Goal: Task Accomplishment & Management: Manage account settings

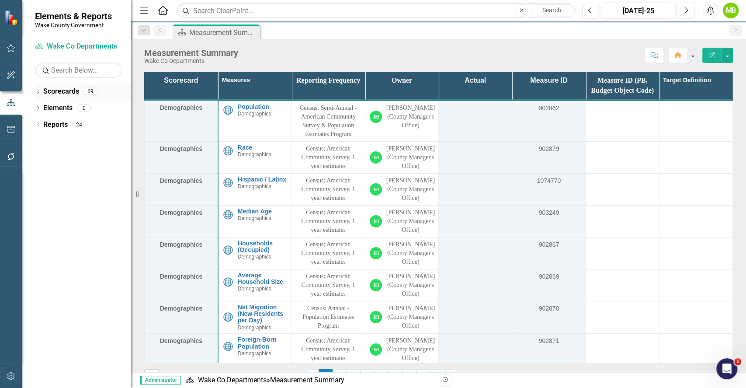
click at [38, 95] on div "Dropdown" at bounding box center [38, 92] width 6 height 7
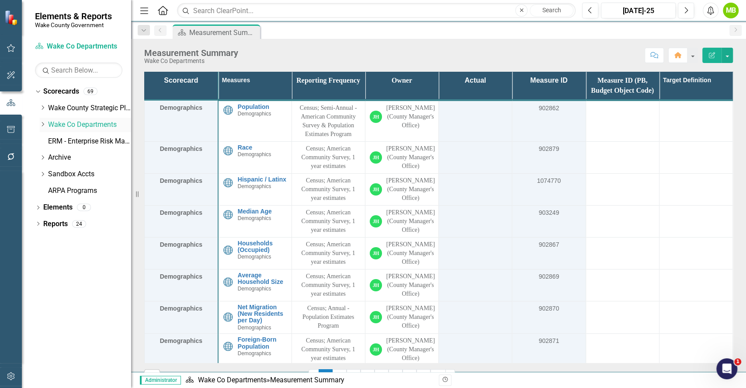
click at [44, 127] on div "Dropdown" at bounding box center [42, 124] width 7 height 7
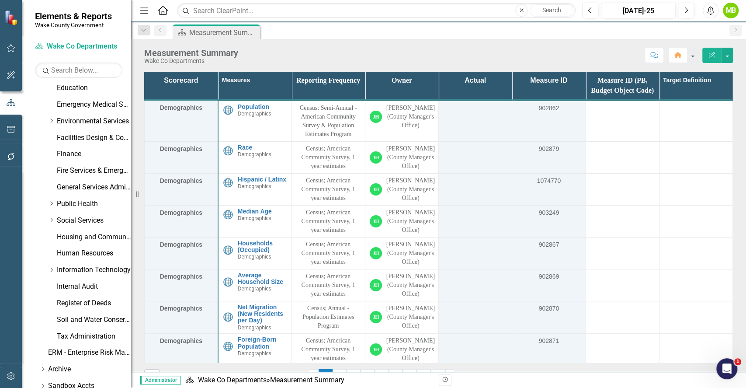
scroll to position [246, 0]
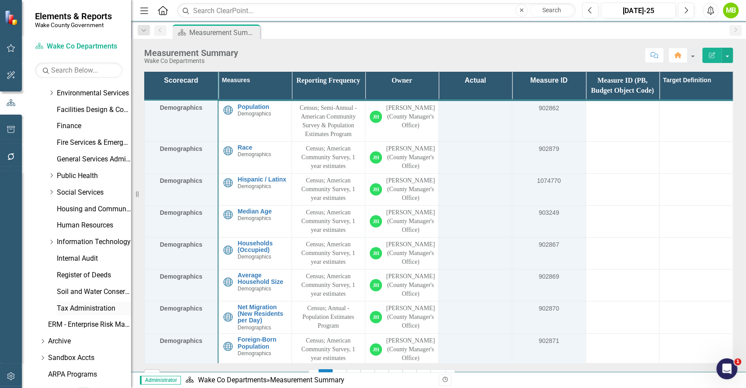
click at [103, 304] on link "Tax Administration" at bounding box center [94, 308] width 74 height 10
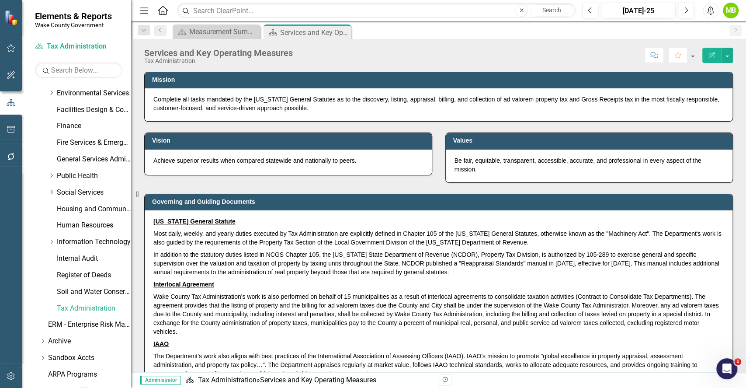
click at [262, 177] on div "Vision Achieve superior results when compared statewide and nationally to peers…" at bounding box center [439, 151] width 602 height 61
click at [267, 183] on div "Governing and Guiding Documents [US_STATE] General Statute Most daily, weekly, …" at bounding box center [439, 285] width 602 height 204
click at [727, 53] on button "button" at bounding box center [726, 55] width 11 height 15
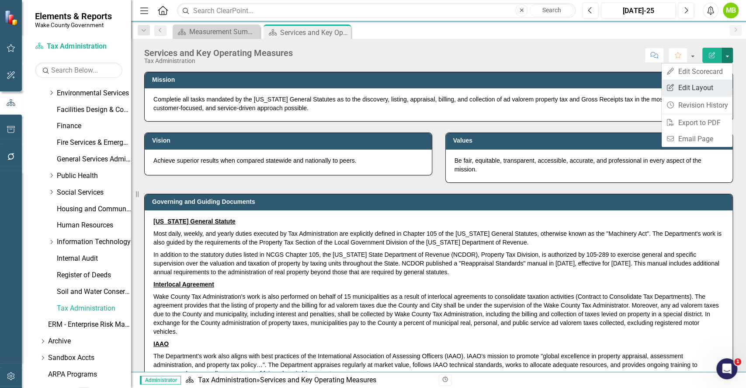
click at [699, 83] on link "Edit Report Edit Layout" at bounding box center [697, 88] width 71 height 16
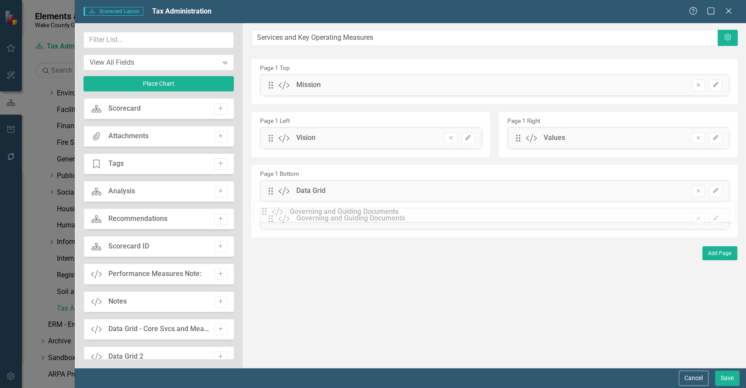
drag, startPoint x: 270, startPoint y: 190, endPoint x: 270, endPoint y: 211, distance: 21.0
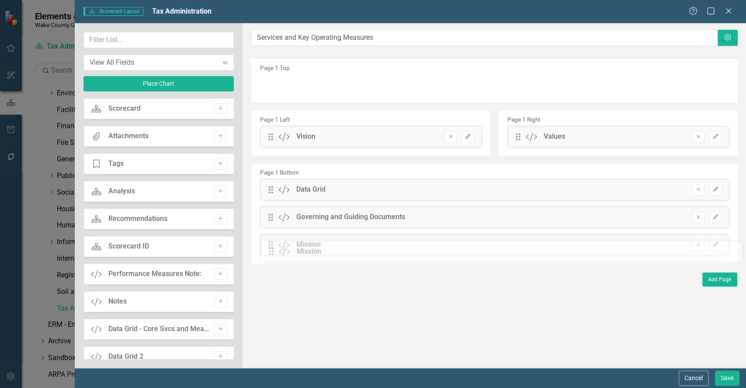
drag, startPoint x: 268, startPoint y: 82, endPoint x: 275, endPoint y: 249, distance: 166.6
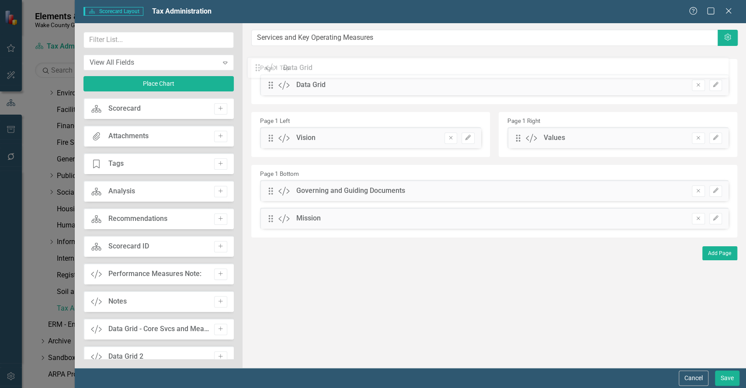
drag, startPoint x: 269, startPoint y: 193, endPoint x: 263, endPoint y: 72, distance: 121.2
drag, startPoint x: 269, startPoint y: 196, endPoint x: 271, endPoint y: 151, distance: 45.0
click at [272, 110] on div "Page 1 Top Drag Custom Data Grid Remove Edit Page 1 Left Drag Custom Vision Rem…" at bounding box center [494, 148] width 486 height 178
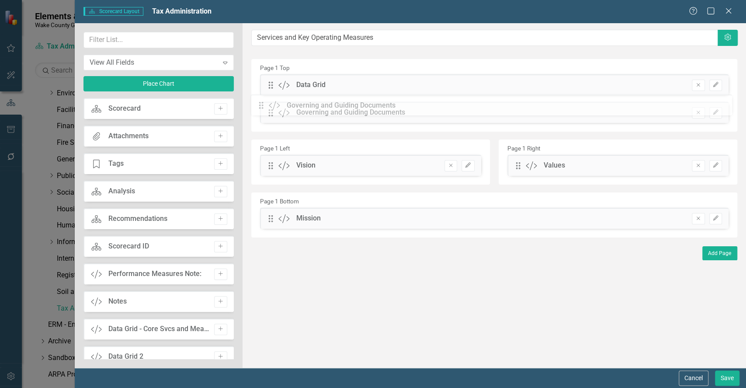
drag, startPoint x: 269, startPoint y: 191, endPoint x: 266, endPoint y: 105, distance: 85.3
click at [269, 222] on div "Drag Custom Mission" at bounding box center [293, 218] width 53 height 10
drag, startPoint x: 269, startPoint y: 224, endPoint x: 273, endPoint y: 178, distance: 45.6
click at [273, 173] on div "Page 1 Top Drag Custom Data Grid Remove Edit Drag Custom Governing and Guiding …" at bounding box center [494, 148] width 486 height 178
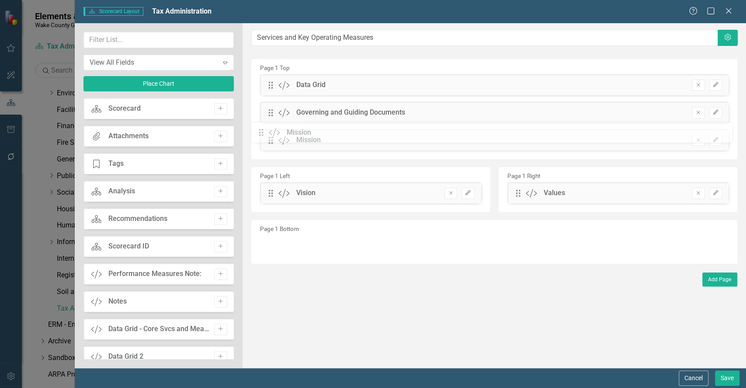
drag, startPoint x: 272, startPoint y: 217, endPoint x: 269, endPoint y: 132, distance: 85.7
click at [727, 383] on button "Save" at bounding box center [727, 377] width 24 height 15
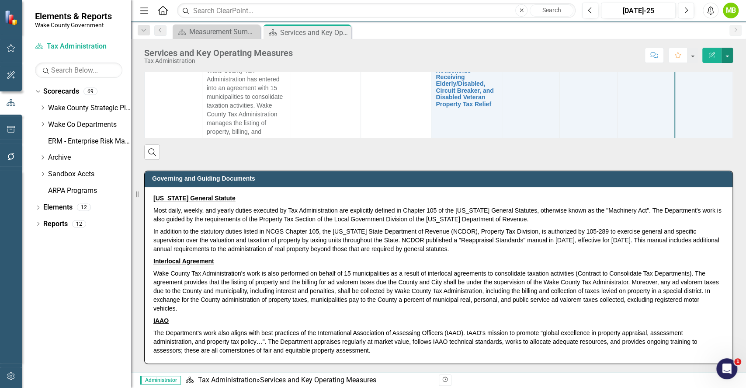
scroll to position [212, 0]
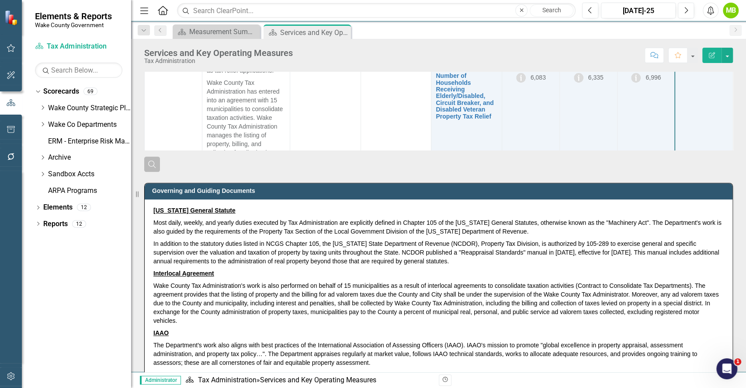
click at [152, 167] on icon "Search" at bounding box center [152, 164] width 10 height 8
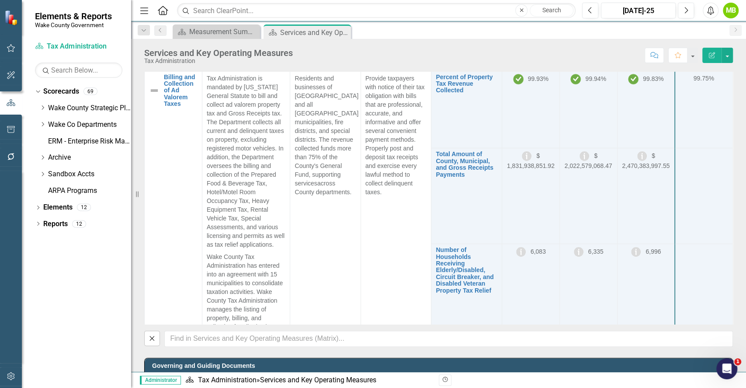
scroll to position [28, 0]
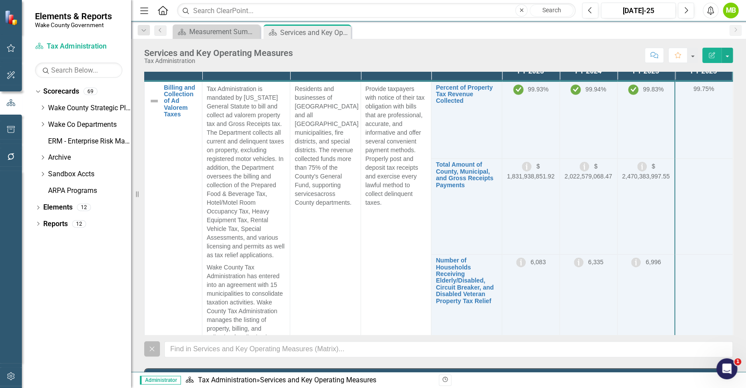
click at [153, 350] on icon "Close" at bounding box center [152, 348] width 10 height 8
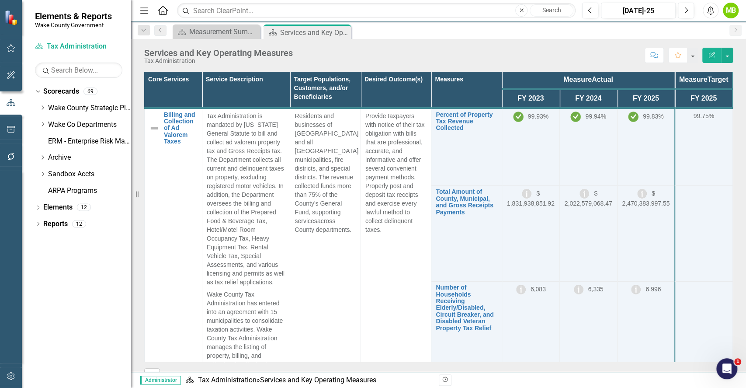
scroll to position [0, 0]
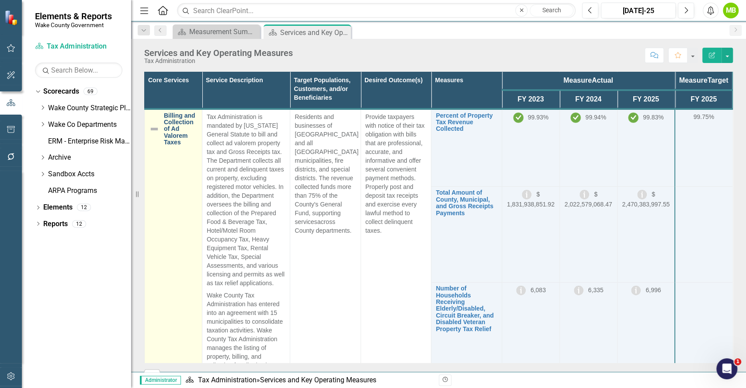
click at [175, 145] on link "Billing and Collection of Ad Valorem Taxes" at bounding box center [181, 129] width 34 height 34
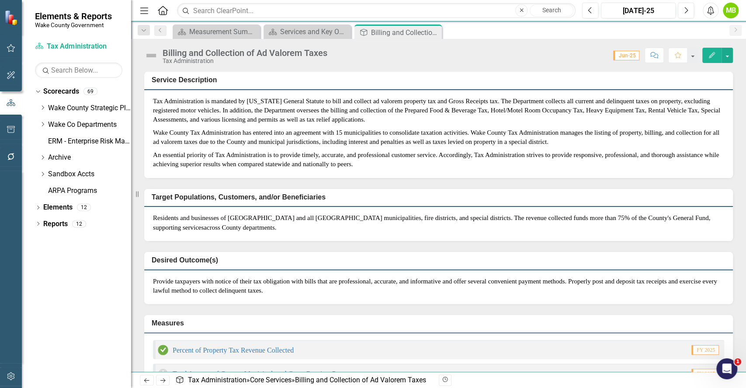
click at [341, 318] on div "Measures Percent of Property Tax Revenue Collected FY 2025 Total Amount of Coun…" at bounding box center [439, 373] width 602 height 139
click at [290, 32] on div "Services and Key Operating Measures" at bounding box center [309, 31] width 58 height 11
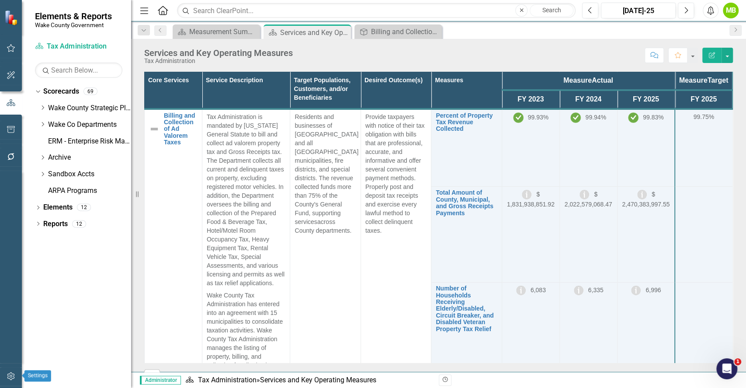
click at [9, 378] on icon "button" at bounding box center [10, 376] width 7 height 8
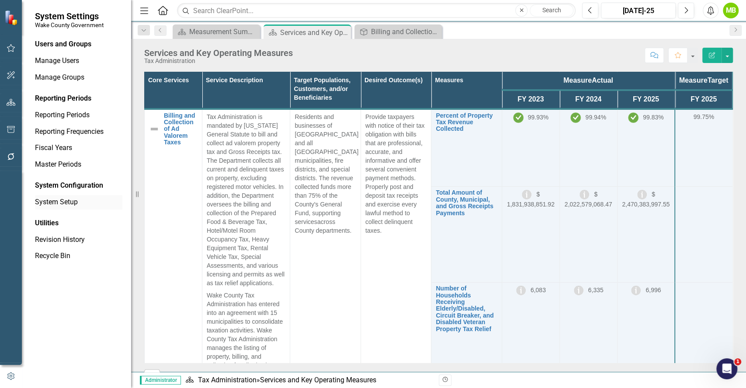
click at [97, 201] on link "System Setup" at bounding box center [78, 202] width 87 height 10
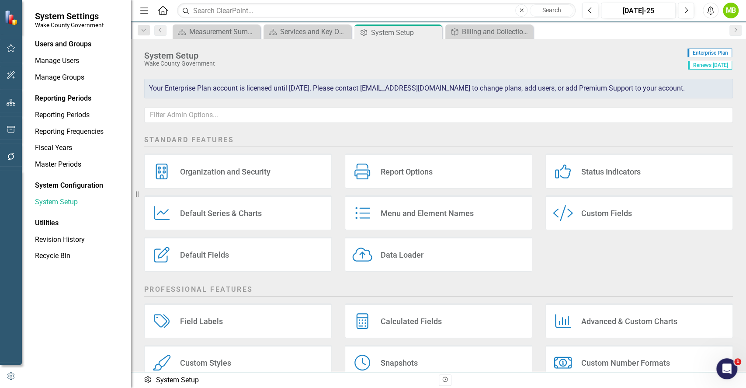
click at [586, 214] on div "Custom Fields" at bounding box center [606, 213] width 51 height 10
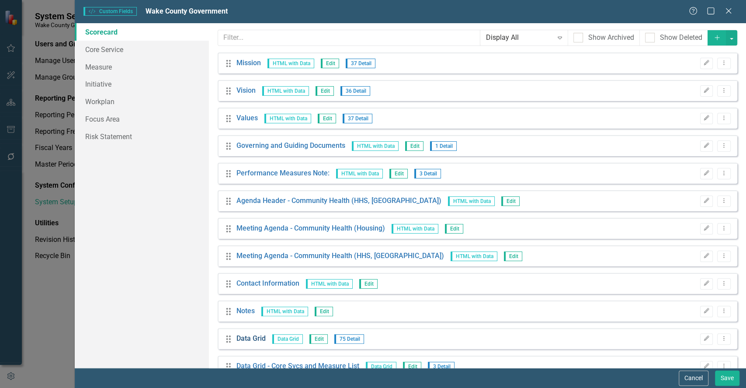
click at [253, 337] on link "Data Grid" at bounding box center [250, 338] width 29 height 10
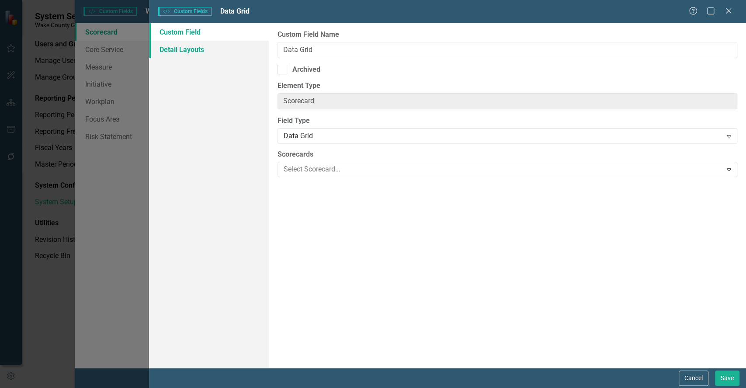
click at [193, 56] on link "Detail Layouts" at bounding box center [208, 49] width 119 height 17
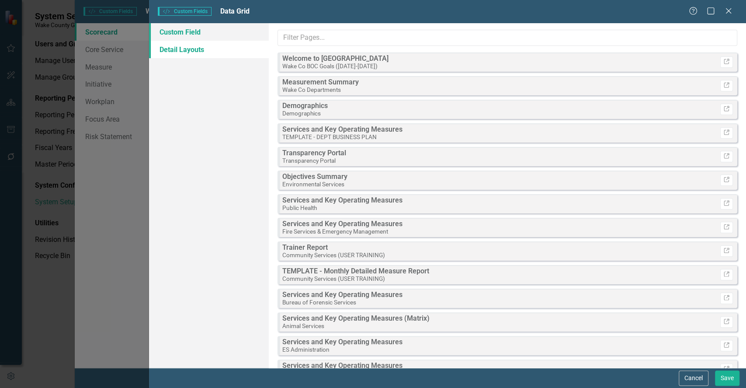
click at [189, 30] on link "Custom Field" at bounding box center [208, 31] width 119 height 17
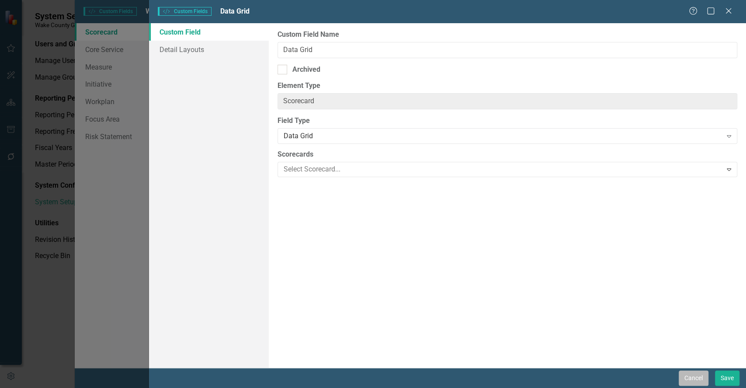
click at [686, 377] on button "Cancel" at bounding box center [694, 377] width 30 height 15
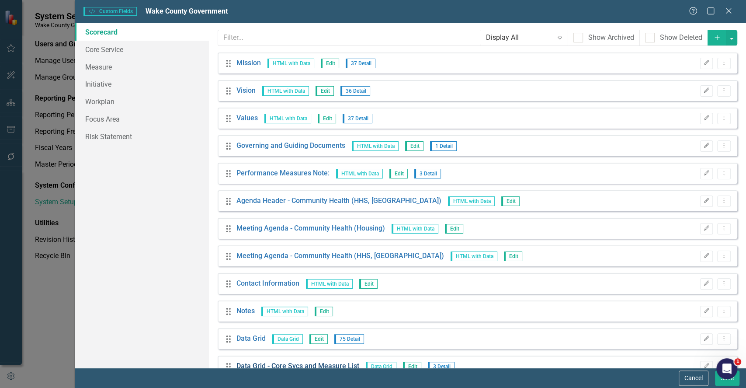
click at [327, 362] on link "Data Grid - Core Svcs and Measure List" at bounding box center [297, 366] width 123 height 10
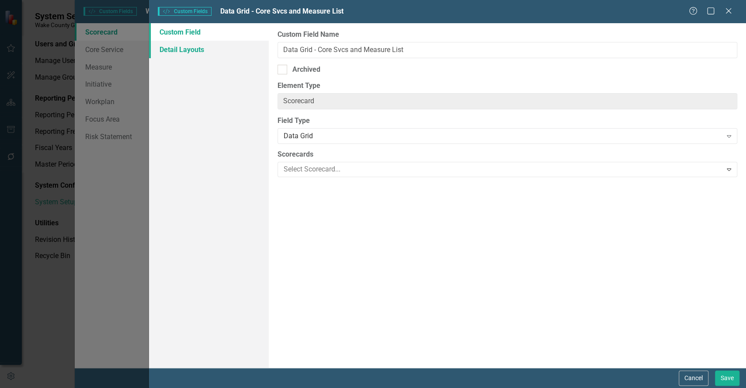
click at [189, 45] on link "Detail Layouts" at bounding box center [208, 49] width 119 height 17
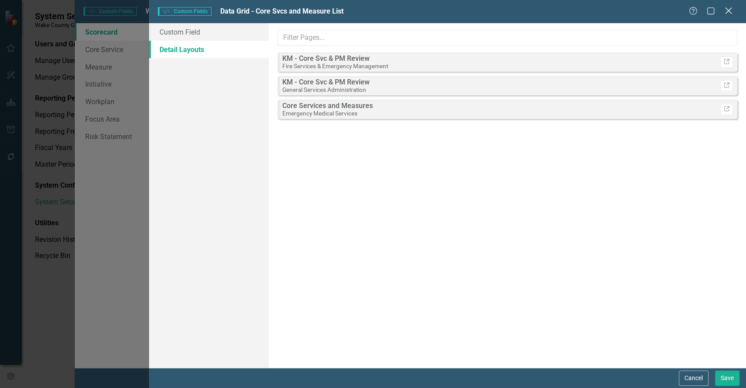
click at [725, 14] on icon "Close" at bounding box center [728, 11] width 11 height 8
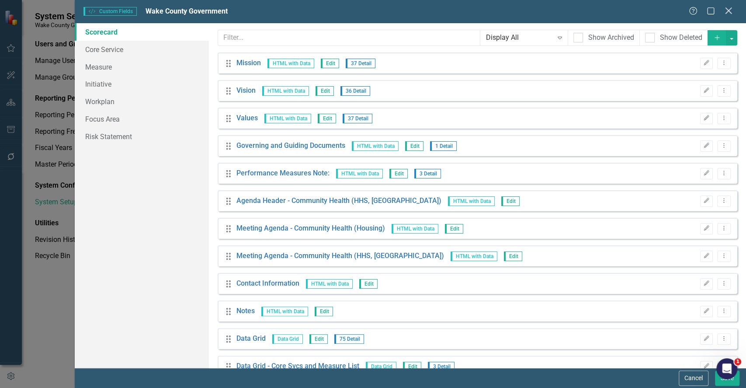
click at [727, 14] on icon "Close" at bounding box center [728, 11] width 11 height 8
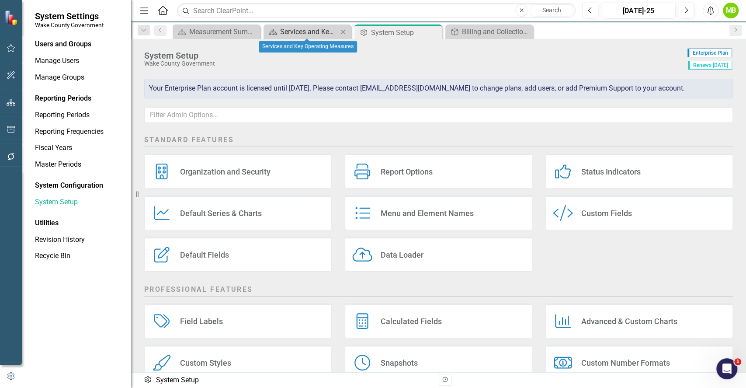
click at [314, 30] on div "Services and Key Operating Measures" at bounding box center [309, 31] width 58 height 11
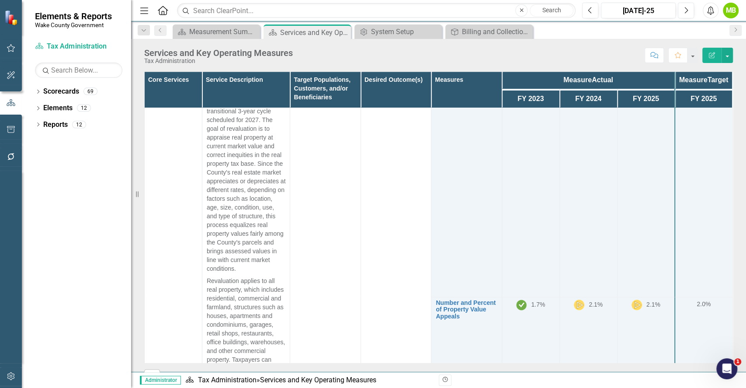
scroll to position [904, 0]
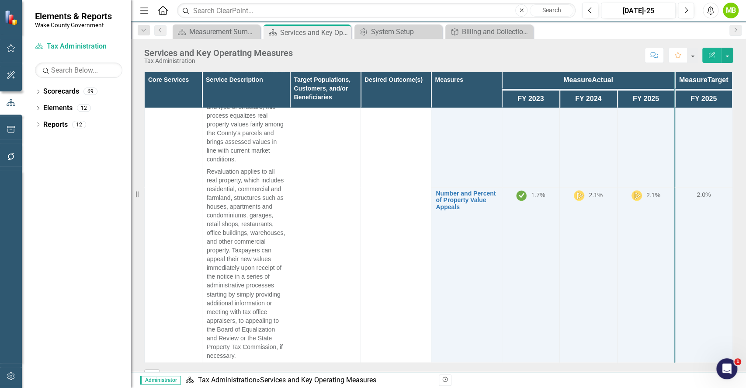
drag, startPoint x: 745, startPoint y: 166, endPoint x: 742, endPoint y: 267, distance: 101.4
click at [742, 268] on div "Core Services Service Description Target Populations, Customers, and/or Benefic…" at bounding box center [438, 222] width 615 height 300
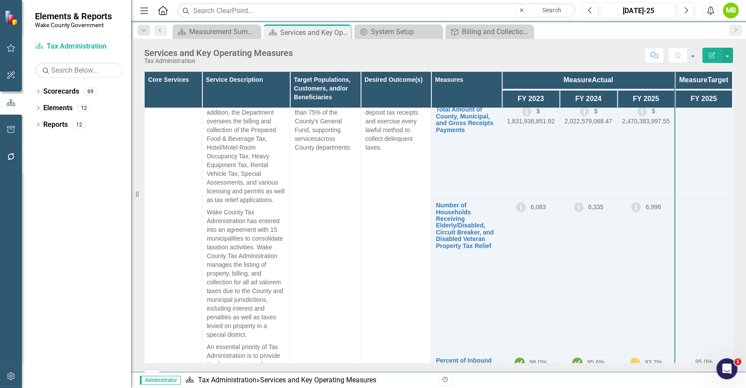
scroll to position [0, 0]
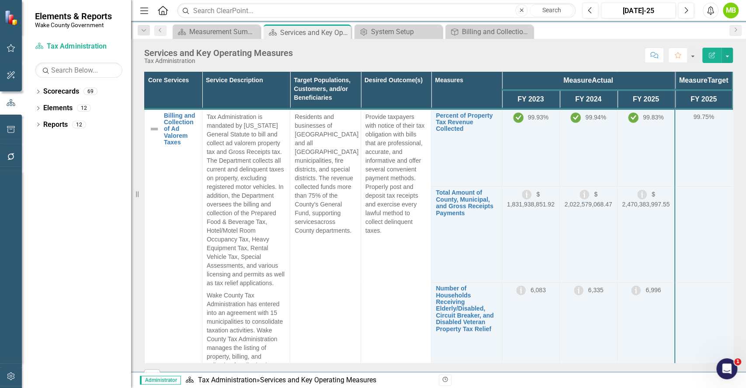
drag, startPoint x: 745, startPoint y: 151, endPoint x: 743, endPoint y: 138, distance: 13.2
click at [743, 138] on div "Core Services Service Description Target Populations, Customers, and/or Benefic…" at bounding box center [438, 222] width 615 height 300
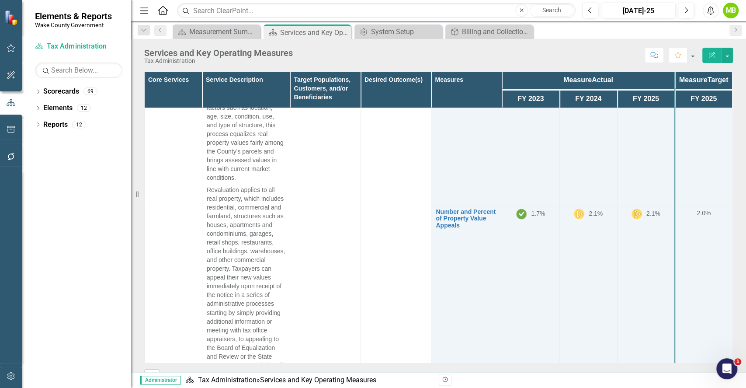
scroll to position [904, 0]
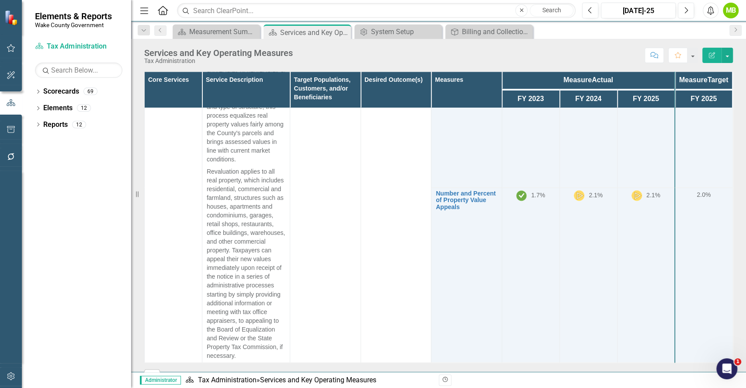
drag, startPoint x: 722, startPoint y: 130, endPoint x: 10, endPoint y: 13, distance: 721.8
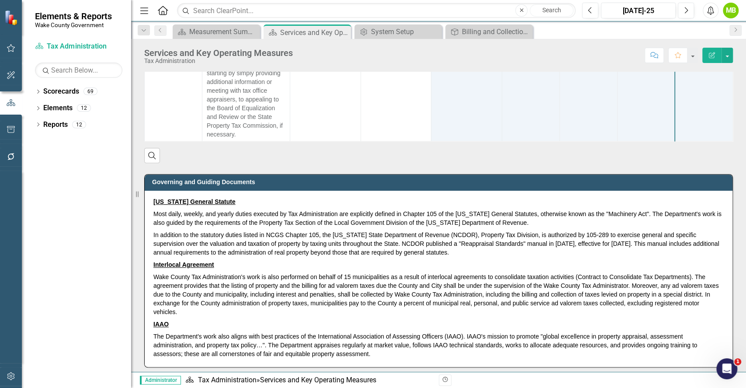
scroll to position [263, 0]
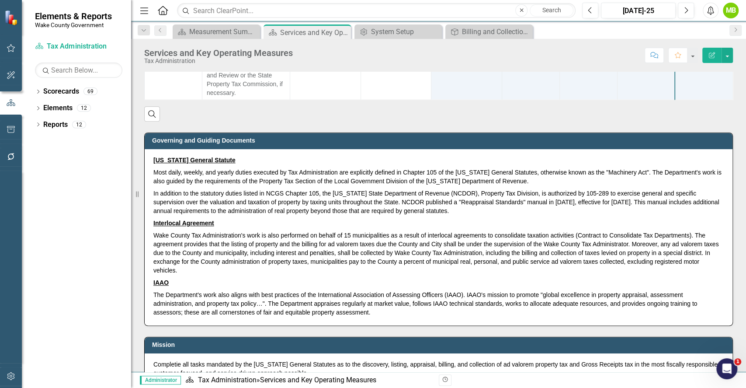
drag, startPoint x: 745, startPoint y: 211, endPoint x: 744, endPoint y: 275, distance: 63.4
click at [744, 275] on div "Core Services Service Description Target Populations, Customers, and/or Benefic…" at bounding box center [438, 222] width 615 height 300
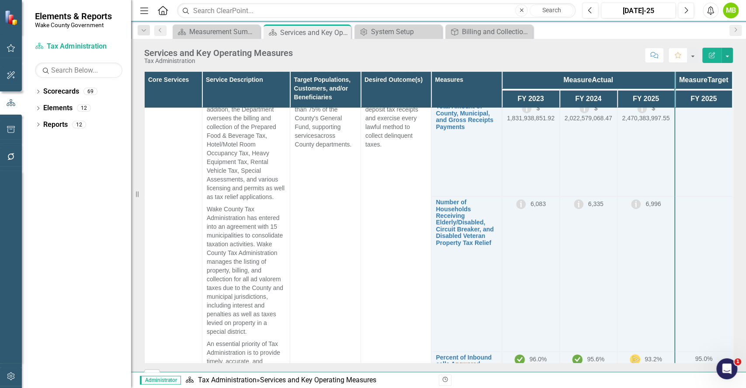
scroll to position [0, 0]
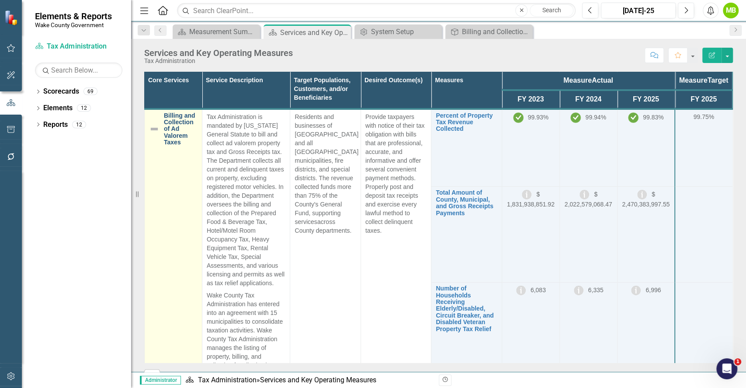
click at [173, 142] on link "Billing and Collection of Ad Valorem Taxes" at bounding box center [181, 129] width 34 height 34
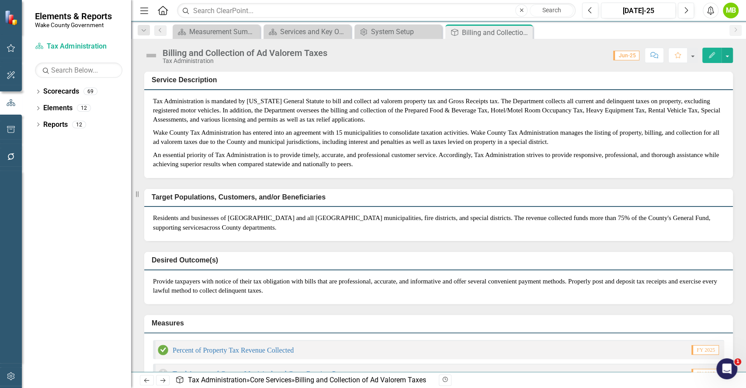
click at [274, 323] on div "Measures Percent of Property Tax Revenue Collected FY 2025 Total Amount of Coun…" at bounding box center [439, 373] width 602 height 139
click at [292, 33] on div "Services and Key Operating Measures" at bounding box center [309, 31] width 58 height 11
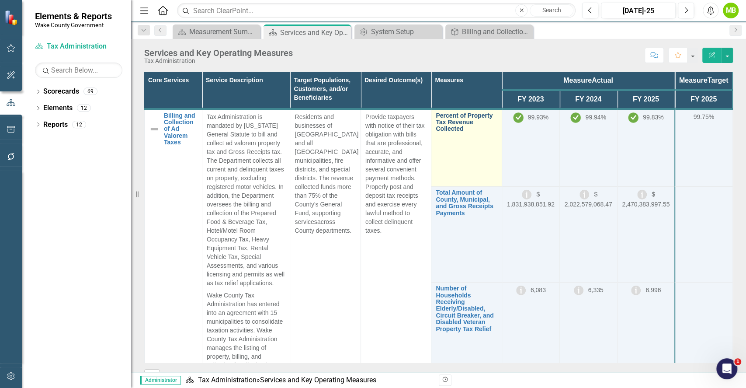
click at [448, 132] on link "Percent of Property Tax Revenue Collected" at bounding box center [466, 122] width 61 height 20
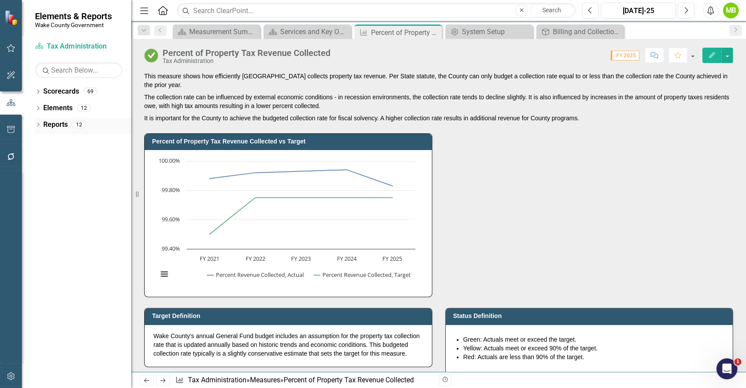
click at [49, 125] on link "Reports" at bounding box center [55, 125] width 24 height 10
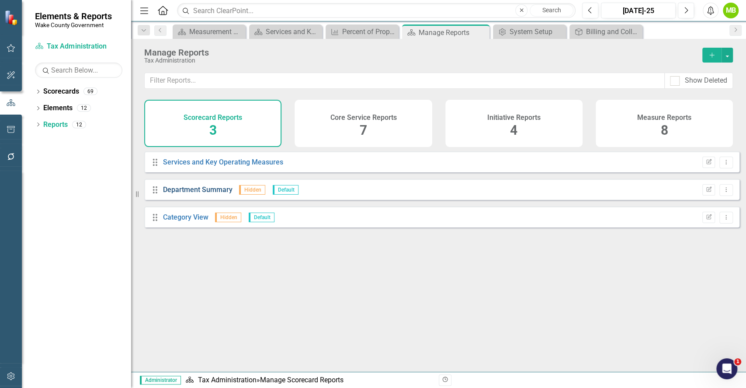
click at [206, 194] on link "Department Summary" at bounding box center [197, 189] width 69 height 8
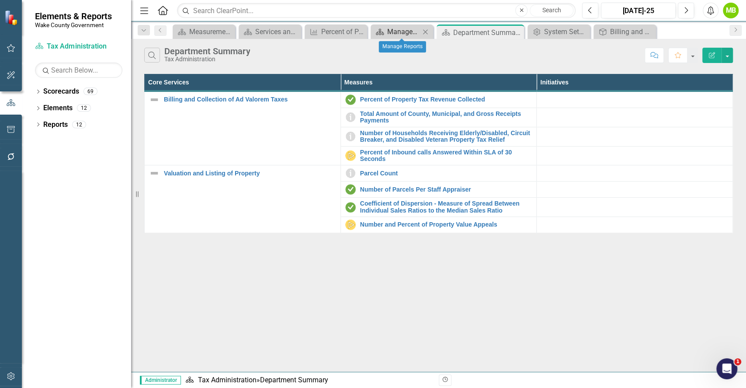
click at [409, 31] on div "Manage Reports" at bounding box center [403, 31] width 33 height 11
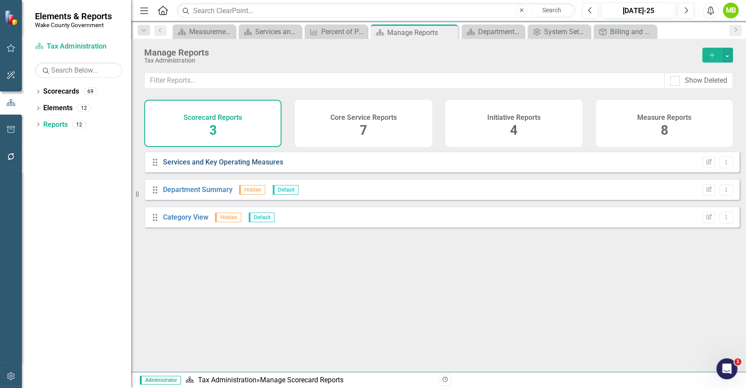
click at [208, 166] on link "Services and Key Operating Measures" at bounding box center [223, 162] width 120 height 8
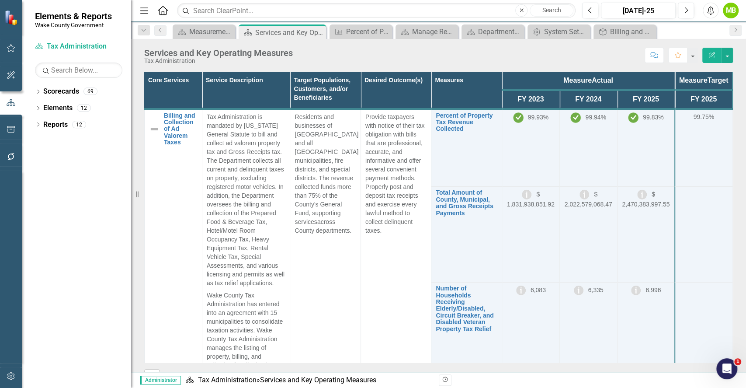
drag, startPoint x: 744, startPoint y: 108, endPoint x: 739, endPoint y: 162, distance: 54.0
click at [741, 200] on div "Core Services Service Description Target Populations, Customers, and/or Benefic…" at bounding box center [438, 222] width 615 height 300
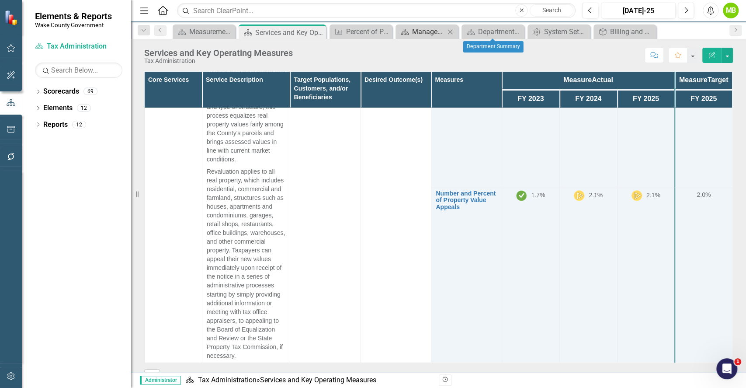
click at [429, 37] on div "Manage Reports" at bounding box center [428, 31] width 33 height 11
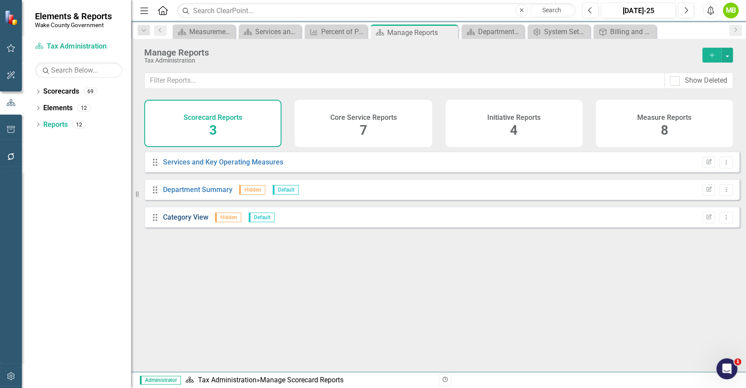
click at [189, 221] on link "Category View" at bounding box center [185, 217] width 45 height 8
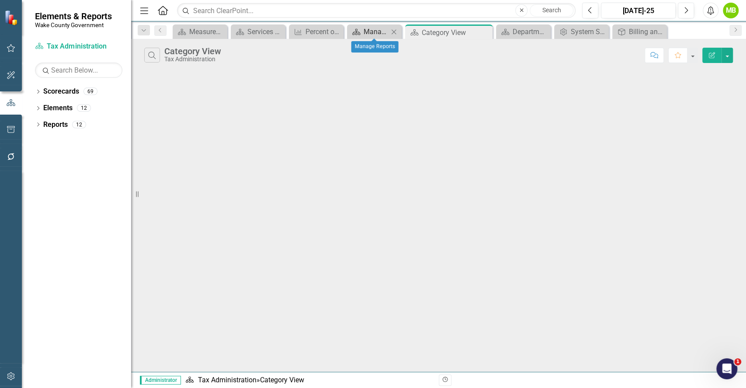
click at [378, 31] on div "Manage Reports" at bounding box center [376, 31] width 25 height 11
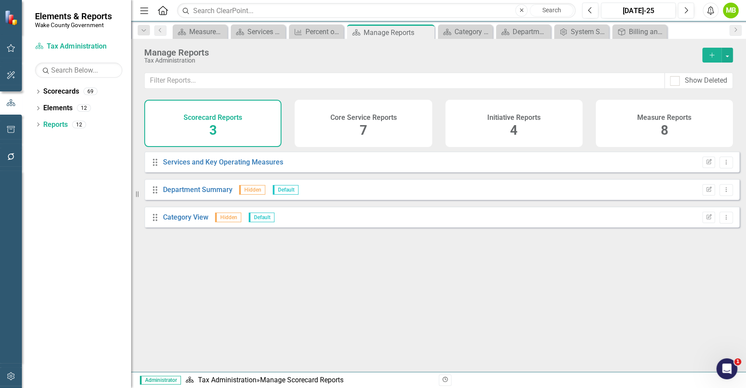
click at [710, 52] on icon "Add" at bounding box center [712, 55] width 8 height 6
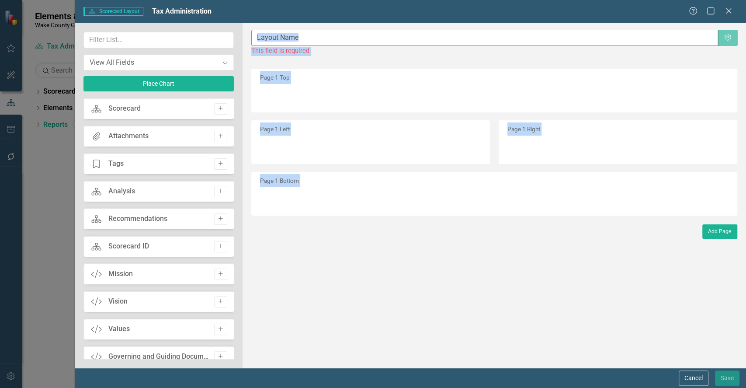
drag, startPoint x: 233, startPoint y: 149, endPoint x: 243, endPoint y: 232, distance: 83.6
click at [243, 232] on div "View All Fields Expand Place Chart Scorecard Scorecard Add Attachments Attachme…" at bounding box center [410, 195] width 671 height 344
click at [300, 308] on div "The fields (or pods) that are available for you to include on the detail page a…" at bounding box center [493, 195] width 503 height 344
drag, startPoint x: 230, startPoint y: 141, endPoint x: 230, endPoint y: 196, distance: 54.6
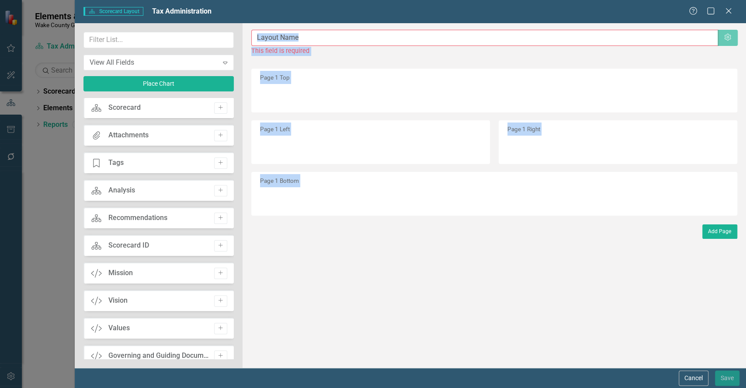
click at [230, 196] on div "Scorecard Scorecard Add Attachments Attachments Add Tage Tags Add Scorecard Ana…" at bounding box center [158, 228] width 150 height 261
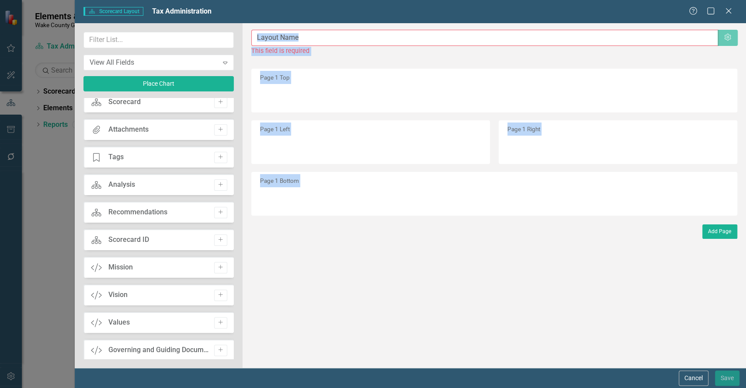
drag, startPoint x: 230, startPoint y: 156, endPoint x: 236, endPoint y: 197, distance: 42.5
click at [236, 197] on div "View All Fields Expand Place Chart Scorecard Scorecard Add Attachments Attachme…" at bounding box center [159, 195] width 168 height 344
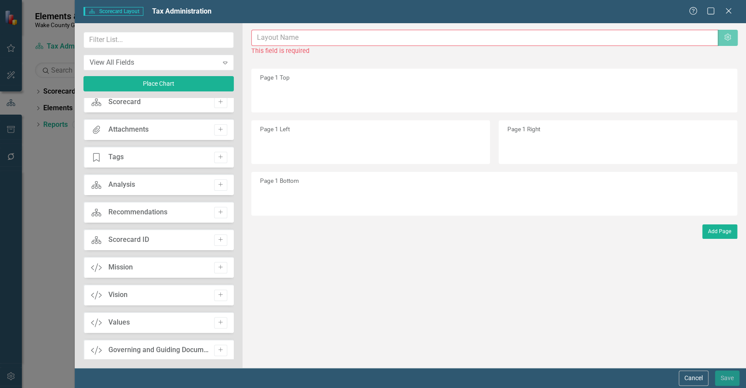
drag, startPoint x: 227, startPoint y: 144, endPoint x: 227, endPoint y: 151, distance: 7.0
click at [227, 151] on div "Scorecard Scorecard Add Attachments Attachments Add Tage Tags Add Scorecard Ana…" at bounding box center [158, 228] width 150 height 261
click at [213, 58] on div "View All Fields" at bounding box center [154, 62] width 129 height 10
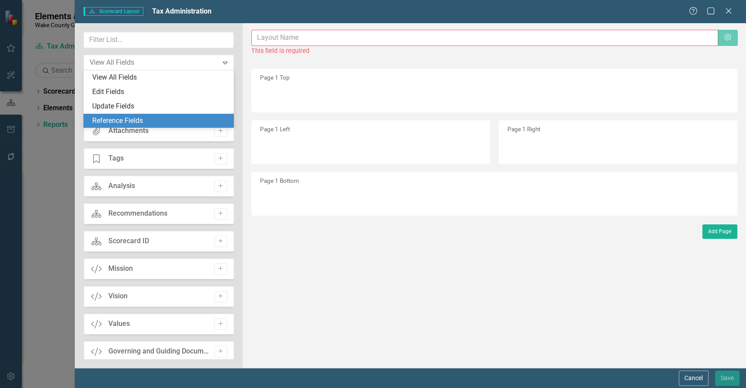
click at [251, 230] on div "Add Page" at bounding box center [494, 231] width 486 height 14
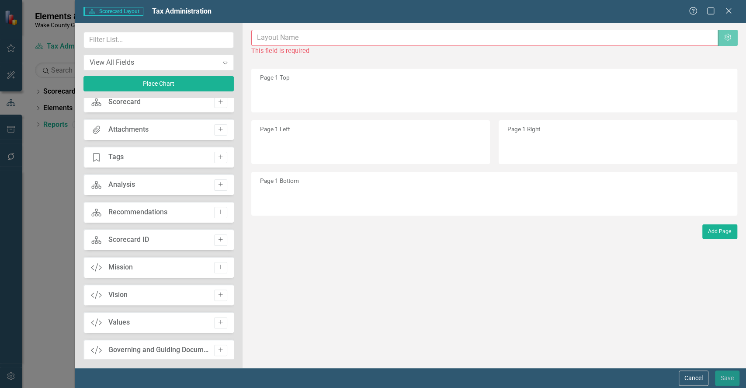
drag, startPoint x: 229, startPoint y: 122, endPoint x: 229, endPoint y: 145, distance: 23.2
click at [229, 145] on div "Scorecard Scorecard Add Attachments Attachments Add Tage Tags Add Scorecard Ana…" at bounding box center [158, 228] width 150 height 261
click at [167, 38] on input "text" at bounding box center [158, 40] width 150 height 16
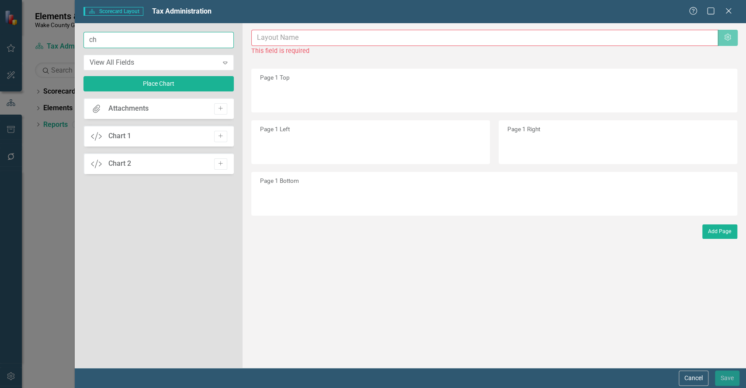
scroll to position [0, 0]
type input "c"
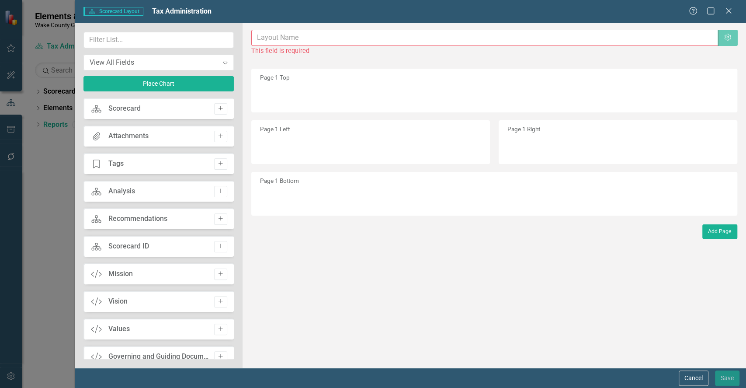
click at [217, 106] on icon "Add" at bounding box center [220, 108] width 7 height 5
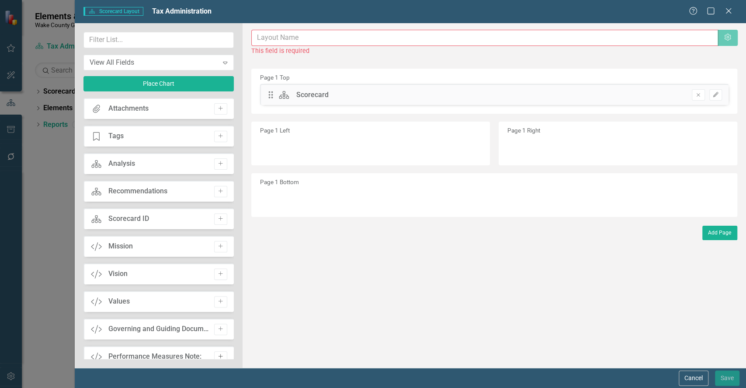
click at [219, 353] on icon "Add" at bounding box center [220, 355] width 7 height 5
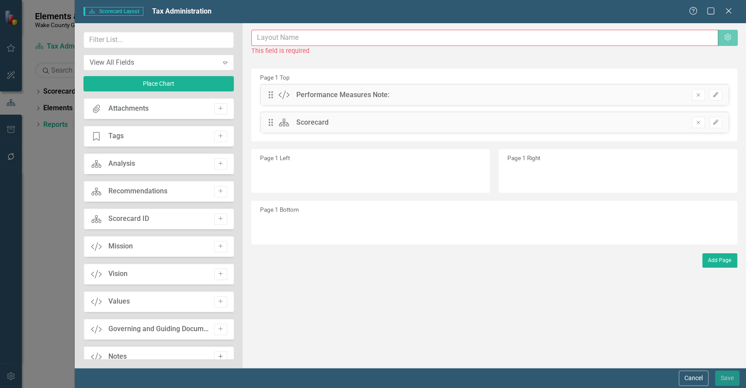
click at [217, 355] on icon "Add" at bounding box center [220, 355] width 7 height 5
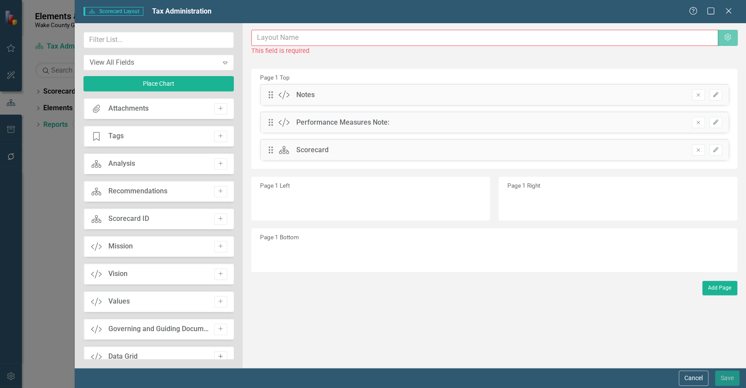
click at [217, 355] on icon "Add" at bounding box center [220, 355] width 7 height 5
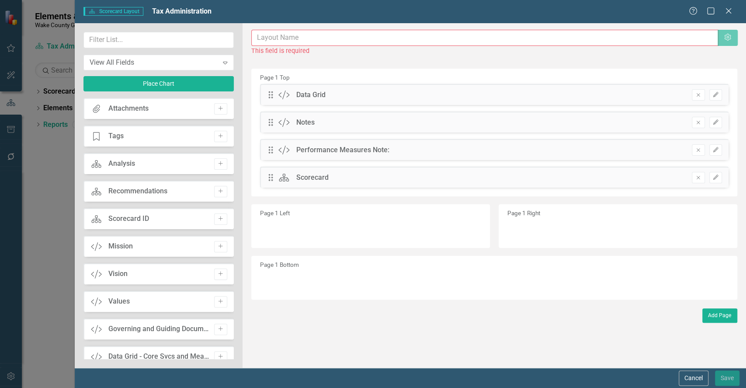
click at [217, 355] on icon "Add" at bounding box center [220, 355] width 7 height 5
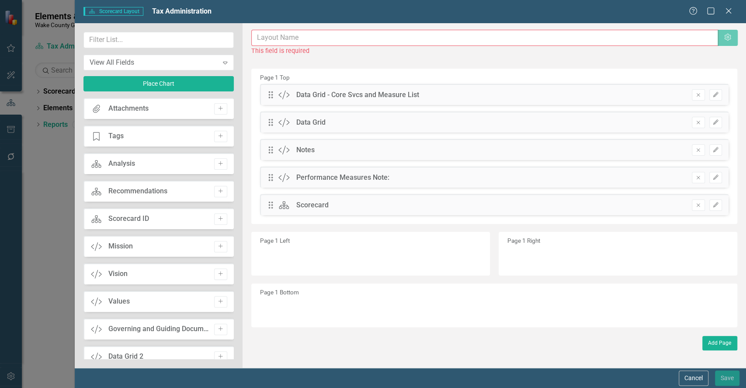
click at [217, 355] on icon "Add" at bounding box center [220, 355] width 7 height 5
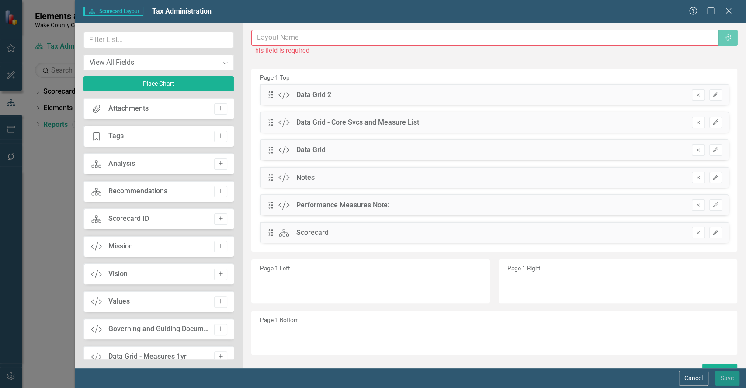
click at [217, 355] on icon "Add" at bounding box center [220, 355] width 7 height 5
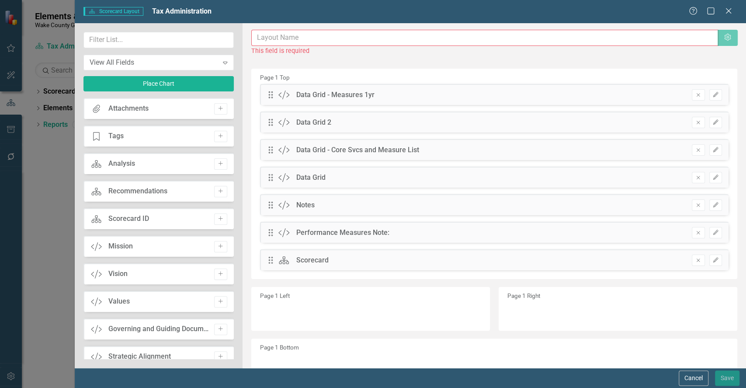
click at [217, 355] on icon "Add" at bounding box center [220, 355] width 7 height 5
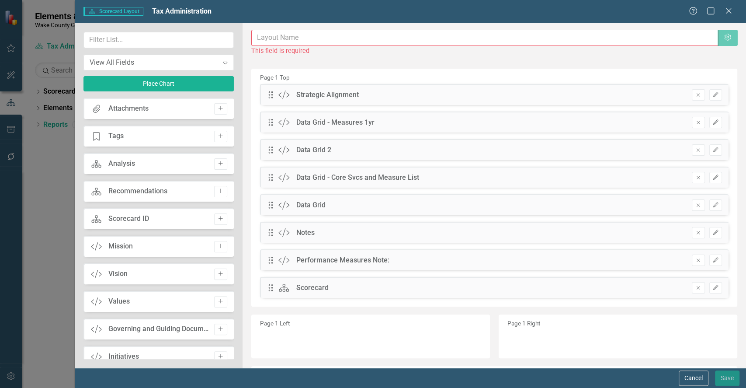
click at [217, 355] on icon "Add" at bounding box center [220, 355] width 7 height 5
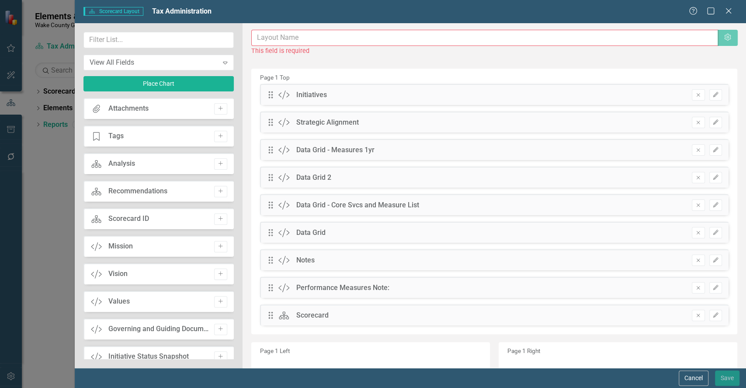
click at [217, 355] on icon "Add" at bounding box center [220, 355] width 7 height 5
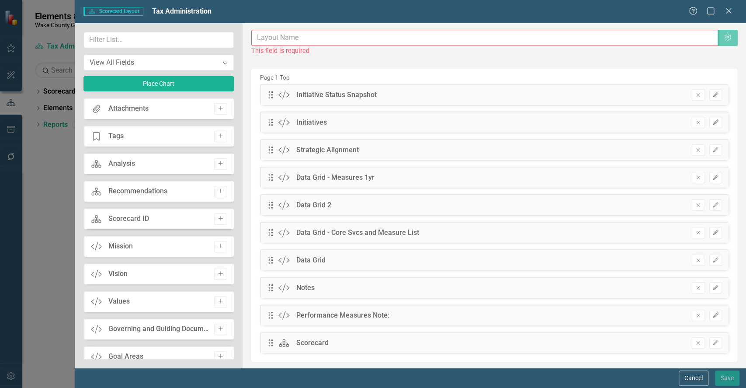
click at [217, 355] on icon "Add" at bounding box center [220, 355] width 7 height 5
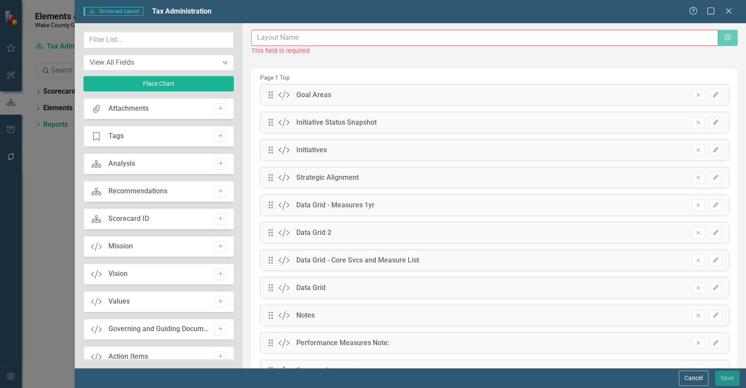
click at [217, 355] on icon "Add" at bounding box center [220, 355] width 7 height 5
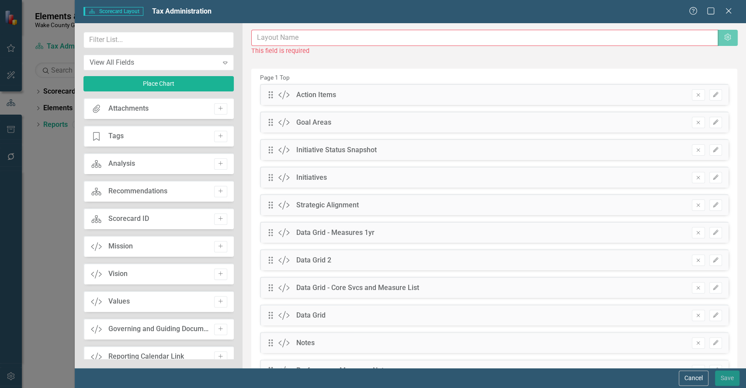
click at [217, 355] on icon "Add" at bounding box center [220, 355] width 7 height 5
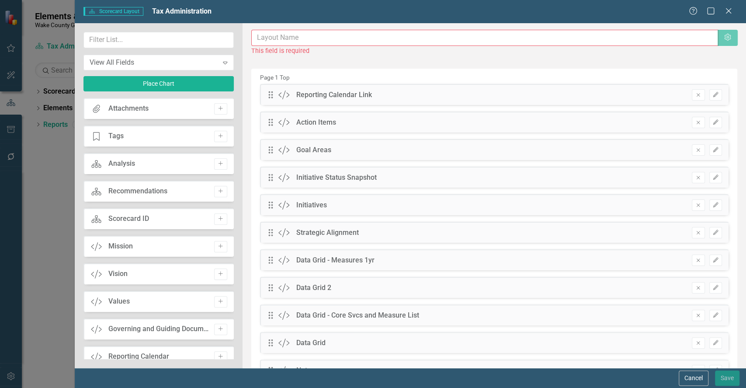
click at [217, 355] on icon "Add" at bounding box center [220, 355] width 7 height 5
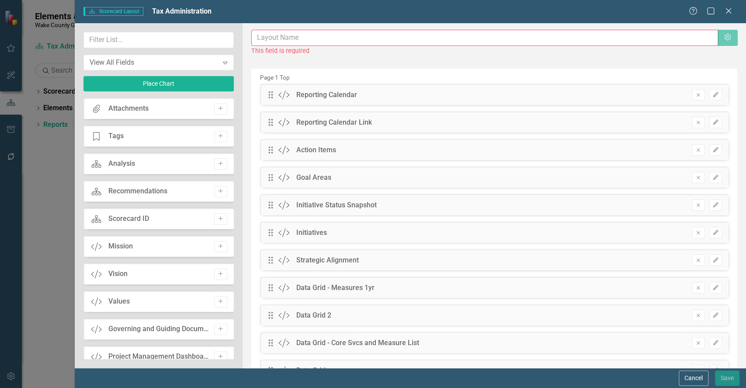
click at [217, 355] on icon "Add" at bounding box center [220, 355] width 7 height 5
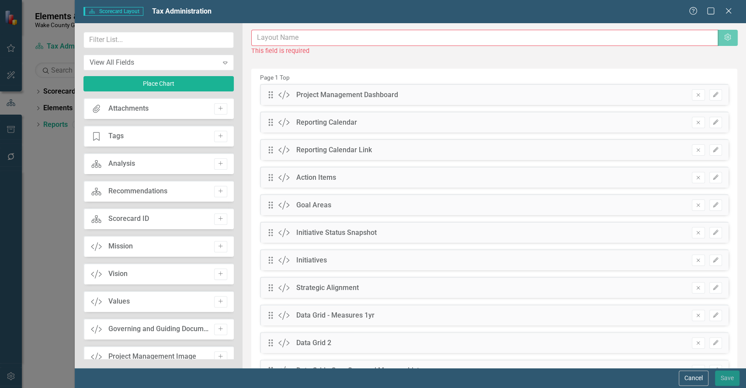
click at [217, 355] on icon "Add" at bounding box center [220, 355] width 7 height 5
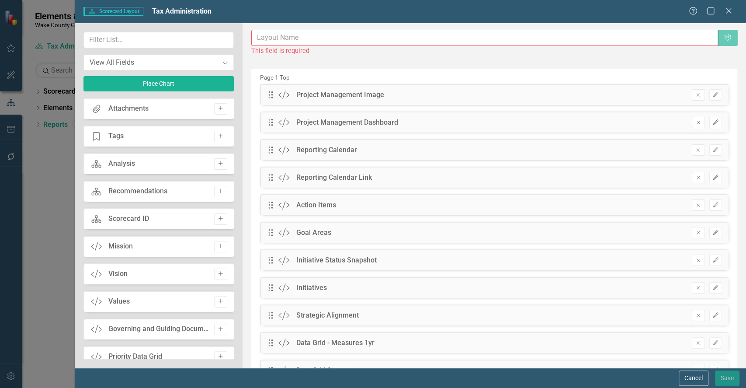
click at [217, 355] on icon "Add" at bounding box center [220, 355] width 7 height 5
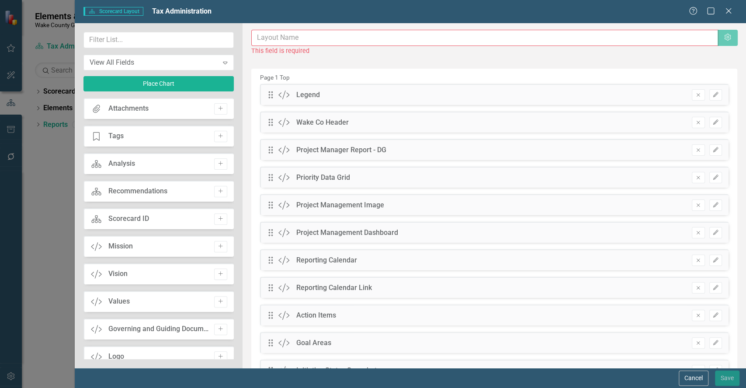
click at [217, 355] on icon "Add" at bounding box center [220, 355] width 7 height 5
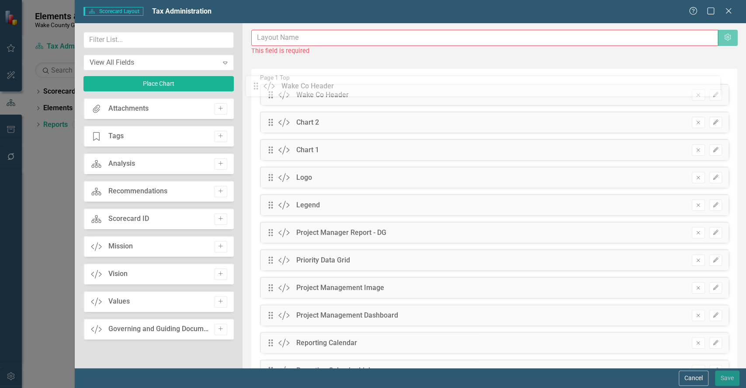
drag, startPoint x: 270, startPoint y: 207, endPoint x: 263, endPoint y: 90, distance: 117.3
click at [692, 381] on button "Cancel" at bounding box center [694, 377] width 30 height 15
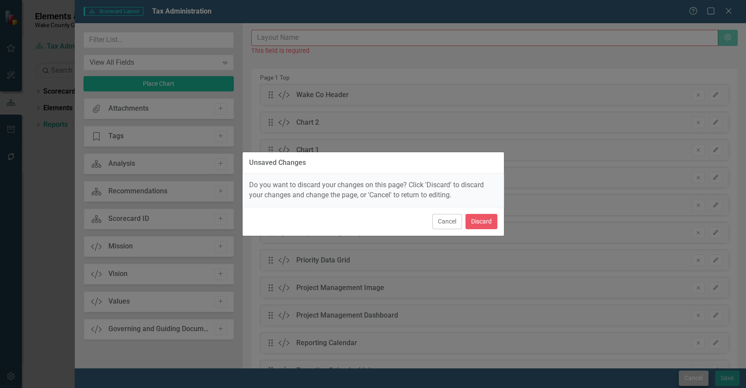
click at [692, 381] on div "Unsaved Changes Do you want to discard your changes on this page? Click 'Discar…" at bounding box center [373, 194] width 746 height 388
click at [486, 227] on button "Discard" at bounding box center [481, 221] width 32 height 15
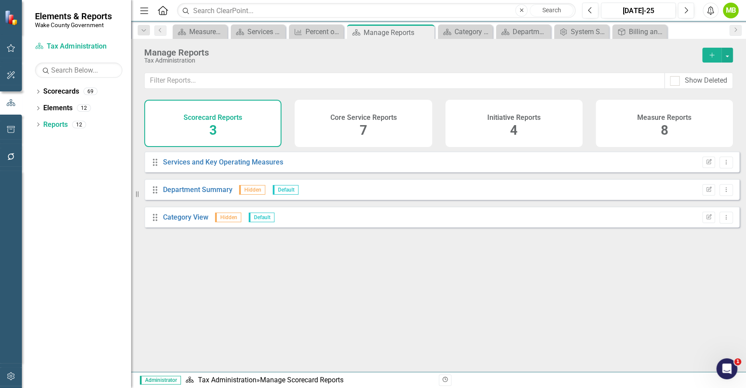
click at [357, 126] on div "Core Service Reports 7" at bounding box center [362, 123] width 137 height 47
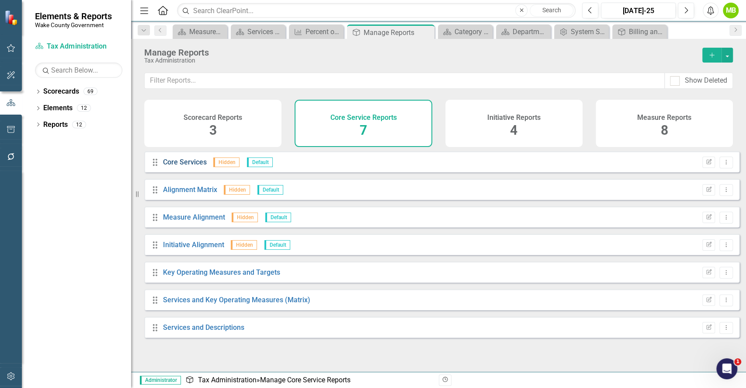
click at [196, 166] on link "Core Services" at bounding box center [185, 162] width 44 height 8
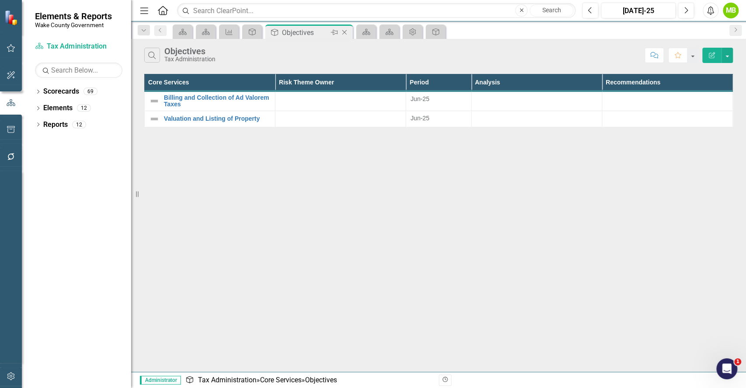
click at [343, 33] on icon "Close" at bounding box center [344, 32] width 9 height 7
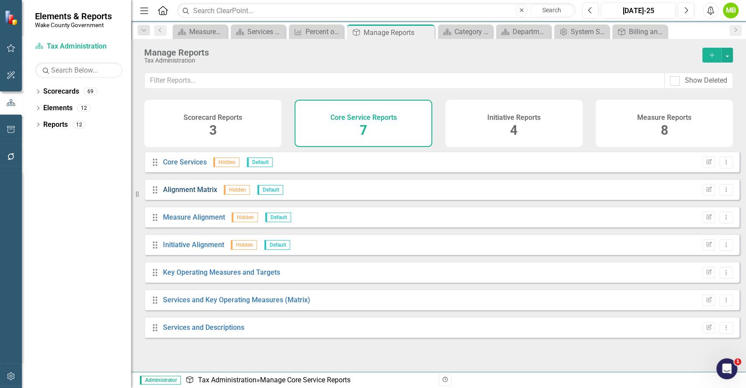
click at [204, 194] on link "Alignment Matrix" at bounding box center [190, 189] width 54 height 8
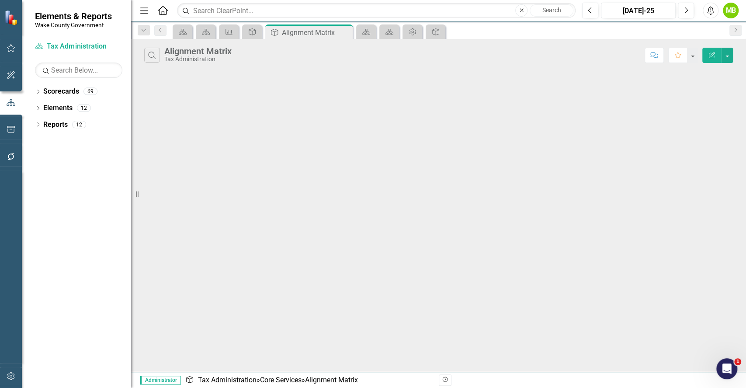
drag, startPoint x: 345, startPoint y: 34, endPoint x: 338, endPoint y: 38, distance: 7.4
click at [0, 0] on icon "Close" at bounding box center [0, 0] width 0 height 0
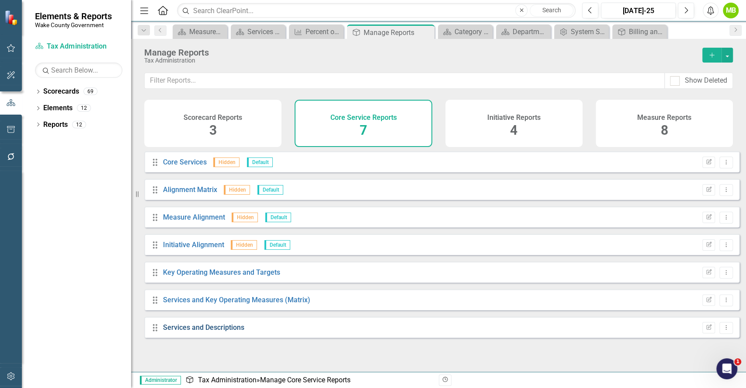
click at [209, 331] on link "Services and Descriptions" at bounding box center [203, 327] width 81 height 8
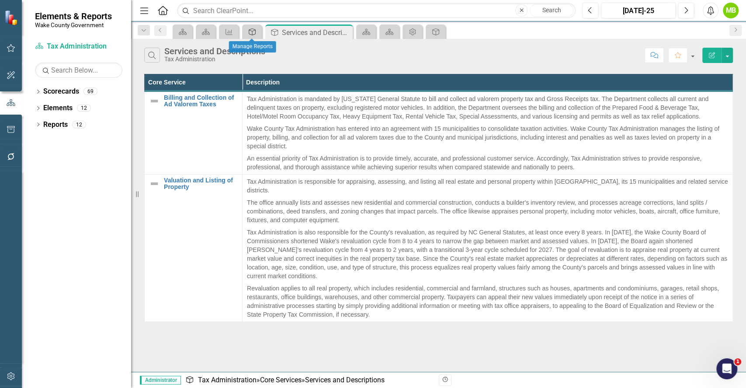
click at [253, 35] on div "Core Service" at bounding box center [250, 31] width 12 height 11
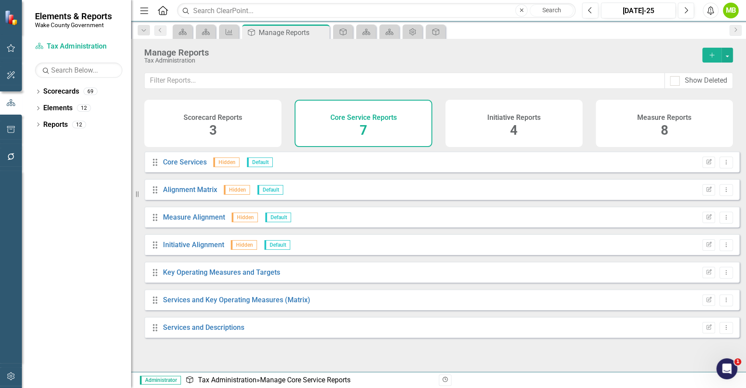
click at [507, 119] on h4 "Initiative Reports" at bounding box center [513, 118] width 53 height 8
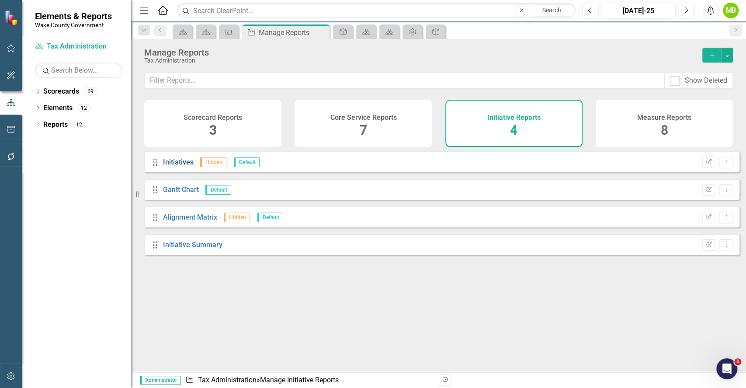
click at [177, 166] on link "Initiatives" at bounding box center [178, 162] width 31 height 8
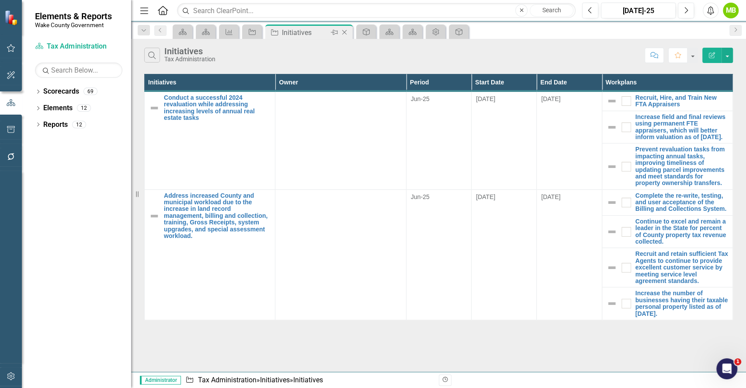
click at [344, 34] on icon "Close" at bounding box center [344, 32] width 9 height 7
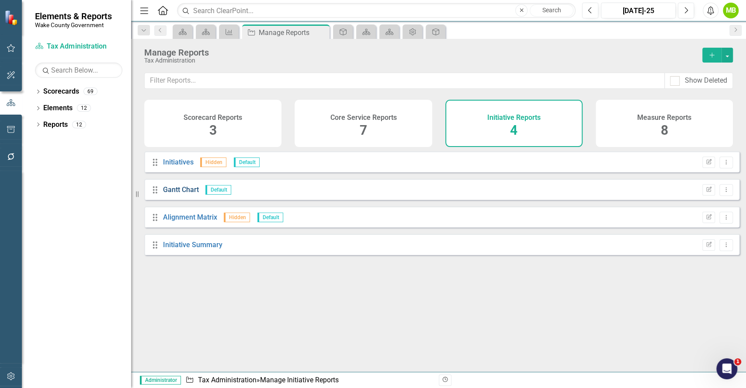
click at [190, 194] on link "Gantt Chart" at bounding box center [181, 189] width 36 height 8
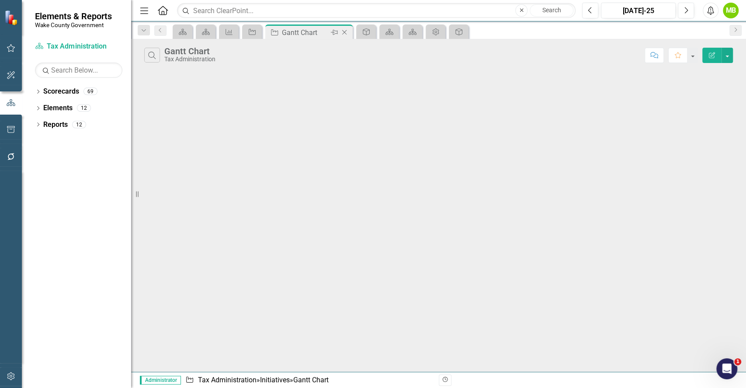
click at [343, 33] on icon "Close" at bounding box center [344, 32] width 9 height 7
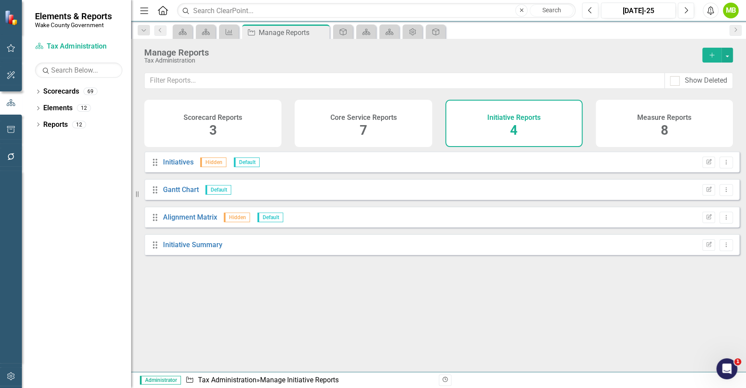
click at [648, 135] on div "Measure Reports 8" at bounding box center [664, 123] width 137 height 47
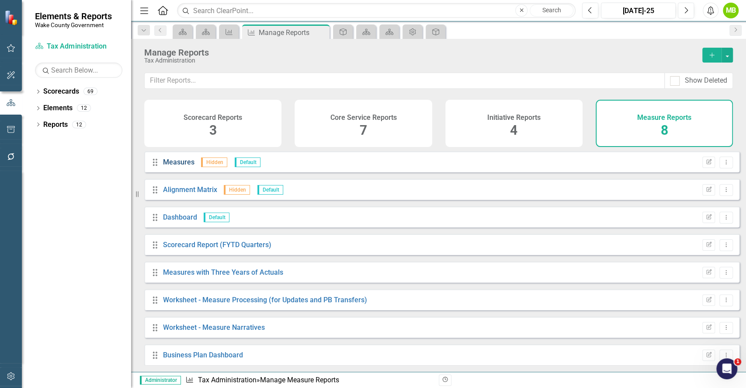
click at [181, 166] on link "Measures" at bounding box center [178, 162] width 31 height 8
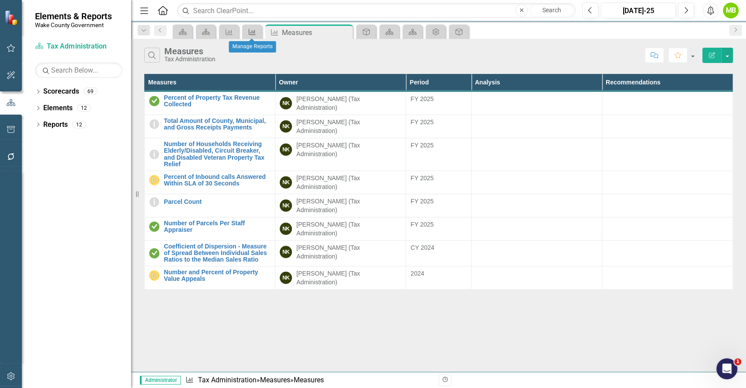
click at [251, 33] on icon "Measure" at bounding box center [252, 31] width 9 height 7
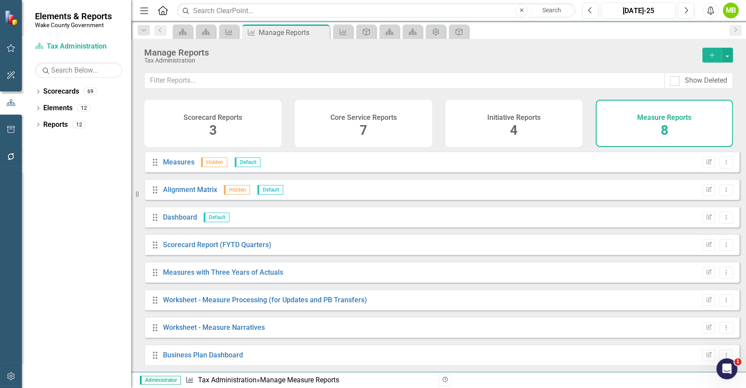
scroll to position [7, 0]
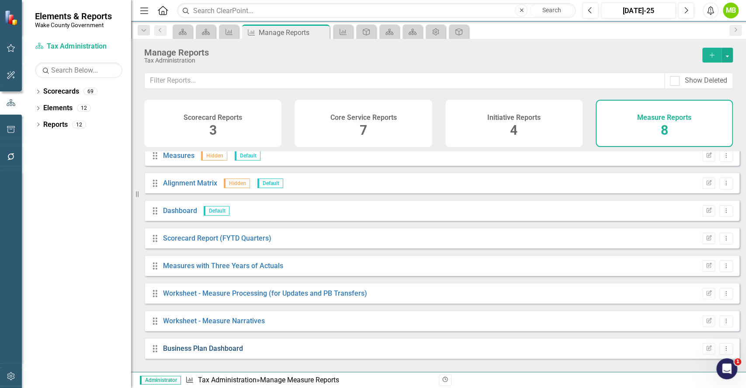
click at [190, 352] on link "Business Plan Dashboard" at bounding box center [203, 348] width 80 height 8
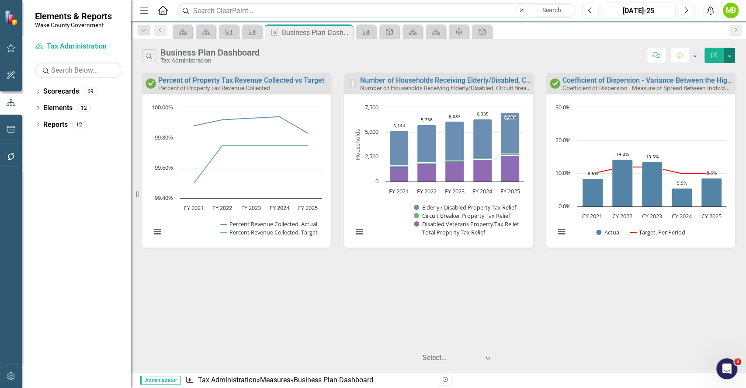
click at [729, 53] on button "button" at bounding box center [729, 55] width 11 height 15
click at [691, 71] on link "Edit Report Edit Report" at bounding box center [692, 71] width 86 height 16
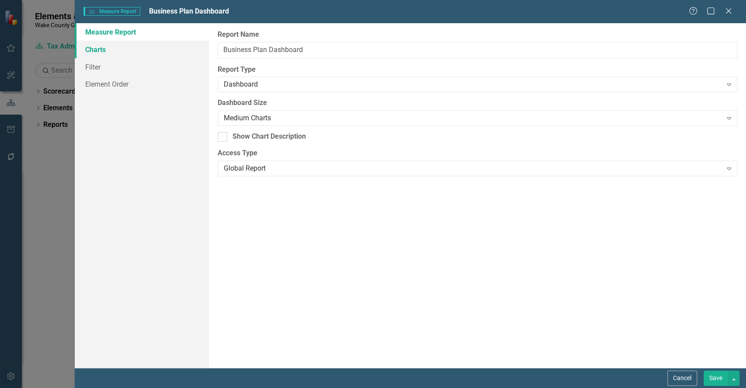
click at [119, 55] on link "Charts" at bounding box center [142, 49] width 134 height 17
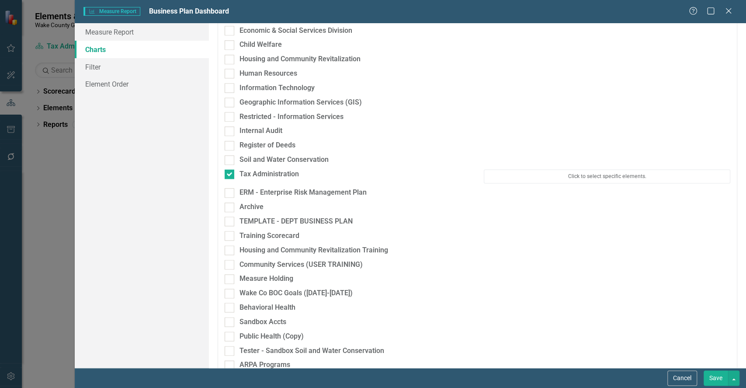
scroll to position [707, 0]
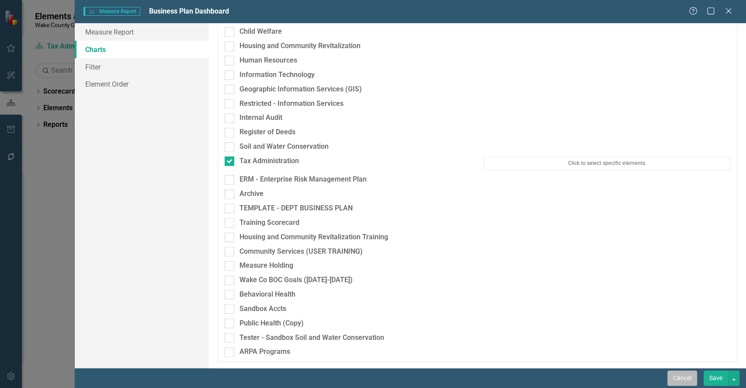
click at [671, 384] on button "Cancel" at bounding box center [682, 377] width 30 height 15
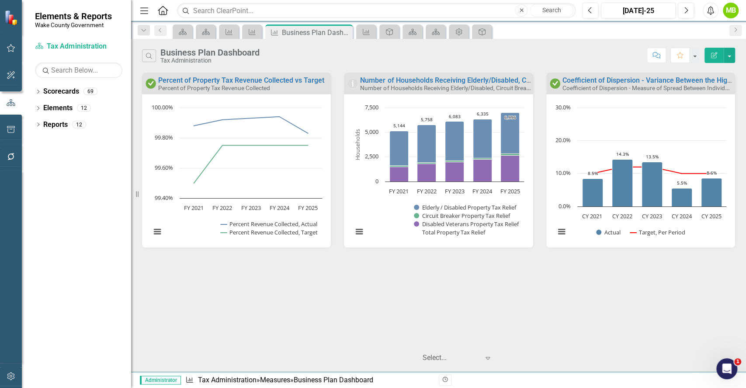
click at [486, 360] on icon "Expand" at bounding box center [487, 357] width 9 height 7
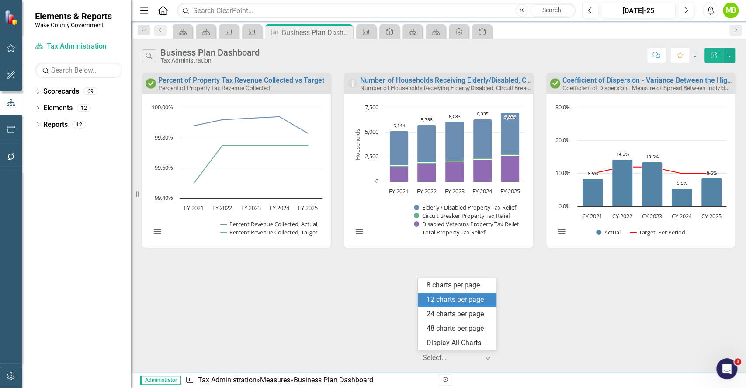
click at [468, 301] on div "12 charts per page" at bounding box center [458, 299] width 65 height 10
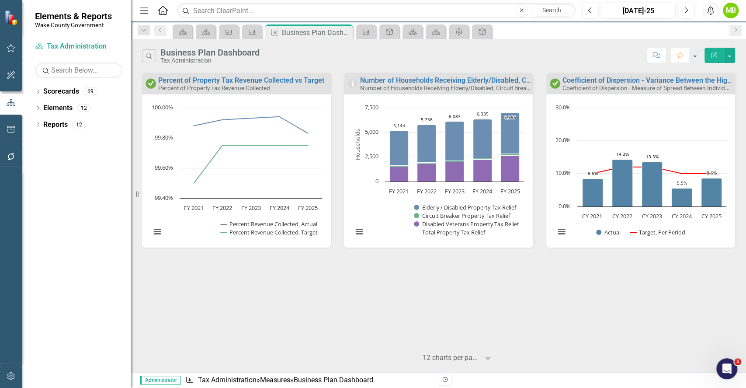
click at [650, 310] on div "Percent of Property Tax Revenue Collected vs Target Percent of Property Tax Rev…" at bounding box center [438, 208] width 615 height 271
click at [255, 31] on icon "Measure" at bounding box center [252, 31] width 9 height 7
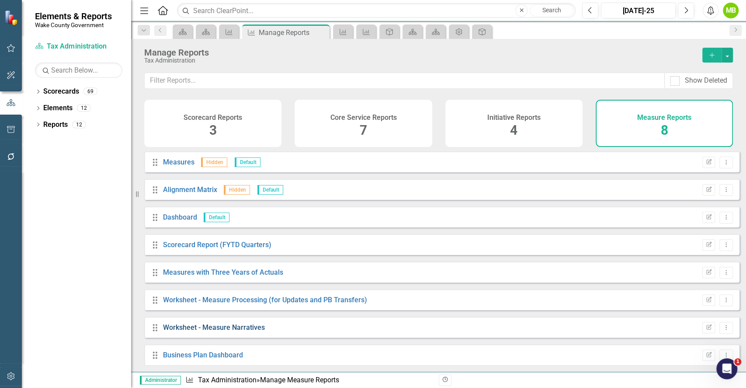
click at [240, 331] on link "Worksheet - Measure Narratives" at bounding box center [214, 327] width 102 height 8
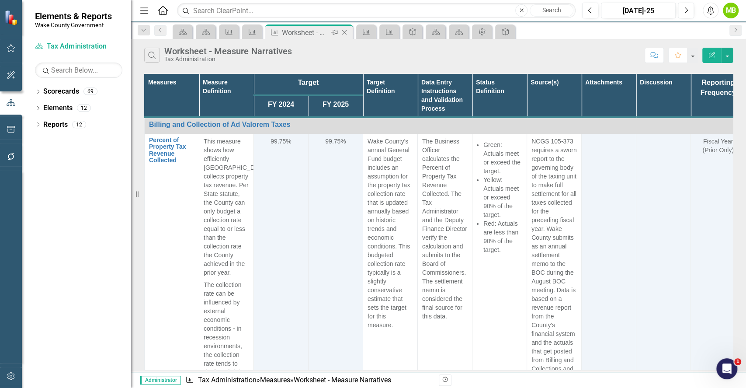
click at [343, 31] on icon "Close" at bounding box center [344, 32] width 9 height 7
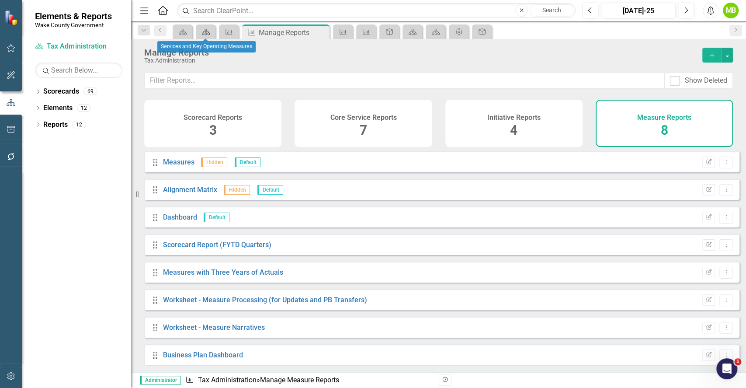
click at [208, 34] on icon "Scorecard" at bounding box center [205, 31] width 9 height 7
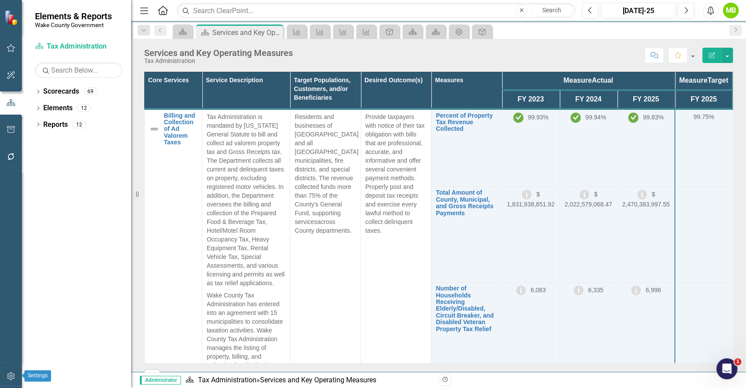
click at [9, 373] on icon "button" at bounding box center [10, 376] width 7 height 8
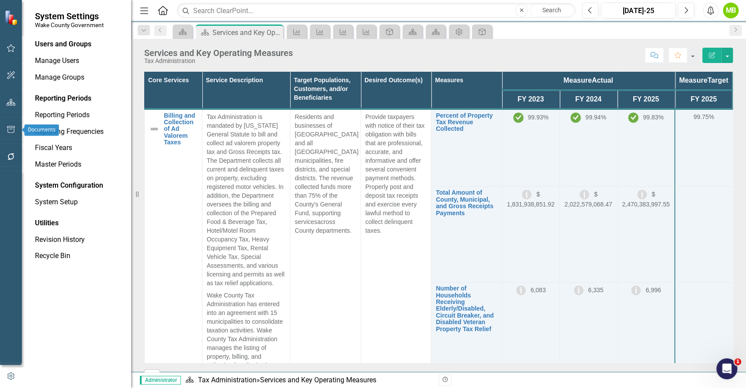
click at [8, 131] on icon "button" at bounding box center [11, 129] width 9 height 7
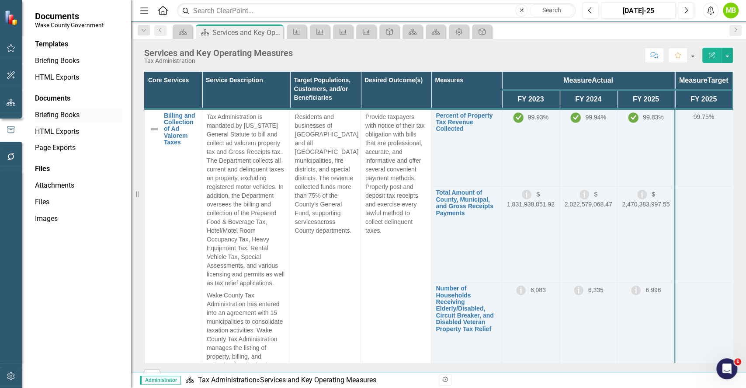
click at [84, 111] on link "Briefing Books" at bounding box center [78, 115] width 87 height 10
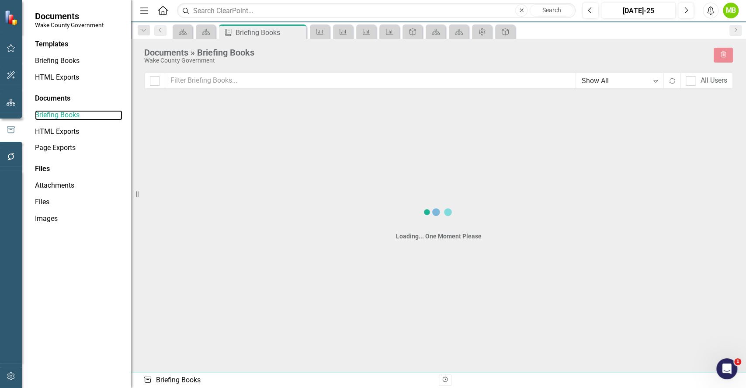
checkbox input "false"
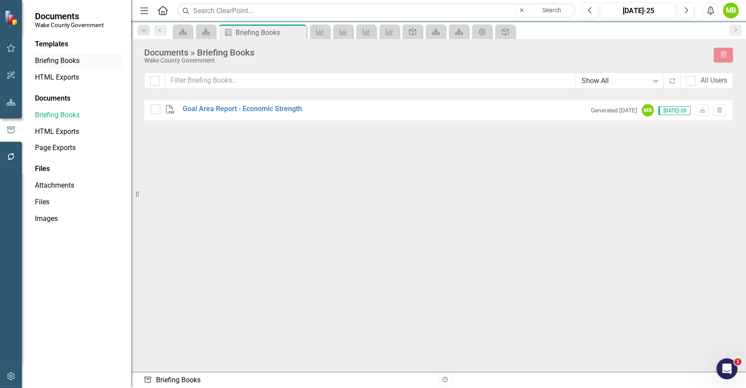
click at [74, 56] on link "Briefing Books" at bounding box center [78, 61] width 87 height 10
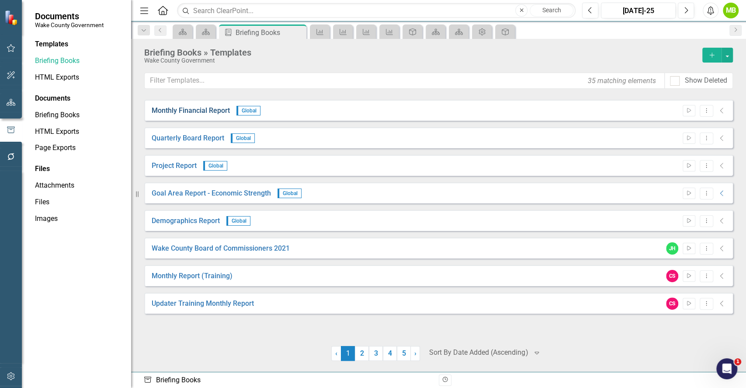
click at [190, 108] on link "Monthly Financial Report" at bounding box center [191, 111] width 78 height 10
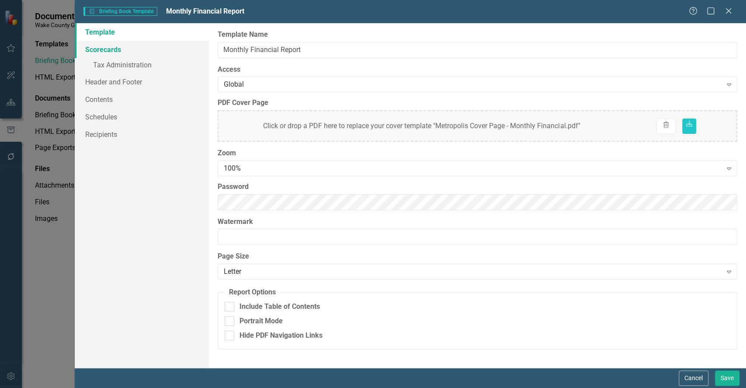
click at [139, 50] on link "Scorecards" at bounding box center [142, 49] width 134 height 17
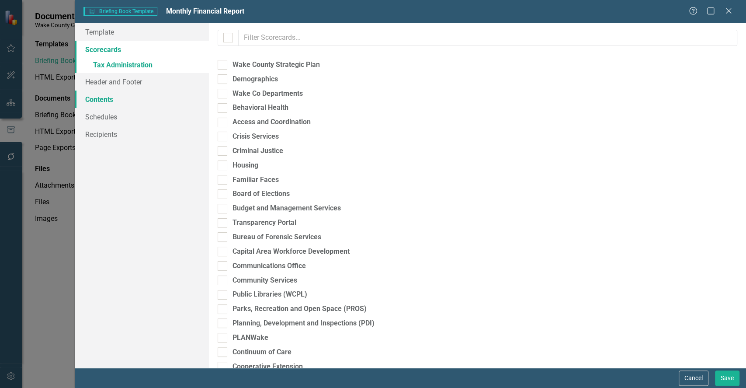
click at [118, 93] on link "Contents" at bounding box center [142, 98] width 134 height 17
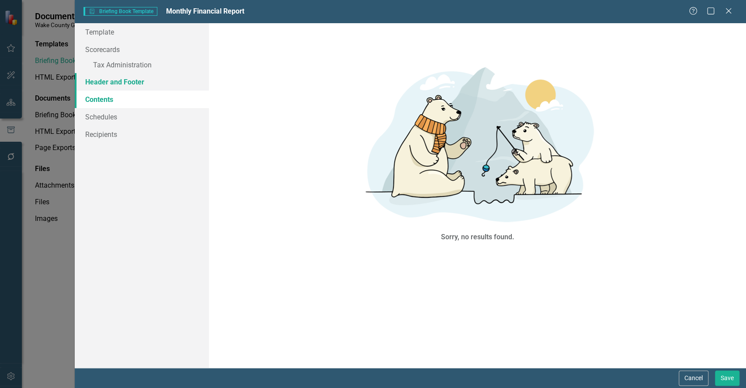
click at [123, 77] on link "Header and Footer" at bounding box center [142, 81] width 134 height 17
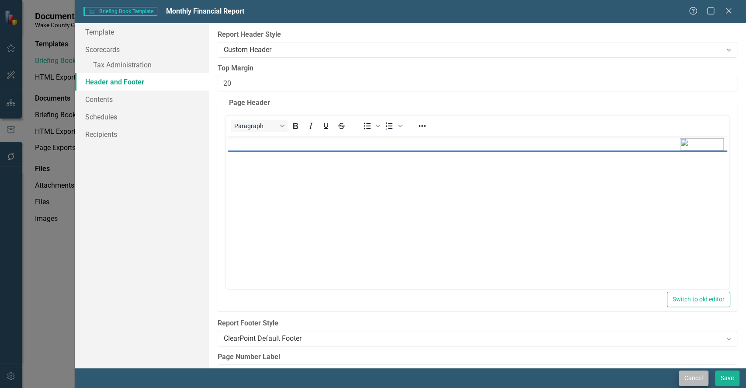
drag, startPoint x: 689, startPoint y: 386, endPoint x: 693, endPoint y: 370, distance: 16.9
click at [693, 370] on div "Cancel Save" at bounding box center [410, 377] width 671 height 20
click at [693, 370] on button "Cancel" at bounding box center [694, 377] width 30 height 15
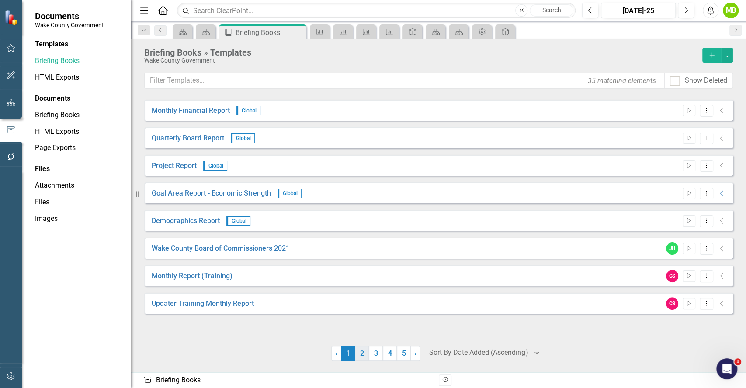
click at [364, 355] on link "2" at bounding box center [362, 353] width 14 height 15
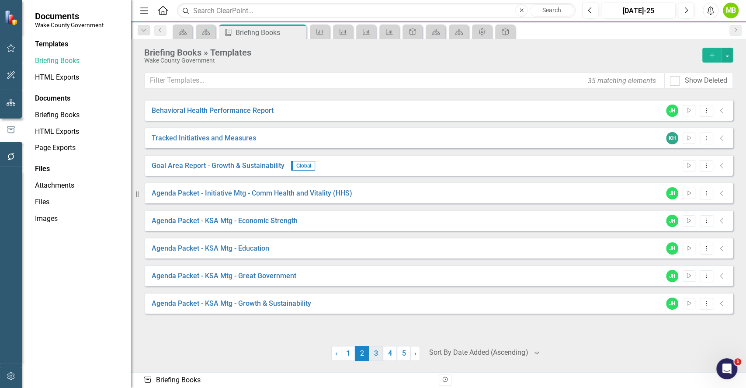
click at [377, 355] on link "3" at bounding box center [376, 353] width 14 height 15
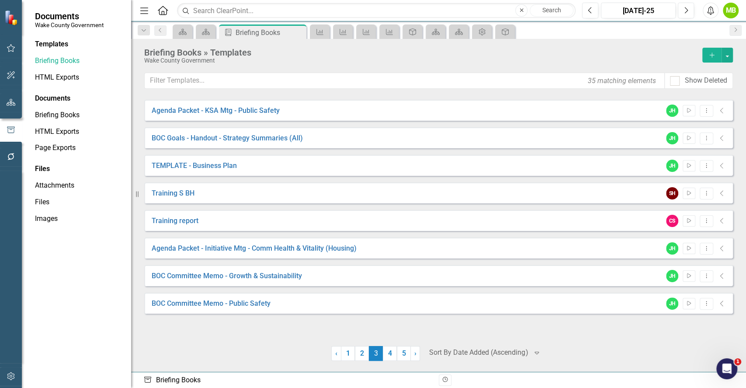
click at [192, 170] on div "TEMPLATE - Business Plan JH Start Dropdown Menu Collapse" at bounding box center [438, 165] width 589 height 21
click at [202, 163] on link "TEMPLATE - Business Plan" at bounding box center [194, 166] width 85 height 10
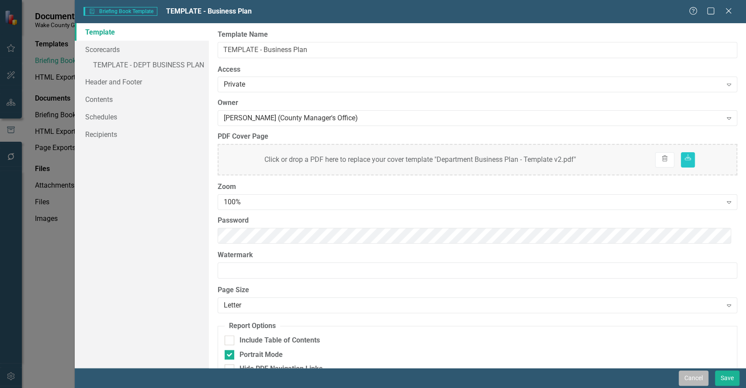
click at [689, 375] on button "Cancel" at bounding box center [694, 377] width 30 height 15
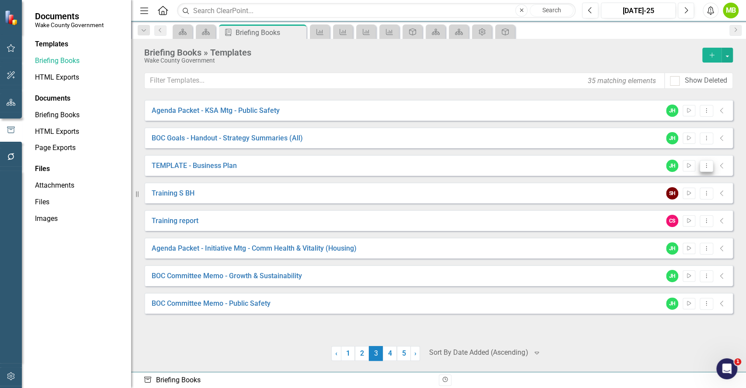
click at [705, 166] on icon "Dropdown Menu" at bounding box center [706, 166] width 7 height 6
click at [685, 195] on link "Preview Preview Template" at bounding box center [671, 196] width 81 height 16
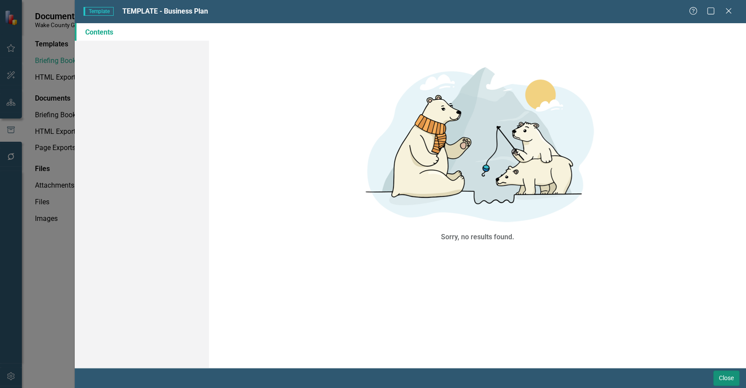
click at [720, 377] on button "Close" at bounding box center [726, 377] width 26 height 15
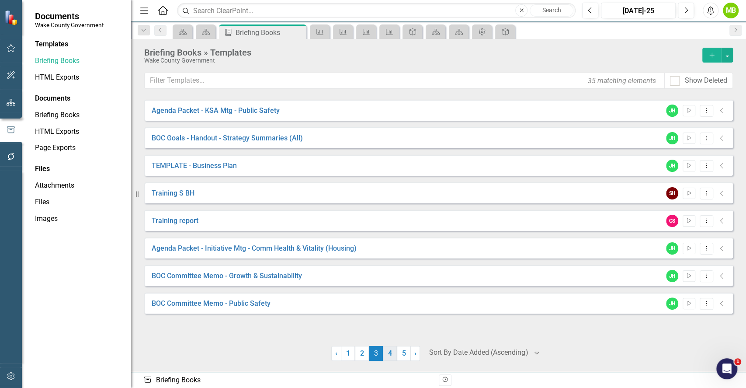
click at [392, 351] on link "4" at bounding box center [390, 353] width 14 height 15
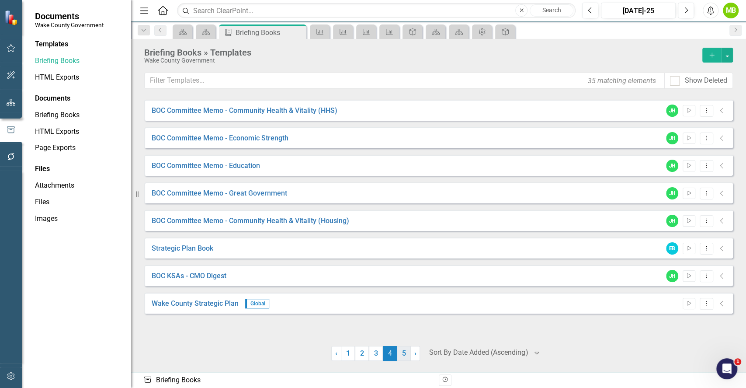
click at [403, 354] on link "5" at bounding box center [404, 353] width 14 height 15
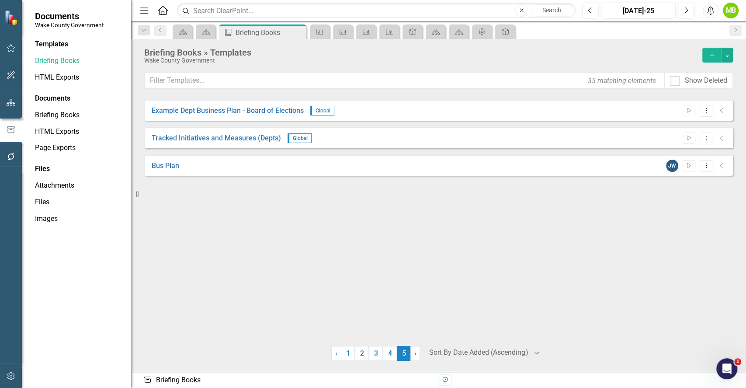
drag, startPoint x: 724, startPoint y: 108, endPoint x: 718, endPoint y: 111, distance: 6.7
click at [718, 111] on icon "Collapse" at bounding box center [721, 110] width 9 height 7
click at [706, 111] on icon "Dropdown Menu" at bounding box center [706, 110] width 7 height 6
click at [682, 139] on link "Preview Preview Template" at bounding box center [671, 141] width 81 height 16
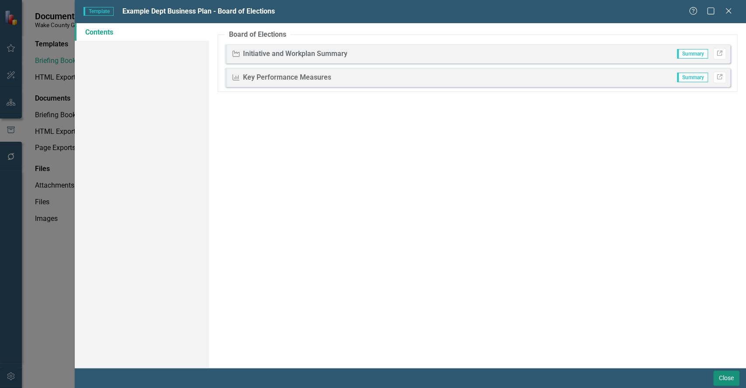
click at [722, 378] on button "Close" at bounding box center [726, 377] width 26 height 15
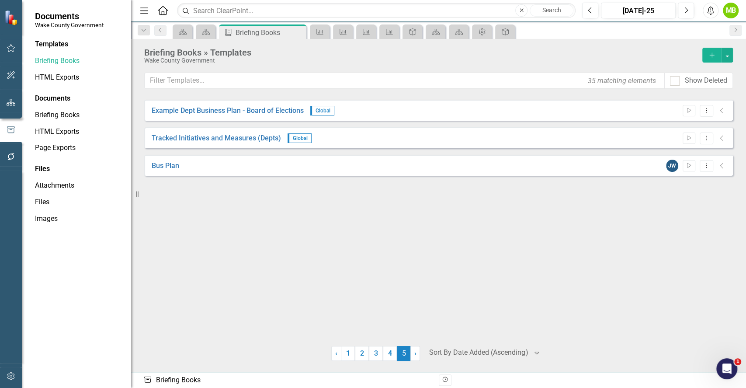
click at [723, 113] on icon "Collapse" at bounding box center [721, 110] width 9 height 7
click at [704, 111] on icon "Dropdown Menu" at bounding box center [706, 110] width 7 height 6
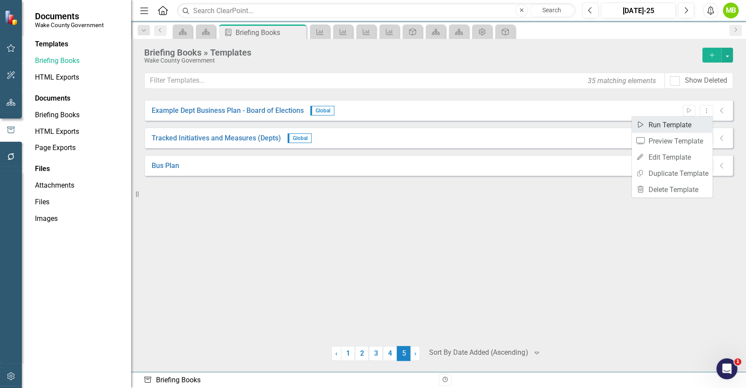
click at [686, 122] on link "Start Run Template" at bounding box center [671, 125] width 81 height 16
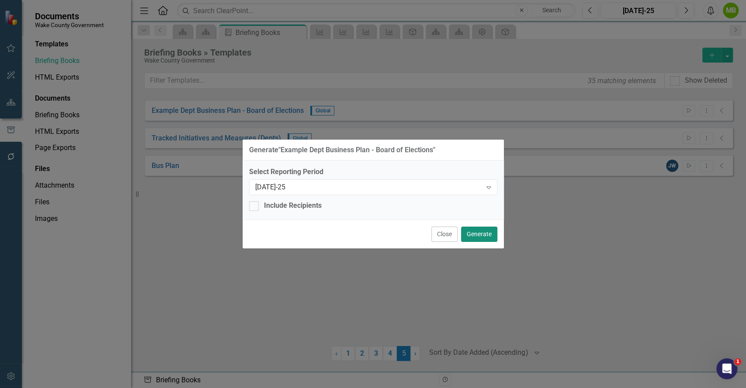
click at [475, 236] on button "Generate" at bounding box center [479, 233] width 36 height 15
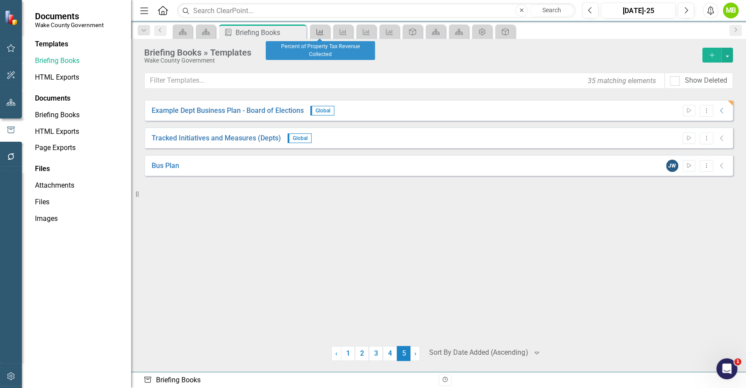
click at [322, 33] on icon "Measure" at bounding box center [319, 31] width 9 height 7
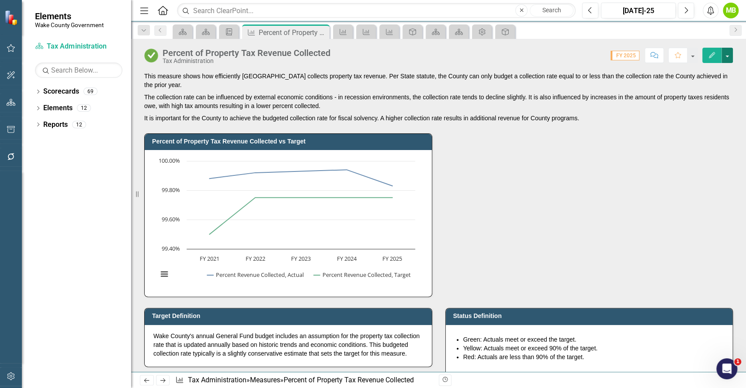
click at [722, 59] on button "button" at bounding box center [726, 55] width 11 height 15
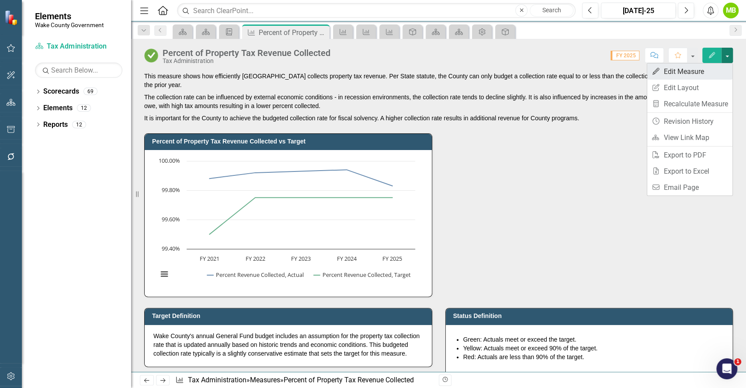
click at [705, 73] on link "Edit Edit Measure" at bounding box center [689, 71] width 85 height 16
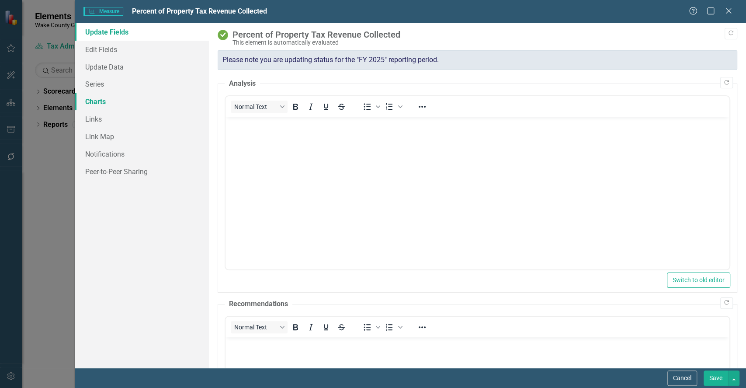
click at [135, 100] on link "Charts" at bounding box center [142, 101] width 134 height 17
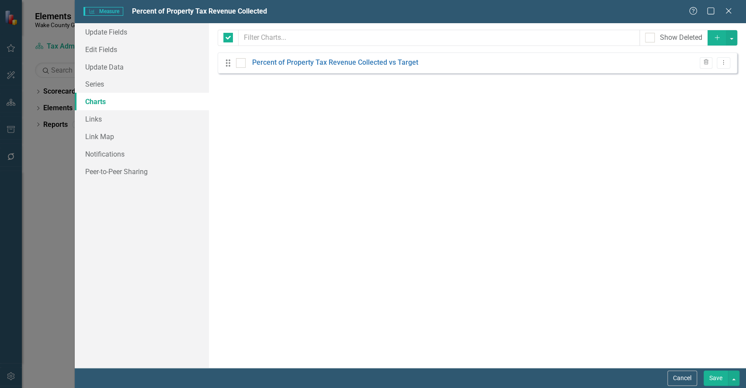
checkbox input "false"
click at [291, 63] on link "Percent of Property Tax Revenue Collected vs Target" at bounding box center [335, 63] width 166 height 10
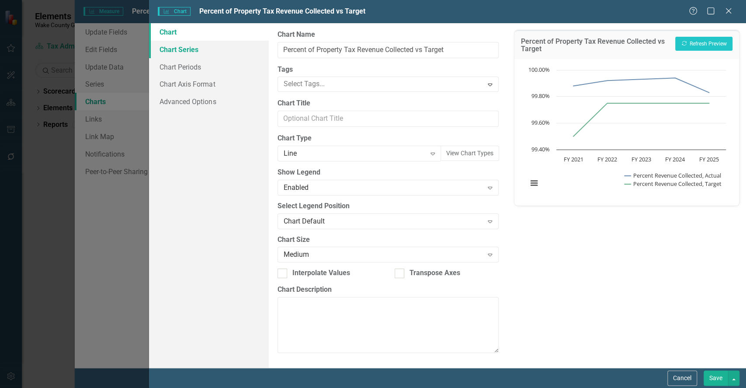
click at [197, 54] on link "Chart Series" at bounding box center [208, 49] width 119 height 17
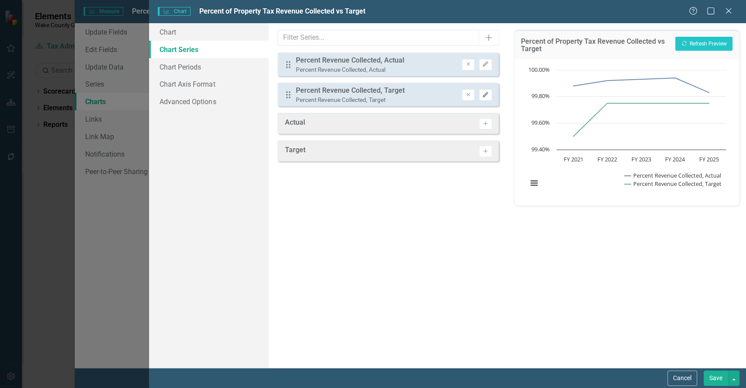
click at [482, 98] on button "Edit" at bounding box center [485, 94] width 13 height 11
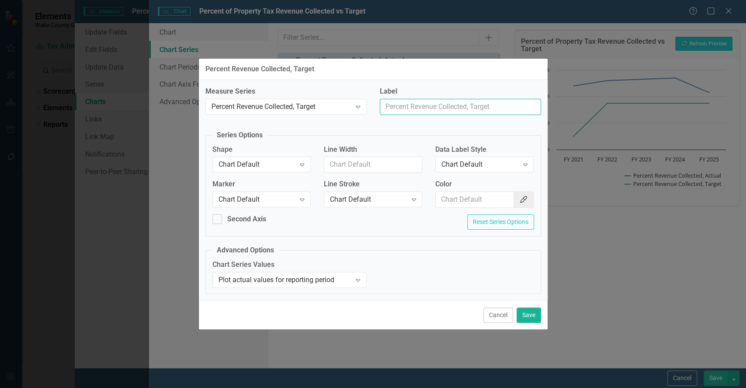
click at [444, 104] on input "Label" at bounding box center [460, 107] width 161 height 16
type input "Target"
click at [285, 201] on div "Chart Default" at bounding box center [256, 199] width 77 height 10
click at [391, 197] on div "Chart Default" at bounding box center [368, 199] width 77 height 10
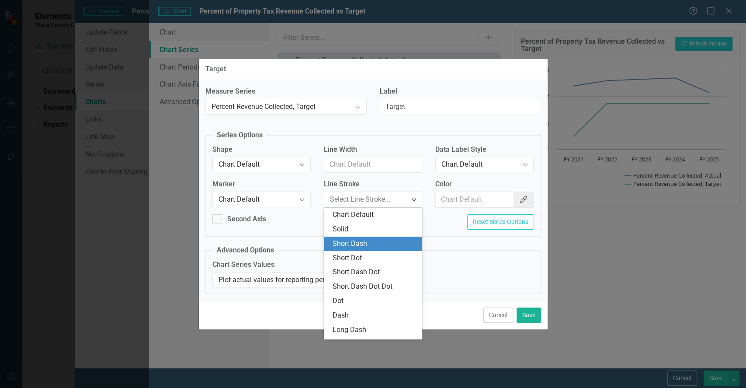
click at [371, 247] on div "Short Dash" at bounding box center [375, 244] width 84 height 10
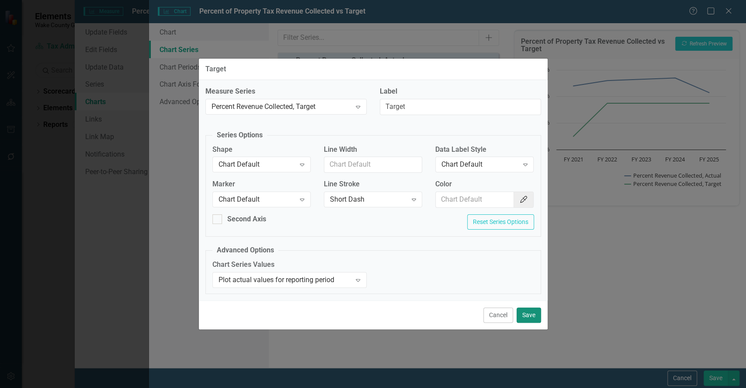
click at [524, 317] on button "Save" at bounding box center [528, 314] width 24 height 15
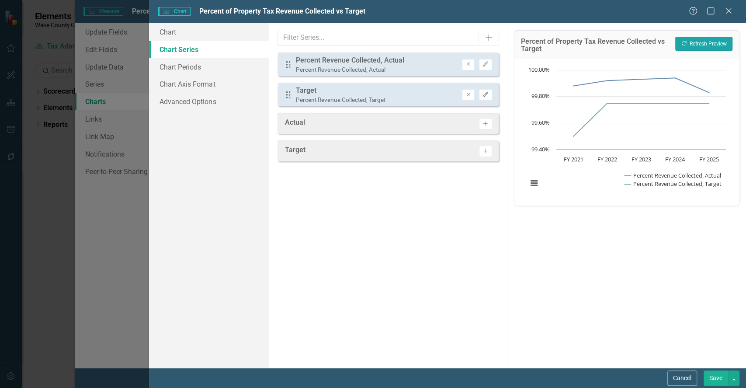
click at [710, 45] on button "Recalculate Refresh Preview" at bounding box center [703, 44] width 57 height 14
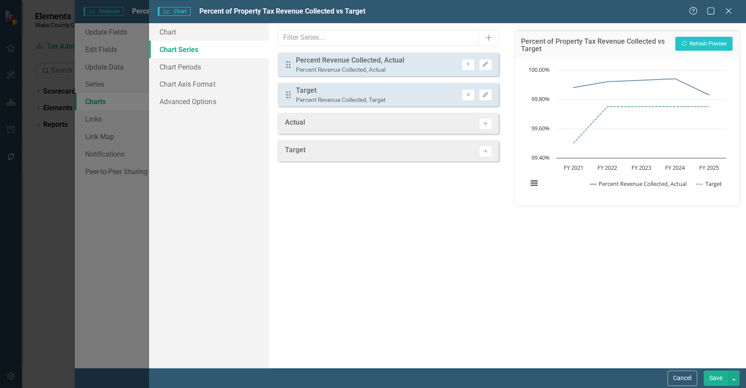
click at [713, 373] on button "Save" at bounding box center [715, 377] width 24 height 15
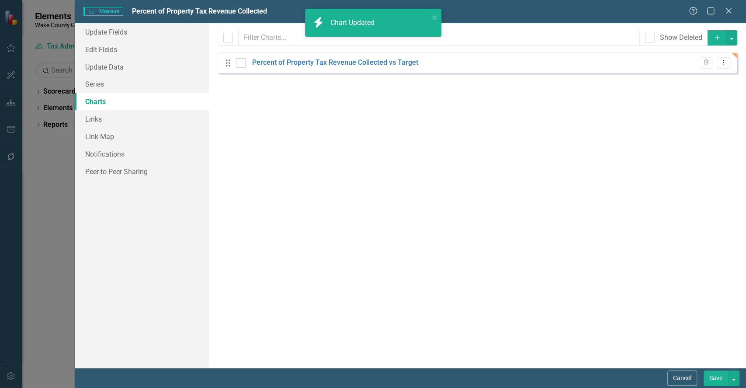
click at [720, 373] on button "Save" at bounding box center [715, 377] width 24 height 15
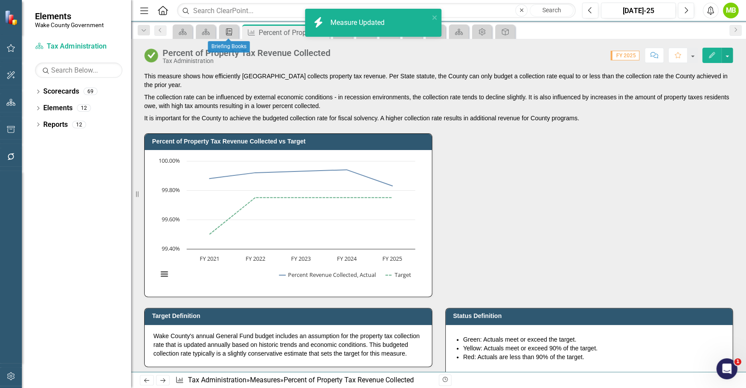
click at [231, 28] on icon at bounding box center [229, 31] width 6 height 7
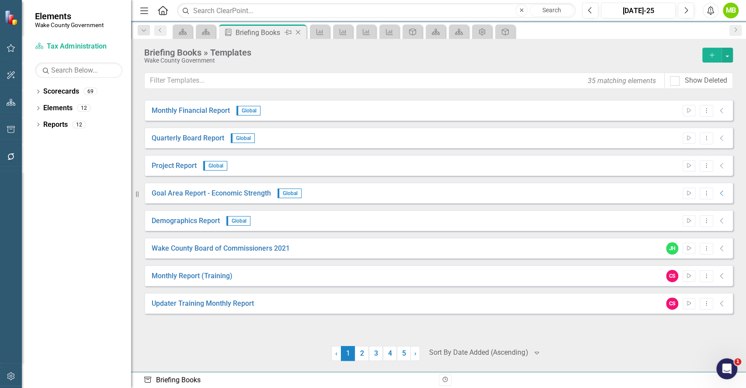
click at [298, 33] on icon "Close" at bounding box center [298, 32] width 9 height 7
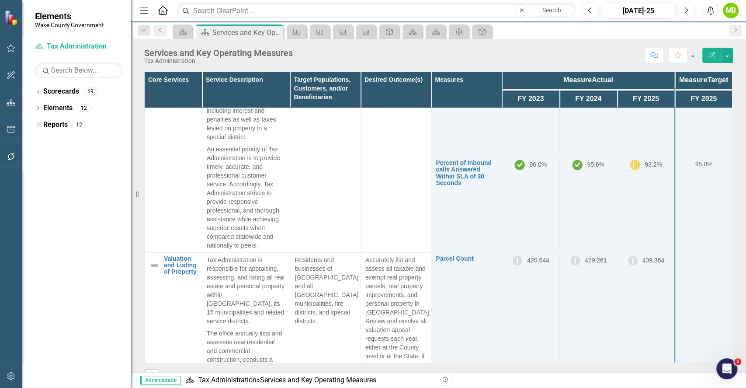
scroll to position [290, 0]
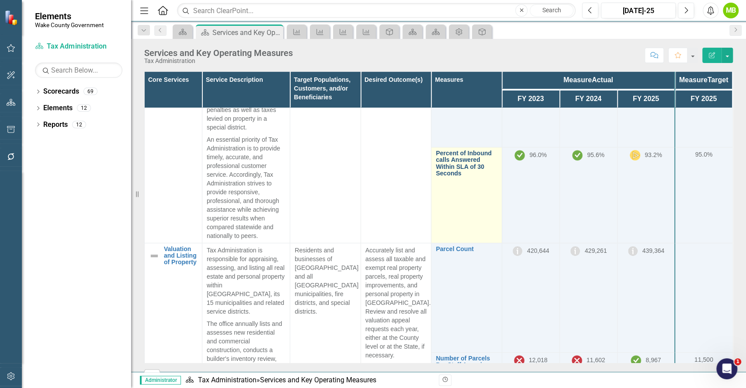
click at [451, 174] on link "Percent of Inbound calls Answered Within SLA of 30 Seconds" at bounding box center [466, 163] width 61 height 27
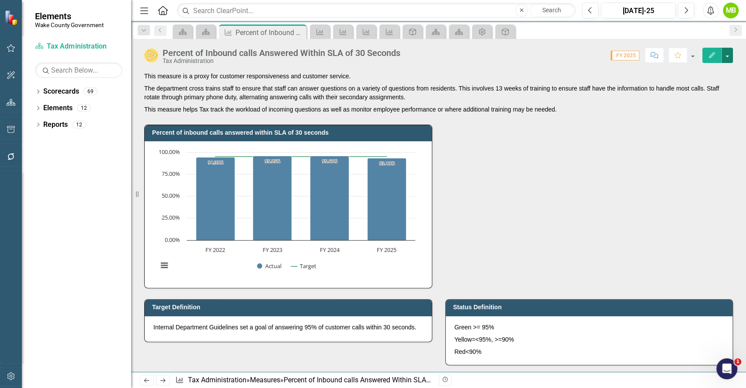
click at [726, 56] on button "button" at bounding box center [726, 55] width 11 height 15
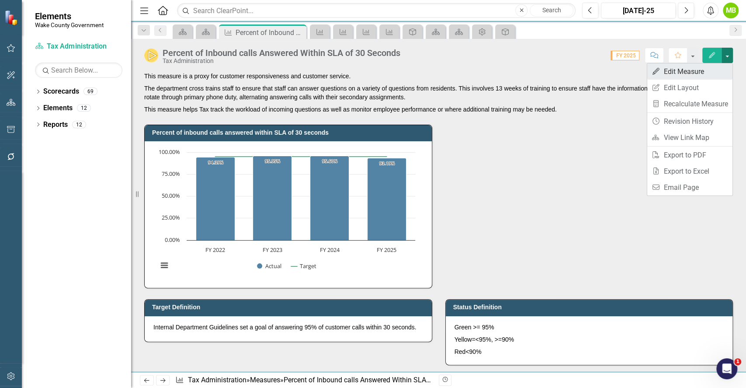
click at [703, 71] on link "Edit Edit Measure" at bounding box center [689, 71] width 85 height 16
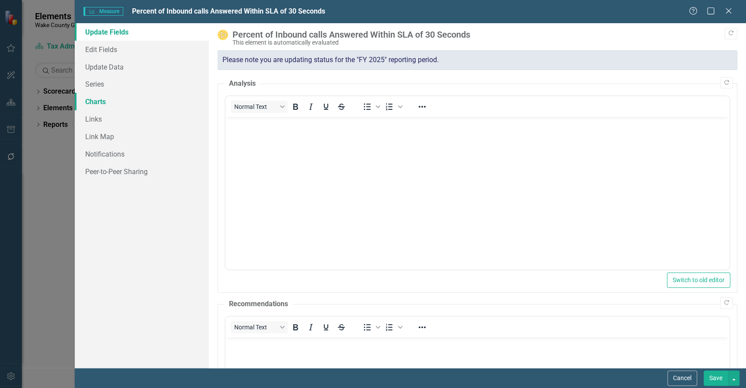
click at [105, 99] on link "Charts" at bounding box center [142, 101] width 134 height 17
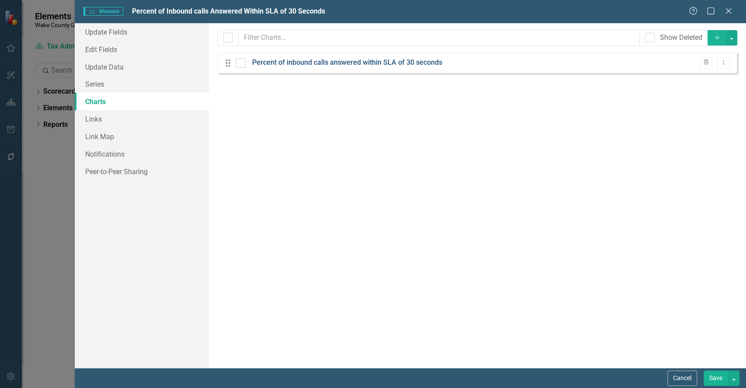
click at [325, 61] on link "Percent of inbound calls answered within SLA of 30 seconds" at bounding box center [347, 63] width 190 height 10
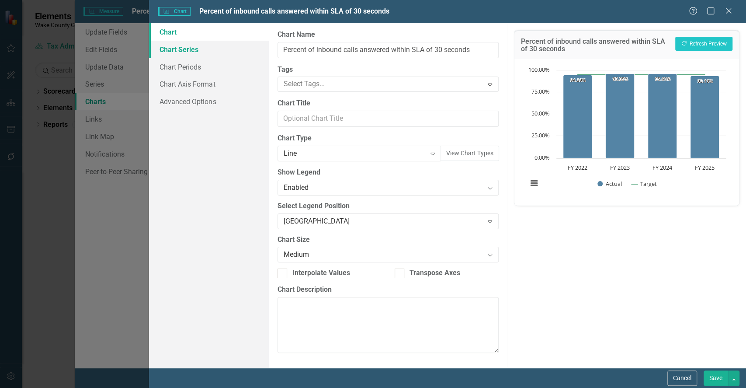
click at [193, 51] on link "Chart Series" at bounding box center [208, 49] width 119 height 17
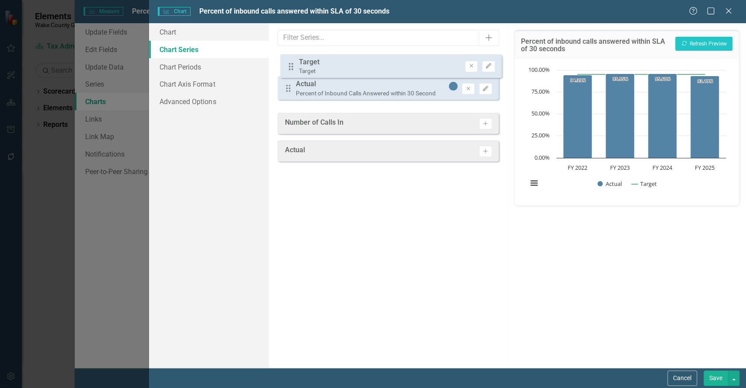
drag, startPoint x: 286, startPoint y: 94, endPoint x: 294, endPoint y: 65, distance: 29.9
click at [289, 65] on div "Drag Actual Percent of Inbound Calls Answered within 30 Second Remove Edit Drag…" at bounding box center [387, 79] width 221 height 54
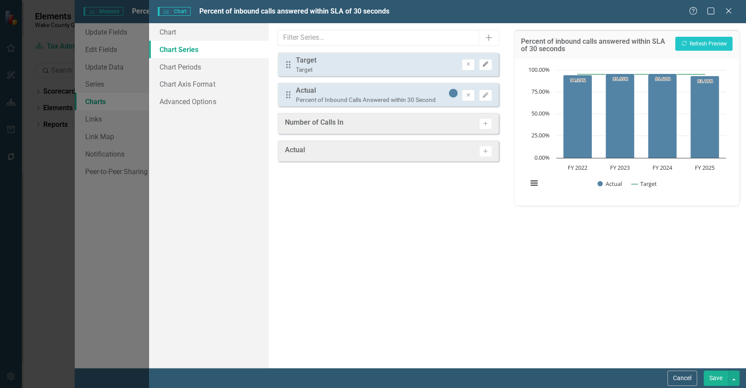
click at [486, 68] on button "Edit" at bounding box center [485, 64] width 13 height 11
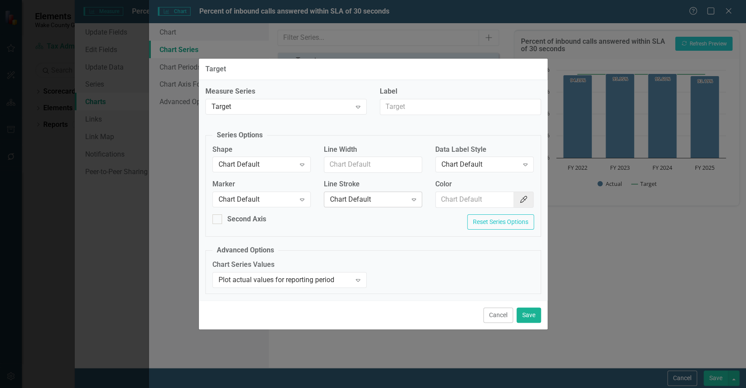
click at [336, 196] on div "Chart Default" at bounding box center [368, 199] width 77 height 10
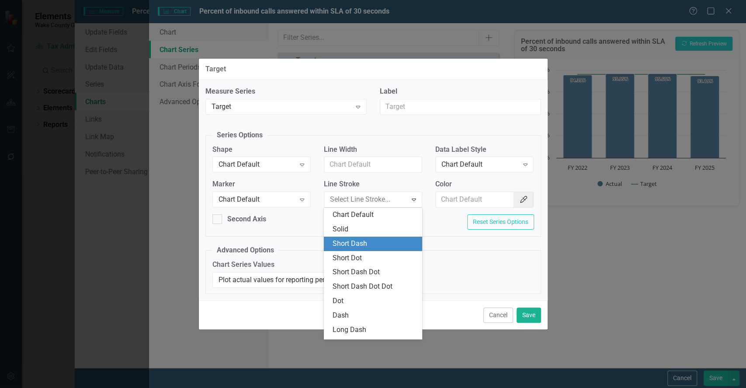
click at [350, 242] on div "Short Dash" at bounding box center [375, 244] width 84 height 10
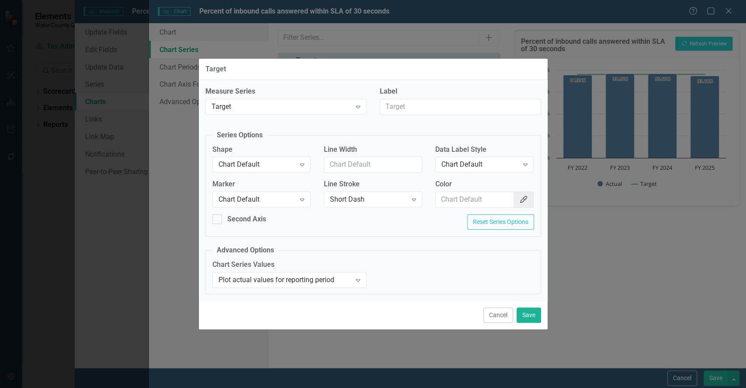
click at [525, 305] on div "Cancel Save" at bounding box center [373, 314] width 349 height 29
click at [529, 313] on button "Save" at bounding box center [528, 314] width 24 height 15
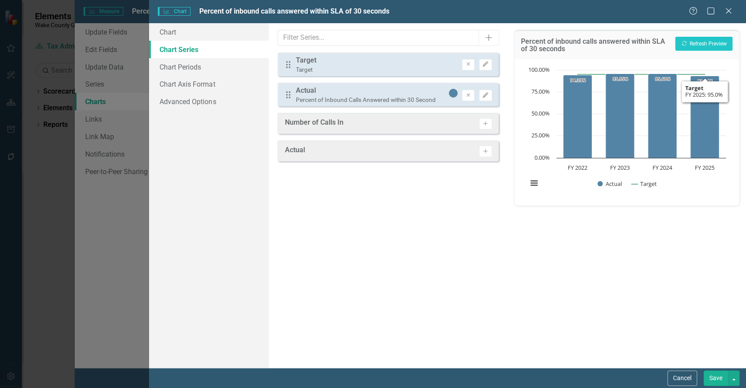
click at [714, 52] on div "Recalculate Refresh Preview" at bounding box center [703, 46] width 57 height 19
click at [708, 45] on button "Recalculate Refresh Preview" at bounding box center [703, 44] width 57 height 14
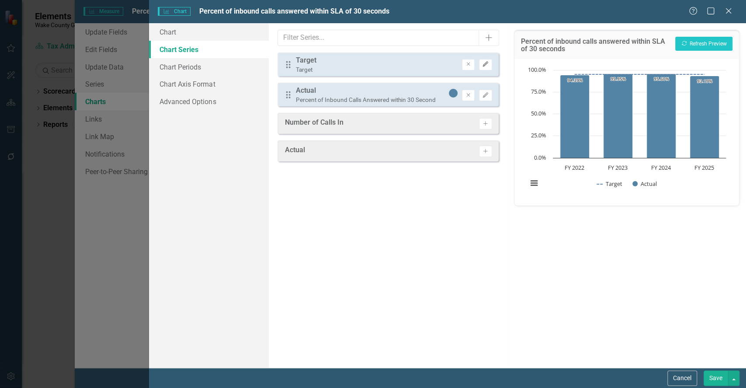
click at [485, 61] on button "Edit" at bounding box center [485, 64] width 13 height 11
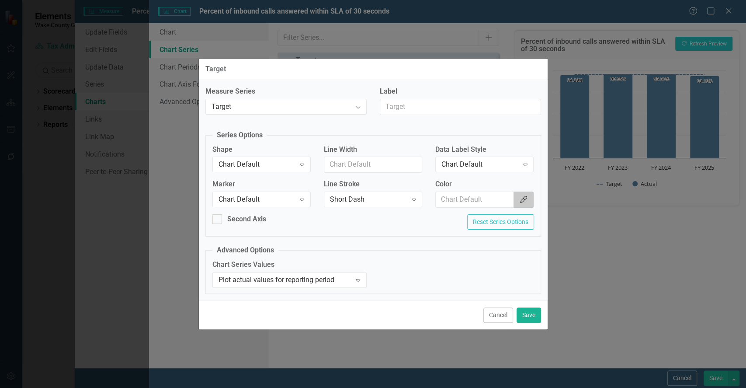
click at [521, 199] on icon "Color Picker" at bounding box center [523, 199] width 9 height 7
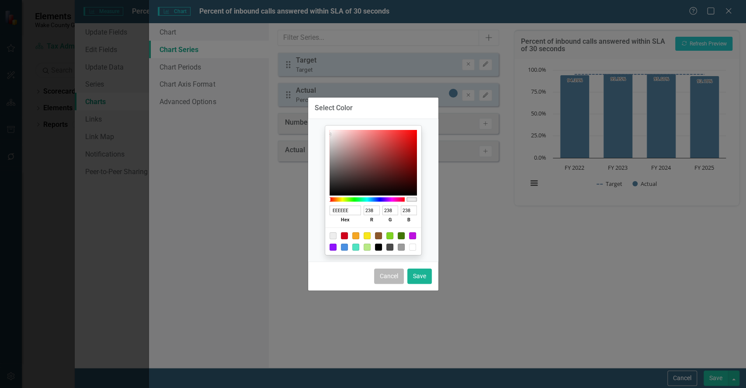
click at [392, 278] on button "Cancel" at bounding box center [389, 275] width 30 height 15
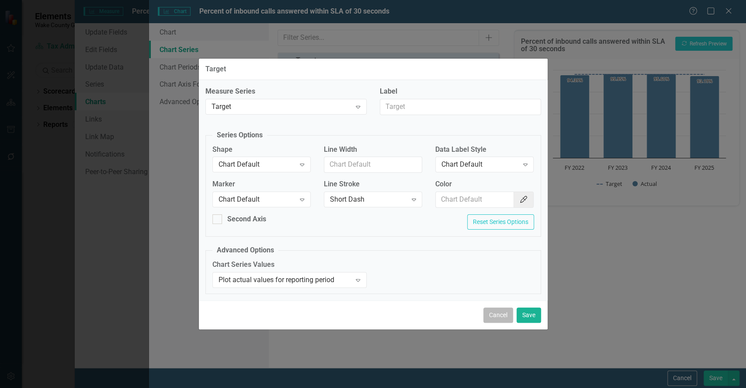
click at [501, 319] on button "Cancel" at bounding box center [498, 314] width 30 height 15
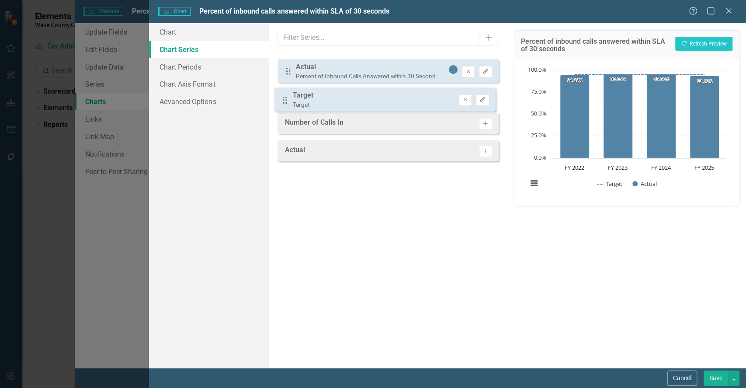
drag, startPoint x: 288, startPoint y: 62, endPoint x: 287, endPoint y: 103, distance: 41.5
click at [286, 103] on div "Drag Target Target Remove Edit Drag Actual Percent of Inbound Calls Answered wi…" at bounding box center [387, 79] width 221 height 54
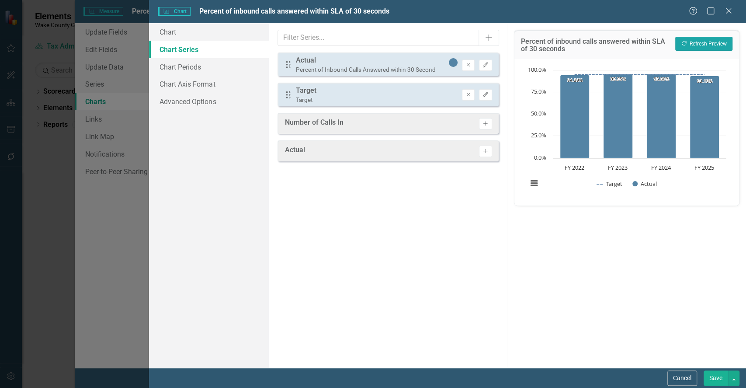
click at [696, 47] on button "Recalculate Refresh Preview" at bounding box center [703, 44] width 57 height 14
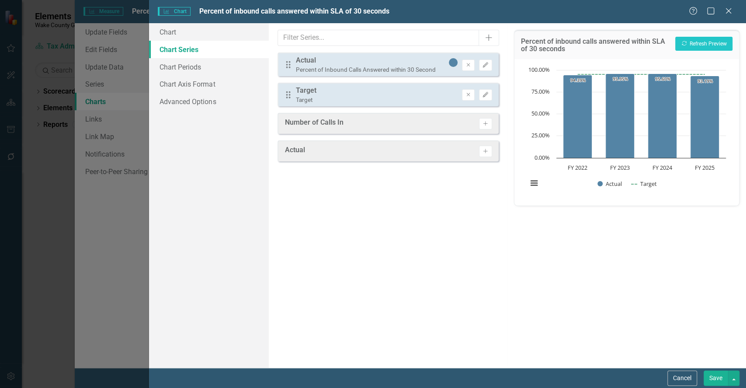
click at [722, 378] on button "Save" at bounding box center [715, 377] width 24 height 15
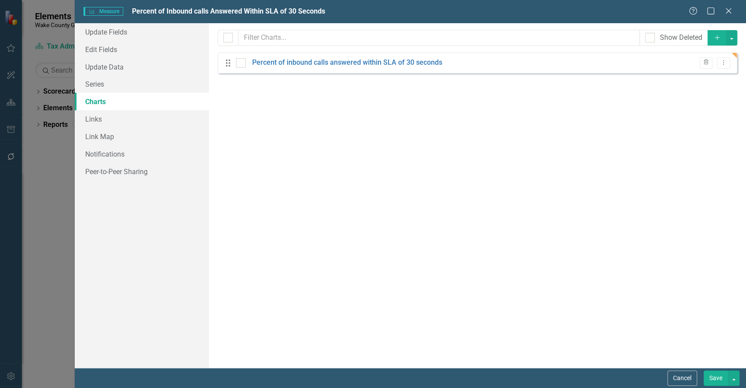
click at [715, 381] on button "Save" at bounding box center [715, 377] width 24 height 15
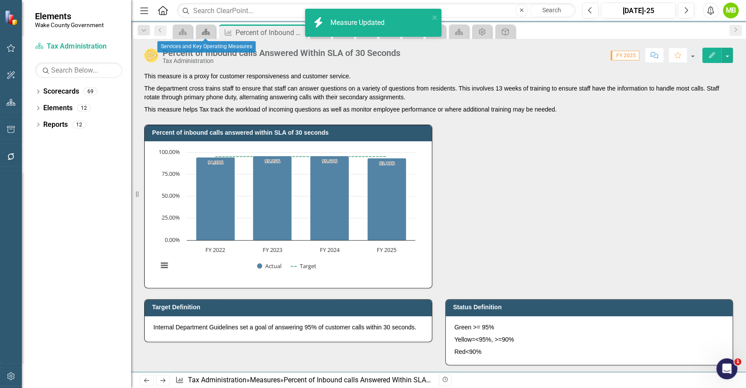
click at [204, 31] on icon at bounding box center [206, 32] width 8 height 6
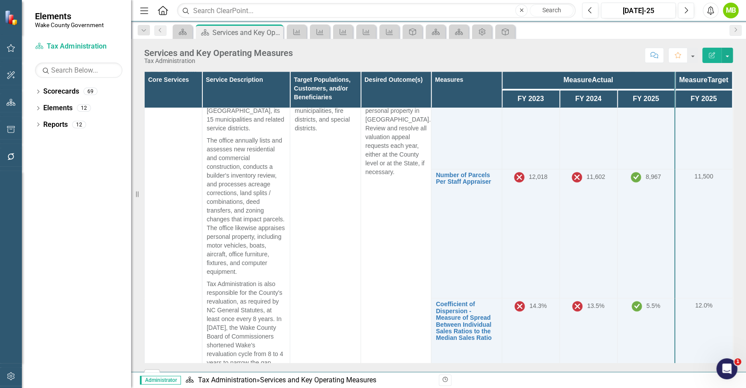
scroll to position [476, 0]
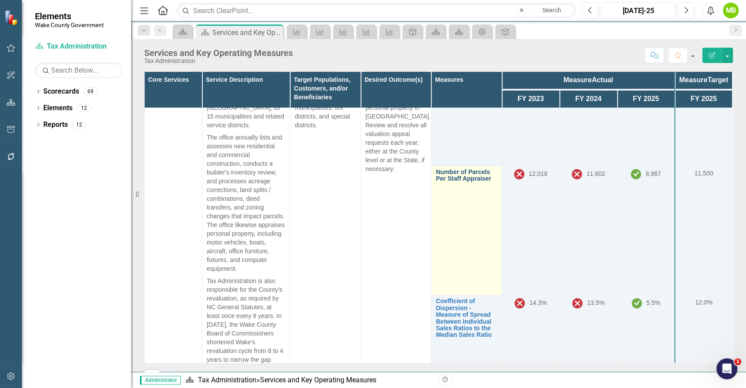
click at [458, 182] on link "Number of Parcels Per Staff Appraiser" at bounding box center [466, 176] width 61 height 14
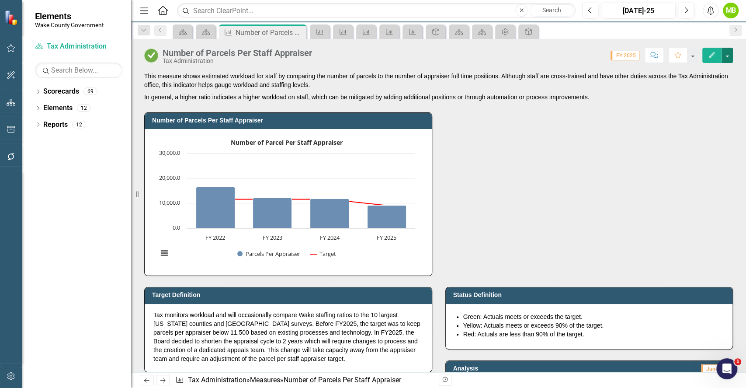
click at [727, 54] on button "button" at bounding box center [726, 55] width 11 height 15
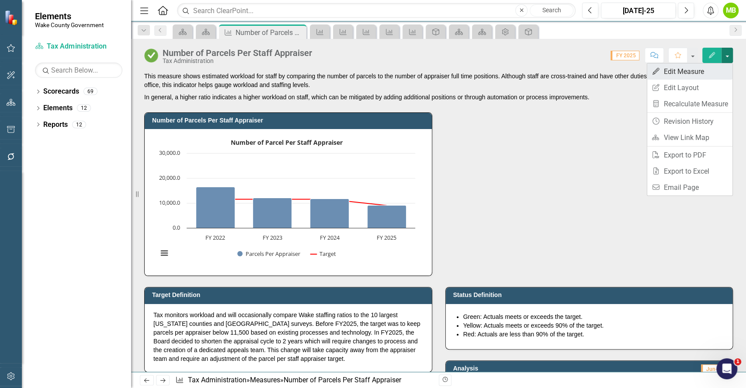
click at [706, 69] on link "Edit Edit Measure" at bounding box center [689, 71] width 85 height 16
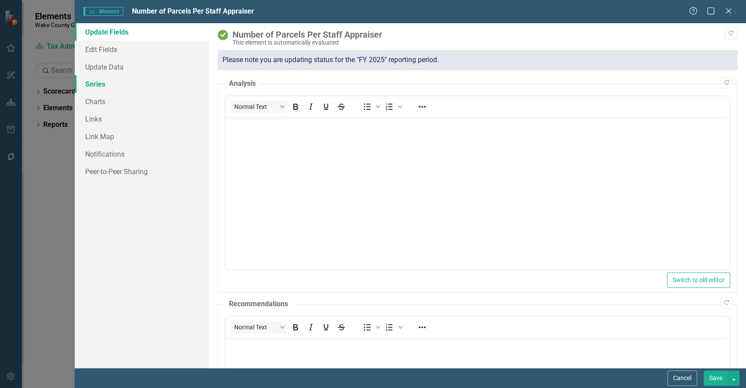
click at [110, 83] on link "Series" at bounding box center [142, 83] width 134 height 17
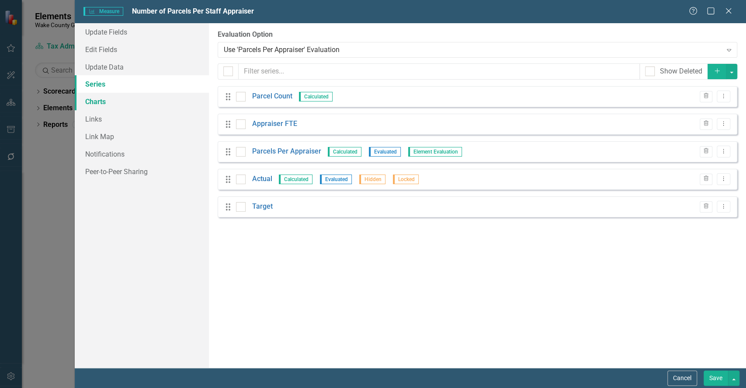
click at [94, 97] on link "Charts" at bounding box center [142, 101] width 134 height 17
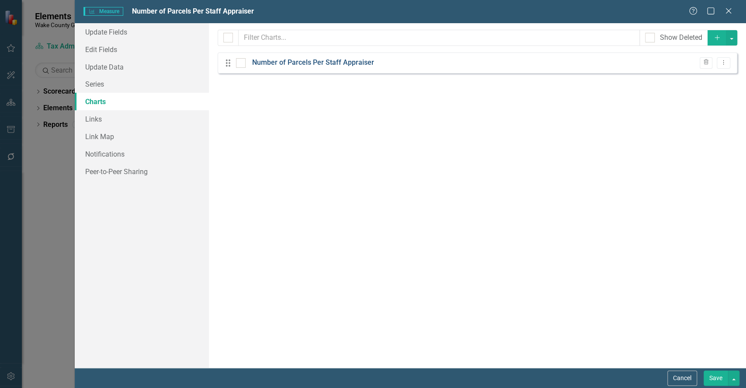
click at [298, 64] on link "Number of Parcels Per Staff Appraiser" at bounding box center [313, 63] width 122 height 10
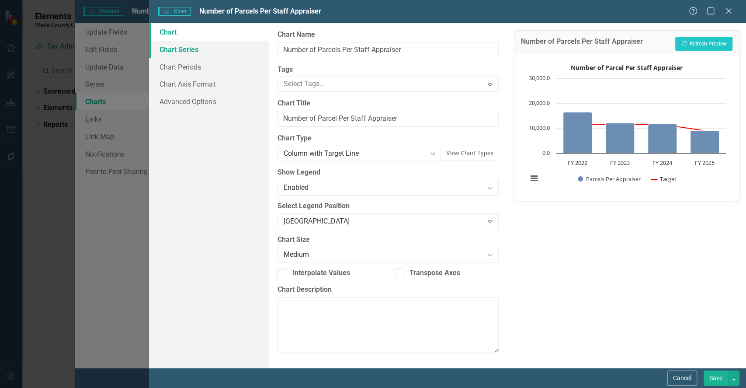
click at [187, 48] on link "Chart Series" at bounding box center [208, 49] width 119 height 17
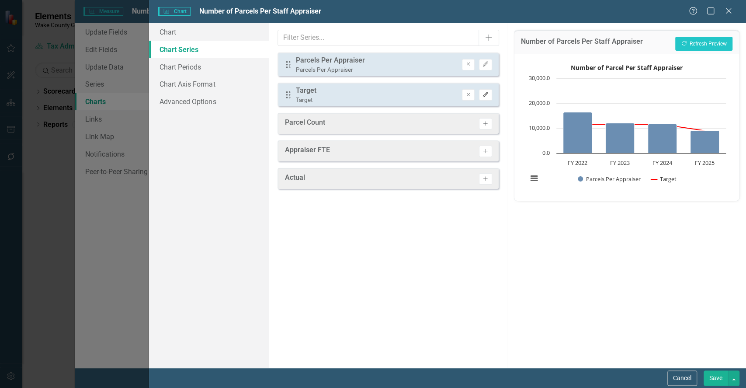
click at [485, 96] on icon "Edit" at bounding box center [485, 94] width 7 height 5
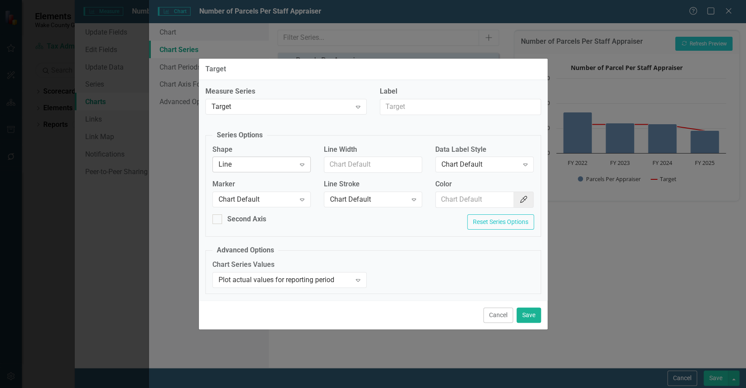
click at [282, 166] on div "Line" at bounding box center [256, 164] width 77 height 10
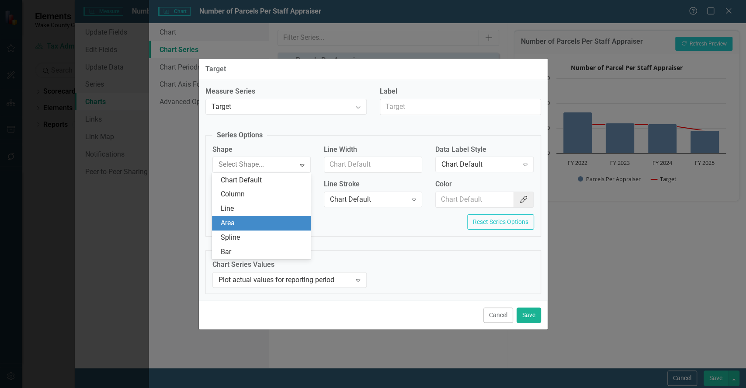
click at [255, 226] on div "Area" at bounding box center [263, 223] width 84 height 10
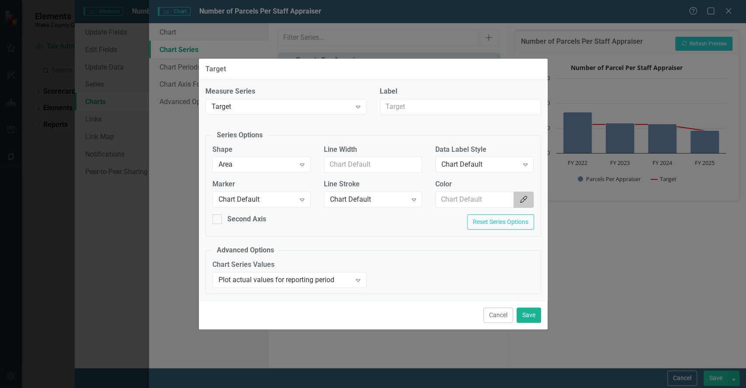
click at [522, 204] on button "Color Picker" at bounding box center [523, 199] width 20 height 16
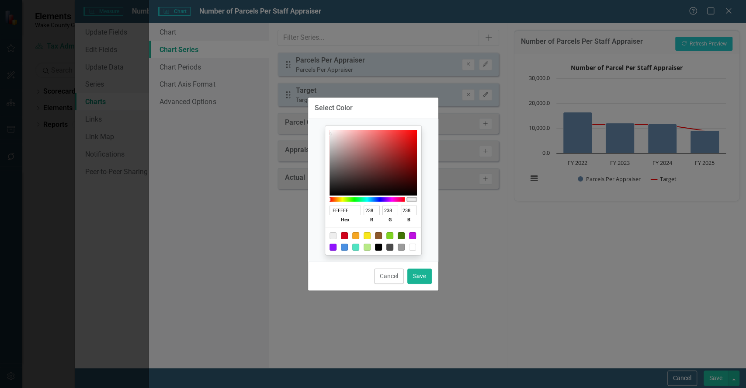
type input "E4A3A3"
type input "228"
type input "163"
click at [354, 137] on div at bounding box center [372, 163] width 87 height 66
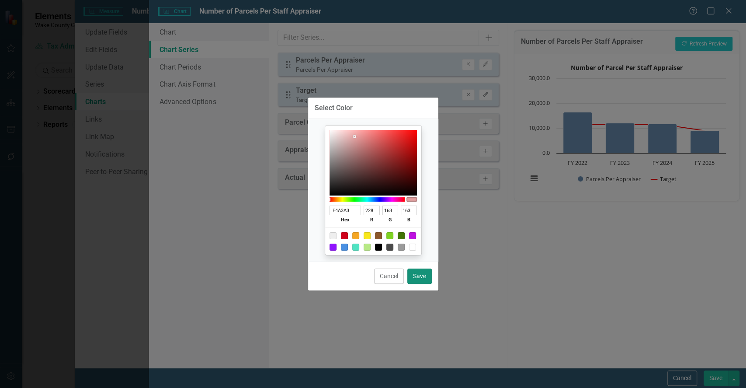
click at [423, 274] on button "Save" at bounding box center [419, 275] width 24 height 15
type input "#e4a3a3"
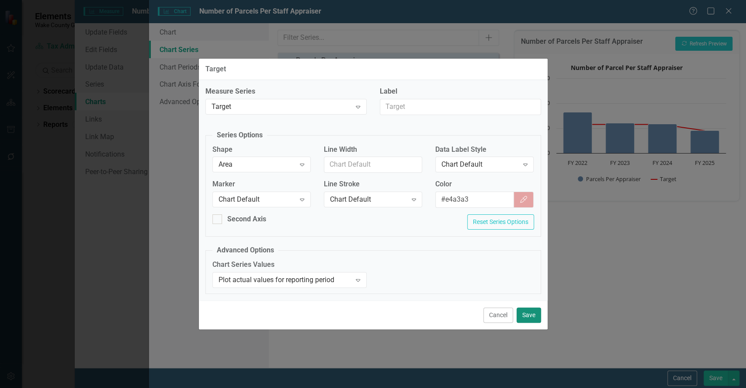
click at [531, 312] on button "Save" at bounding box center [528, 314] width 24 height 15
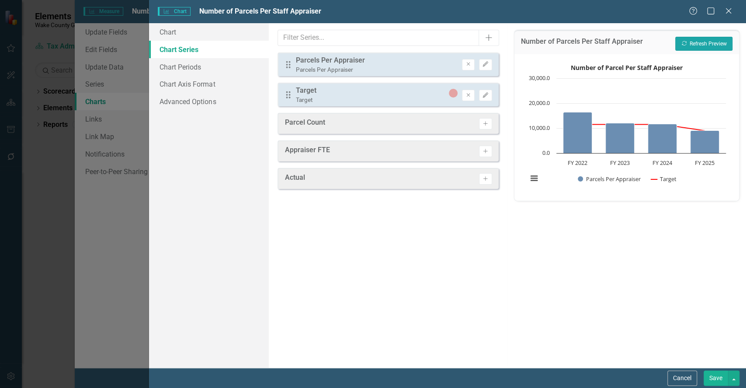
click at [702, 43] on button "Recalculate Refresh Preview" at bounding box center [703, 44] width 57 height 14
click at [197, 86] on link "Chart Axis Format" at bounding box center [208, 83] width 119 height 17
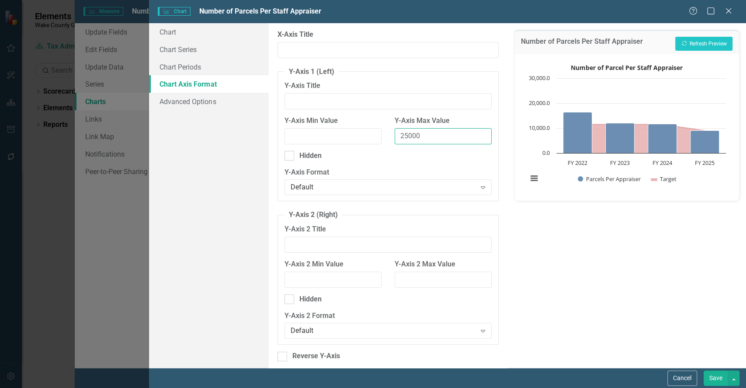
click at [432, 130] on input "25000" at bounding box center [443, 136] width 97 height 16
type input "2"
click at [710, 39] on button "Recalculate Refresh Preview" at bounding box center [703, 44] width 57 height 14
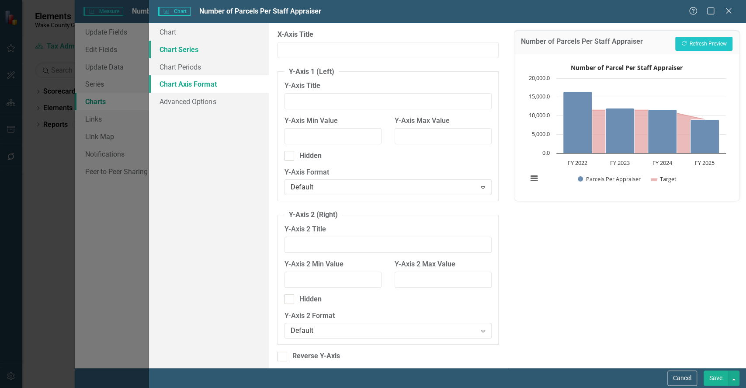
click at [189, 49] on link "Chart Series" at bounding box center [208, 49] width 119 height 17
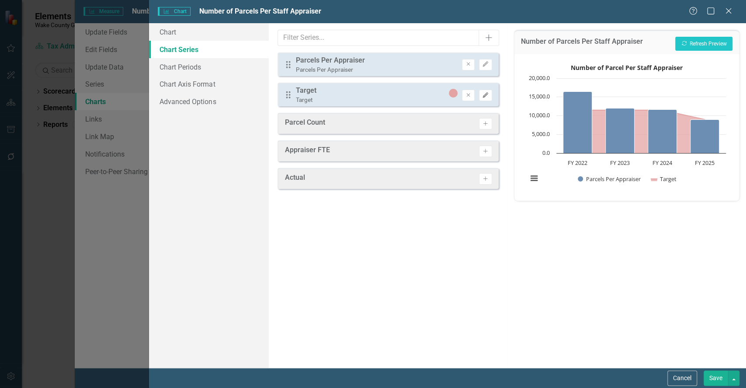
click at [488, 96] on icon "Edit" at bounding box center [485, 95] width 7 height 5
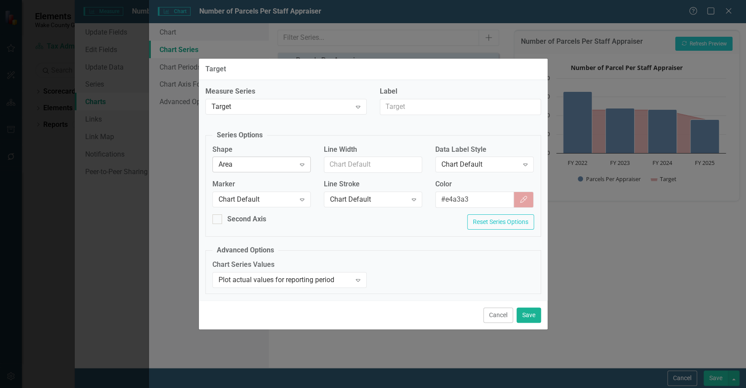
click at [242, 167] on div "Area" at bounding box center [256, 164] width 77 height 10
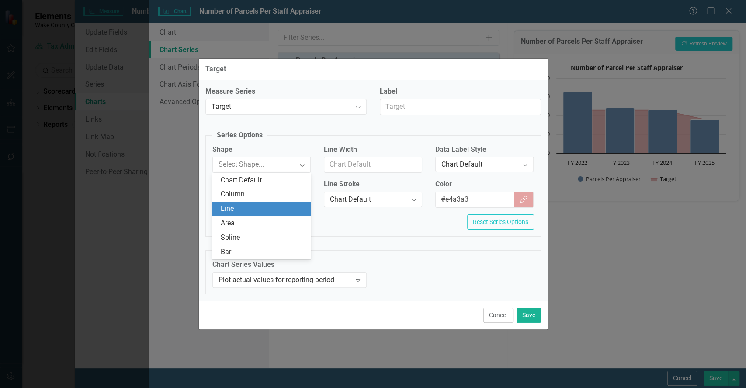
click at [237, 204] on div "Line" at bounding box center [263, 209] width 84 height 10
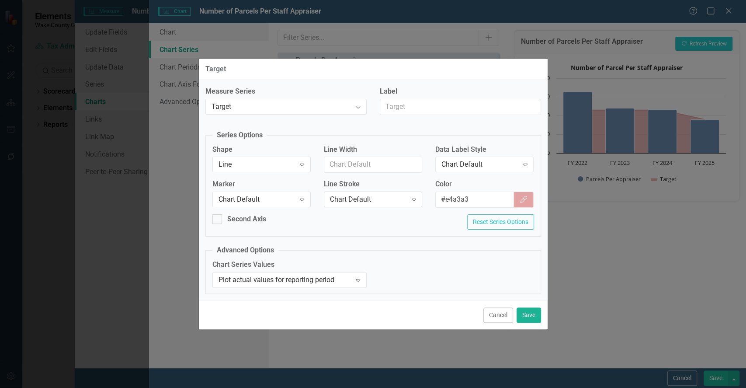
click at [360, 199] on div "Chart Default" at bounding box center [368, 199] width 77 height 10
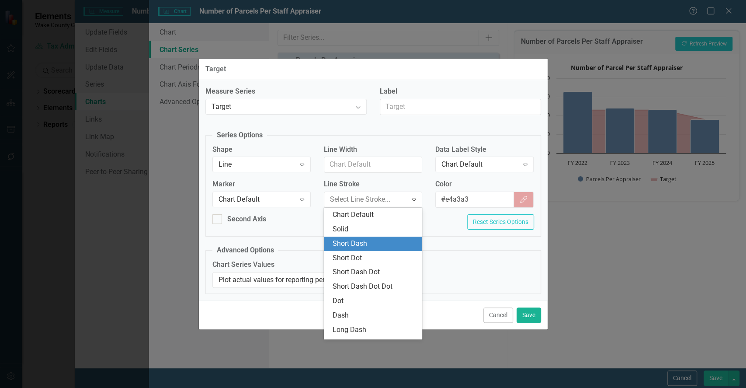
click at [354, 245] on div "Short Dash" at bounding box center [375, 244] width 84 height 10
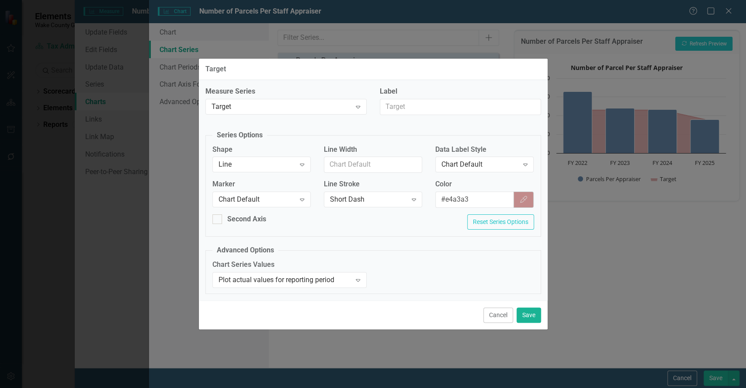
click at [521, 201] on icon "button" at bounding box center [523, 199] width 7 height 7
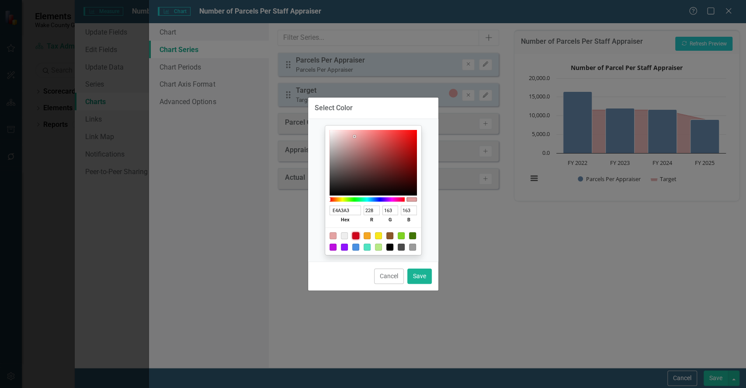
click at [358, 236] on div at bounding box center [355, 235] width 7 height 7
type input "D0021B"
type input "208"
type input "2"
type input "27"
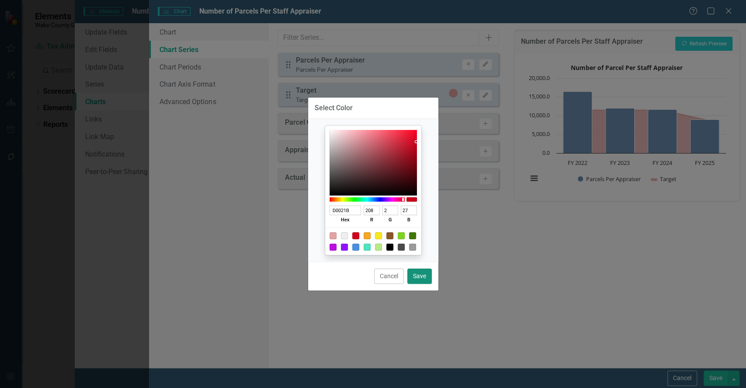
click at [417, 275] on button "Save" at bounding box center [419, 275] width 24 height 15
type input "#d0021b"
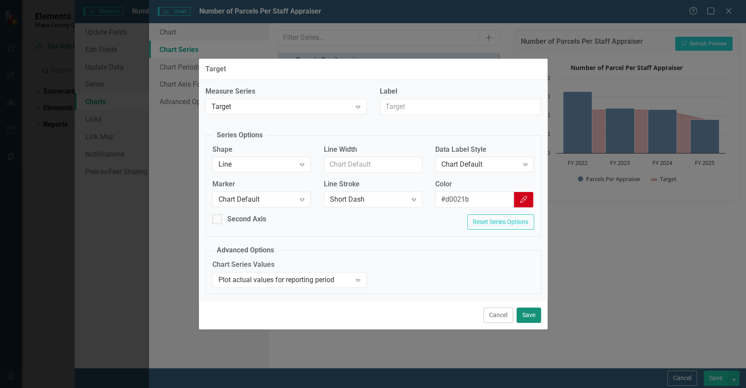
click at [528, 312] on button "Save" at bounding box center [528, 314] width 24 height 15
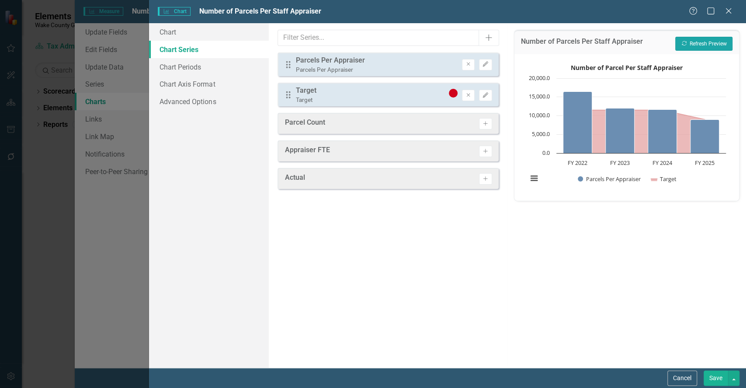
click at [693, 50] on button "Recalculate Refresh Preview" at bounding box center [703, 44] width 57 height 14
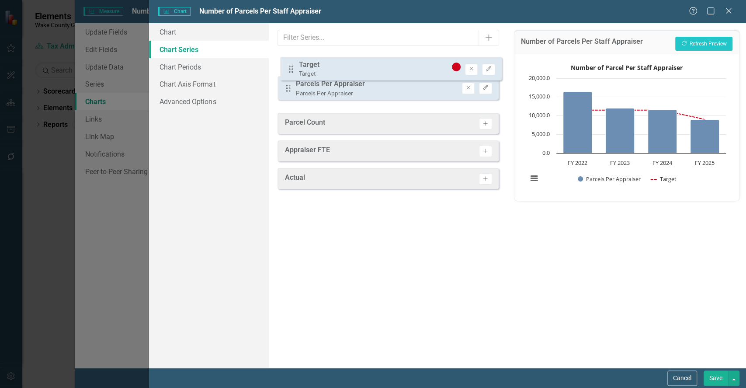
drag, startPoint x: 288, startPoint y: 96, endPoint x: 291, endPoint y: 66, distance: 29.4
click at [291, 66] on div "Drag Parcels Per Appraiser Parcels Per Appraiser Remove Edit Drag Target Target…" at bounding box center [387, 79] width 221 height 54
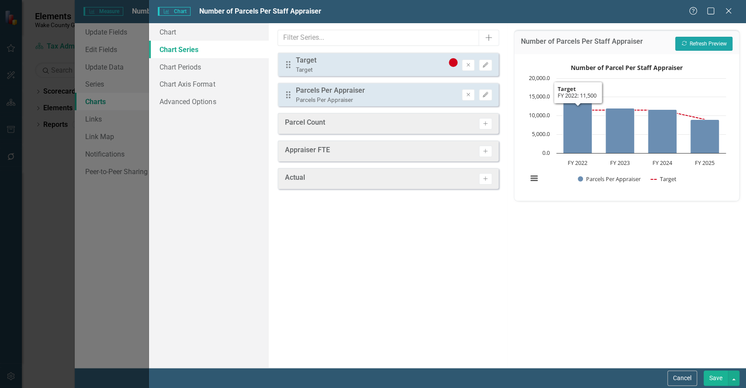
click at [698, 39] on button "Recalculate Refresh Preview" at bounding box center [703, 44] width 57 height 14
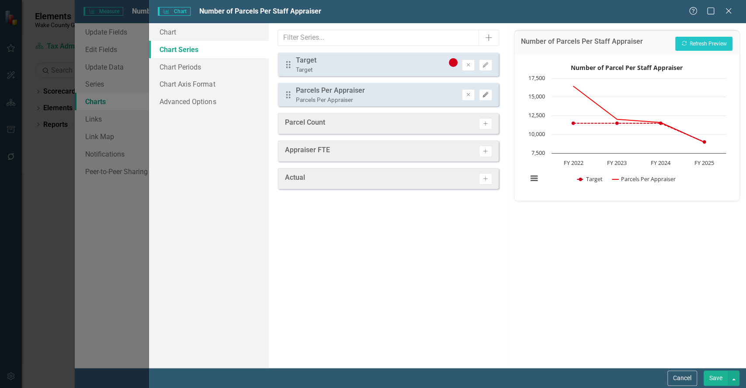
click at [484, 96] on icon "button" at bounding box center [485, 94] width 5 height 5
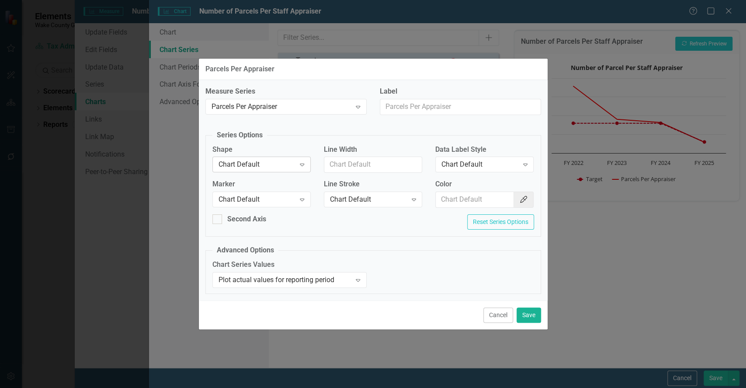
click at [279, 166] on div "Chart Default" at bounding box center [256, 164] width 77 height 10
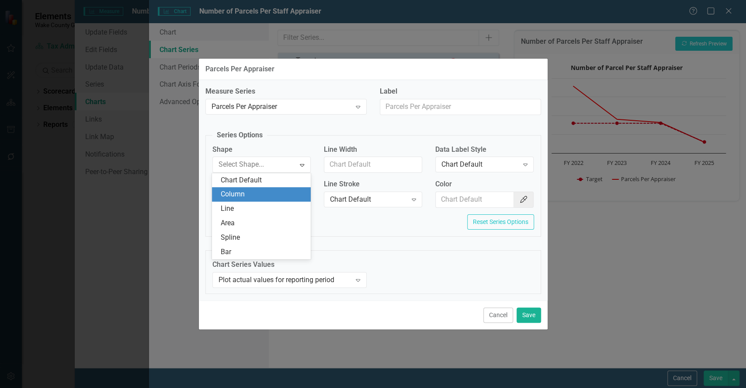
click at [262, 195] on div "Column" at bounding box center [263, 194] width 84 height 10
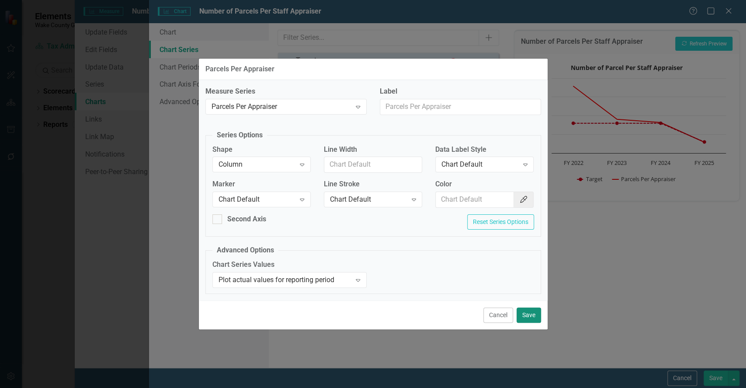
click at [532, 314] on button "Save" at bounding box center [528, 314] width 24 height 15
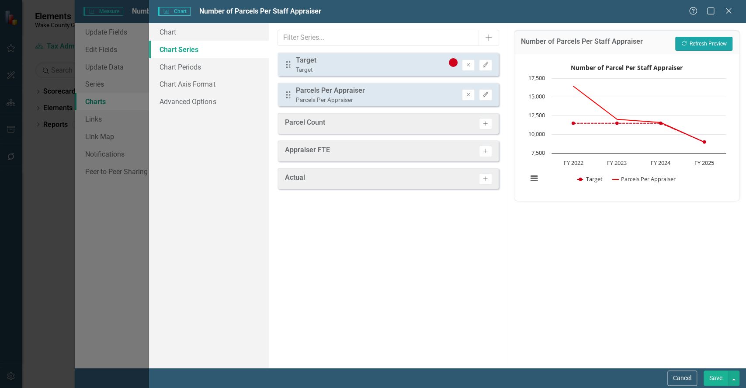
click at [703, 48] on button "Recalculate Refresh Preview" at bounding box center [703, 44] width 57 height 14
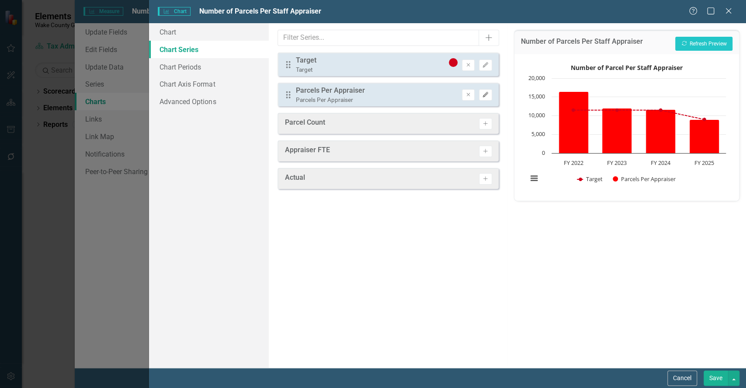
click at [488, 94] on icon "Edit" at bounding box center [485, 94] width 7 height 5
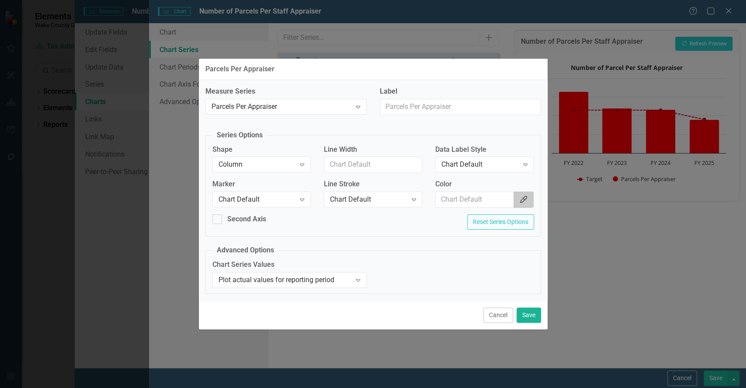
click at [522, 199] on icon "button" at bounding box center [523, 199] width 7 height 7
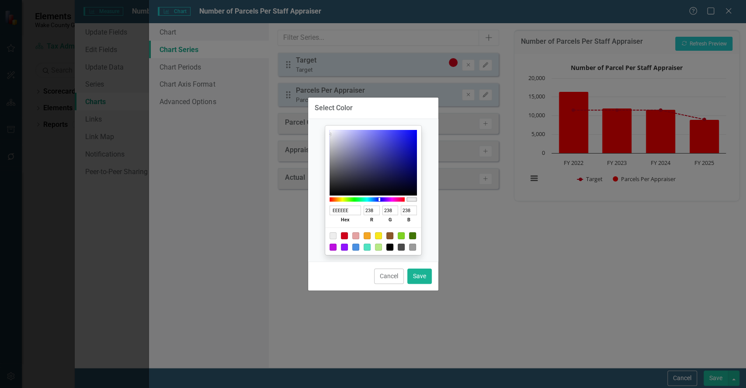
click at [379, 197] on div at bounding box center [366, 199] width 75 height 4
click at [426, 276] on button "Save" at bounding box center [419, 275] width 24 height 15
type input "#eeeeee"
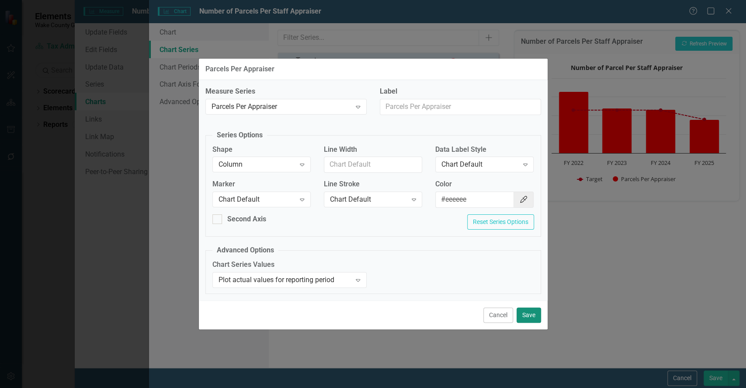
click at [527, 321] on button "Save" at bounding box center [528, 314] width 24 height 15
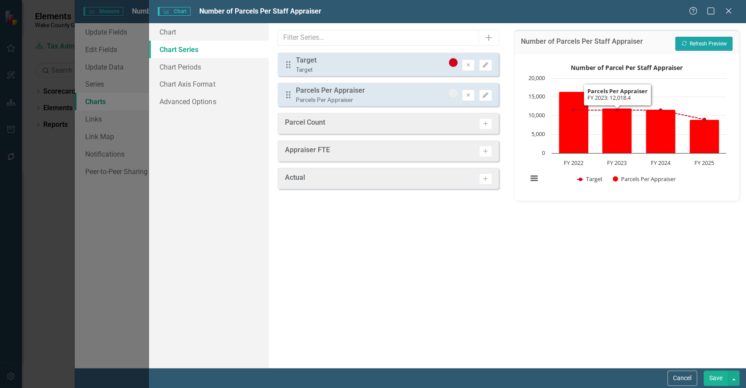
click at [698, 48] on button "Recalculate Refresh Preview" at bounding box center [703, 44] width 57 height 14
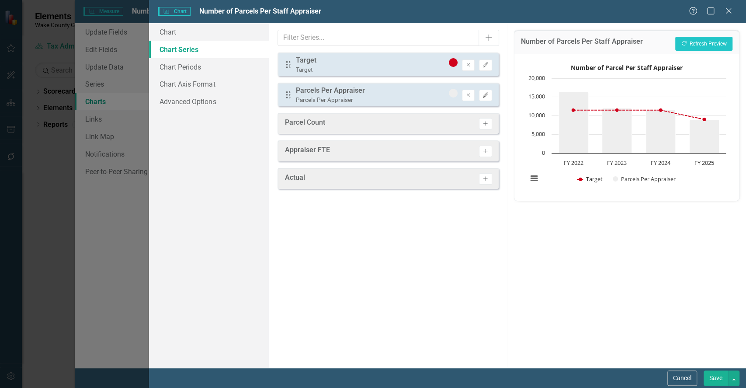
click at [486, 94] on icon "button" at bounding box center [485, 94] width 5 height 5
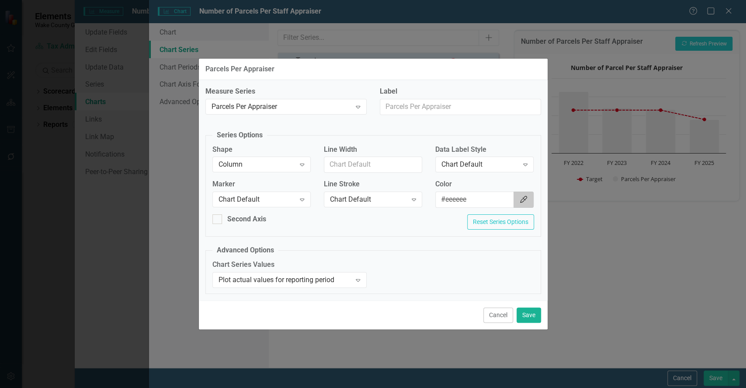
click at [520, 197] on icon "Color Picker" at bounding box center [523, 199] width 9 height 7
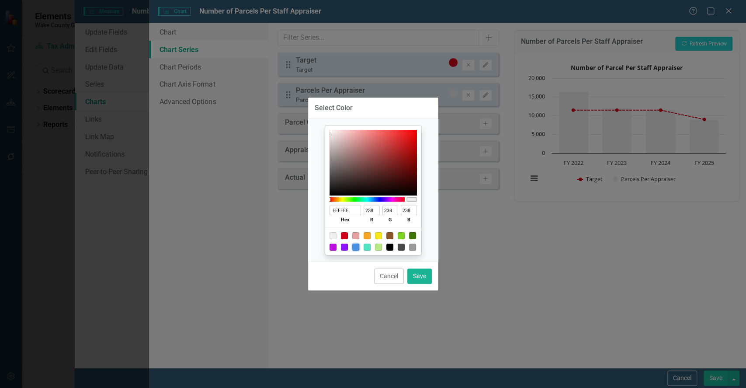
click at [354, 246] on div at bounding box center [355, 246] width 7 height 7
type input "4A90E2"
type input "74"
type input "144"
type input "226"
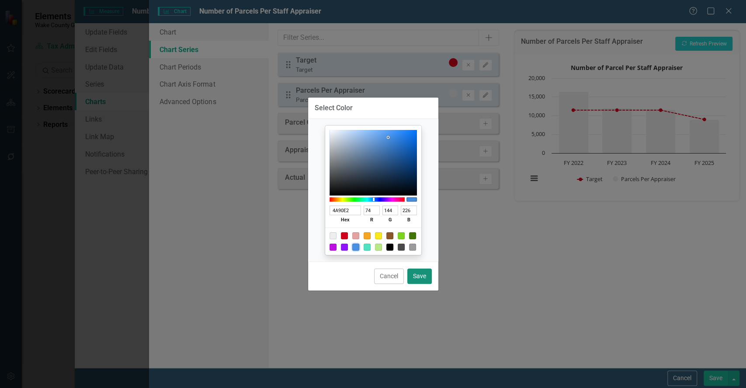
click at [425, 275] on button "Save" at bounding box center [419, 275] width 24 height 15
type input "#4a90e2"
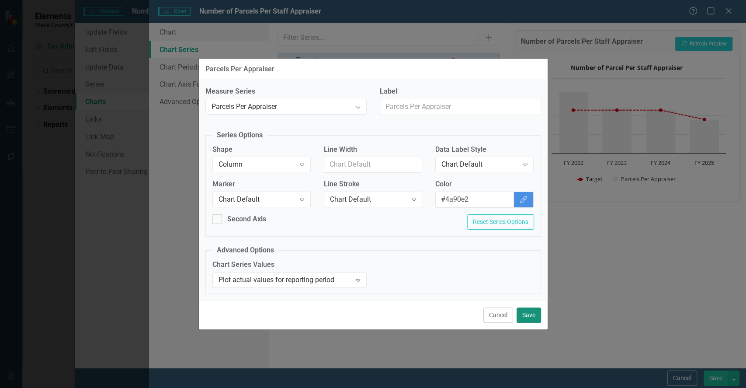
click at [534, 308] on button "Save" at bounding box center [528, 314] width 24 height 15
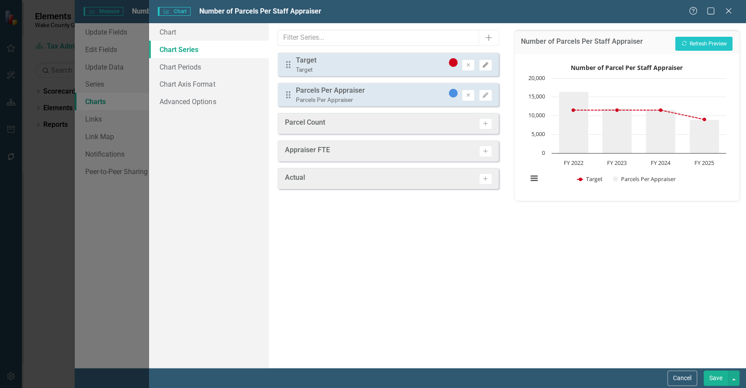
click at [483, 60] on button "Edit" at bounding box center [485, 64] width 13 height 11
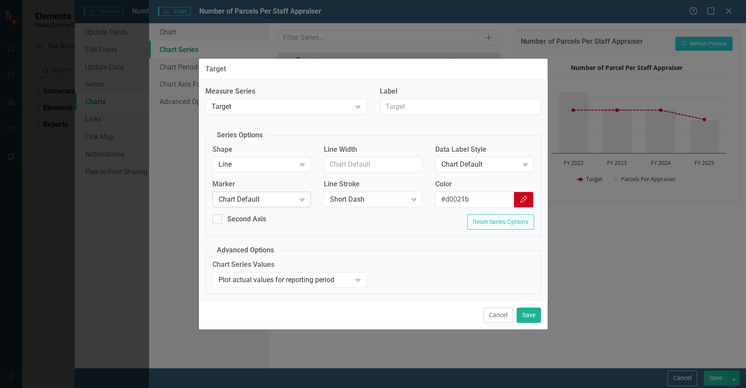
click at [263, 194] on div "Chart Default" at bounding box center [256, 199] width 77 height 10
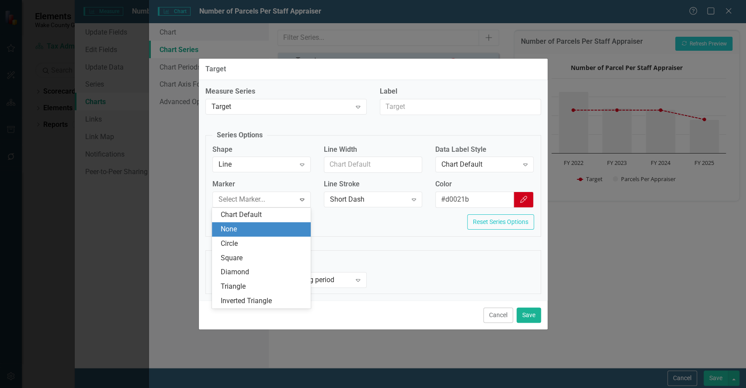
click at [249, 228] on div "None" at bounding box center [263, 229] width 84 height 10
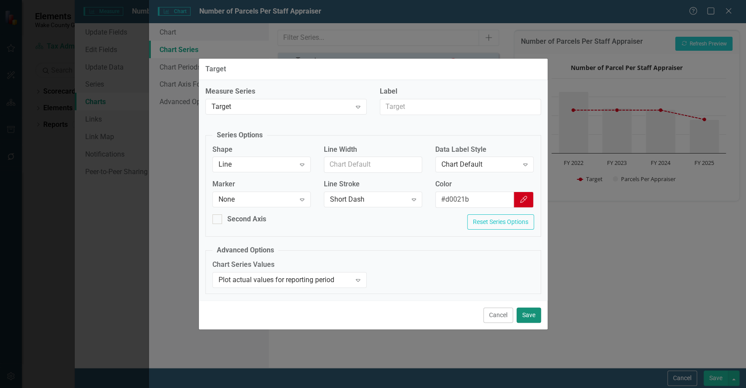
click at [527, 313] on button "Save" at bounding box center [528, 314] width 24 height 15
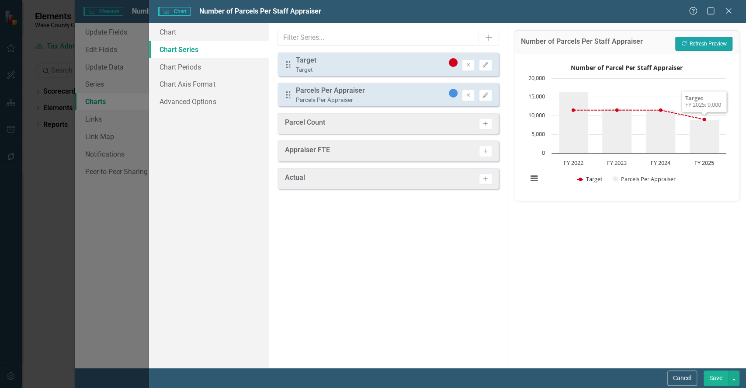
click at [703, 47] on button "Recalculate Refresh Preview" at bounding box center [703, 44] width 57 height 14
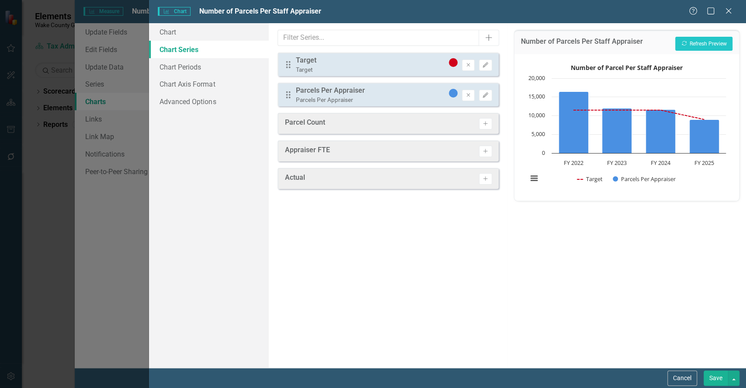
click at [717, 373] on button "Save" at bounding box center [715, 377] width 24 height 15
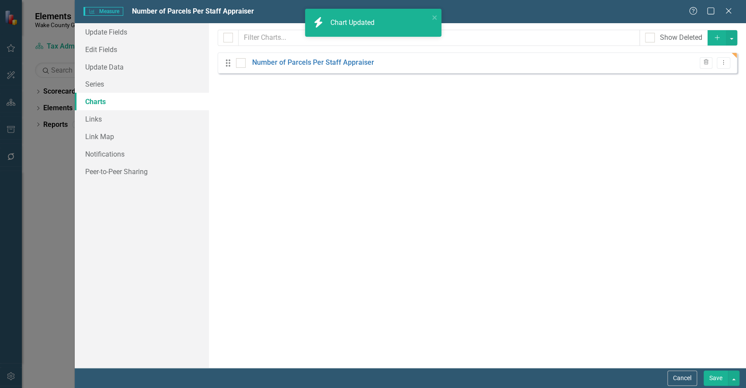
click at [717, 379] on button "Save" at bounding box center [715, 377] width 24 height 15
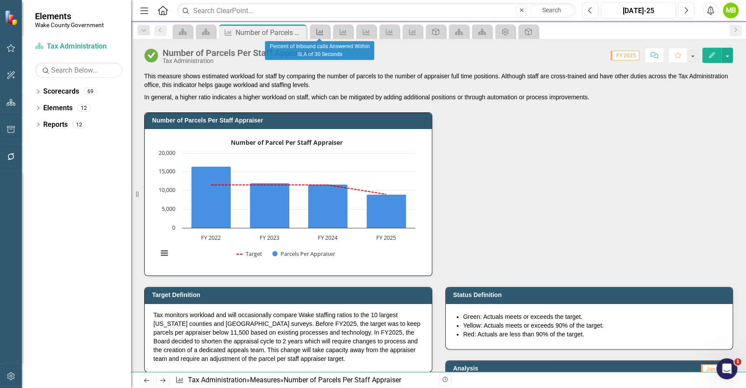
click at [316, 32] on icon at bounding box center [319, 32] width 7 height 6
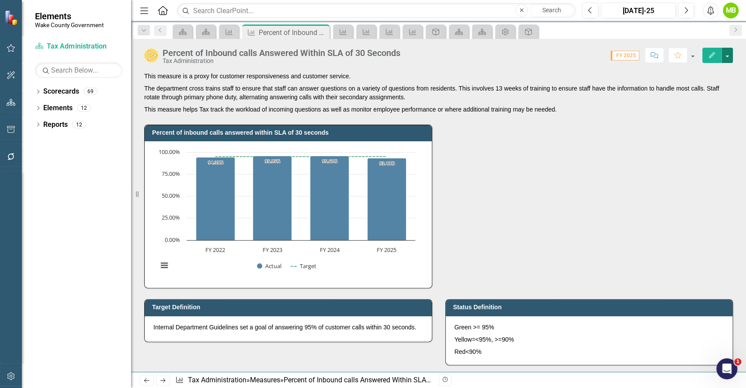
click at [731, 60] on button "button" at bounding box center [726, 55] width 11 height 15
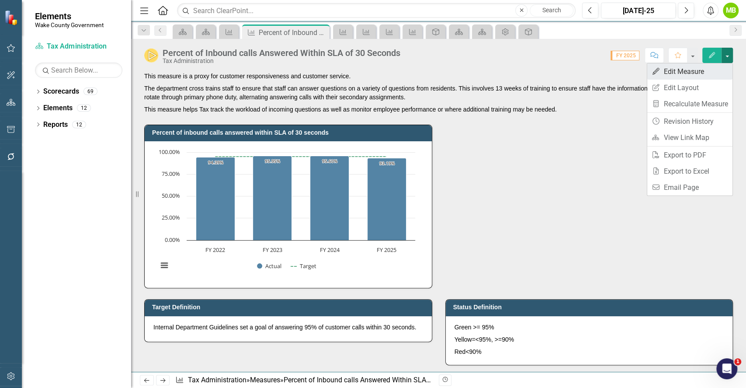
click at [699, 70] on link "Edit Edit Measure" at bounding box center [689, 71] width 85 height 16
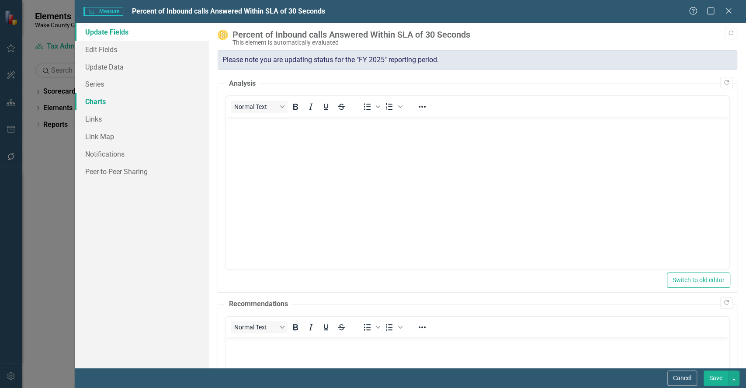
click at [115, 102] on link "Charts" at bounding box center [142, 101] width 134 height 17
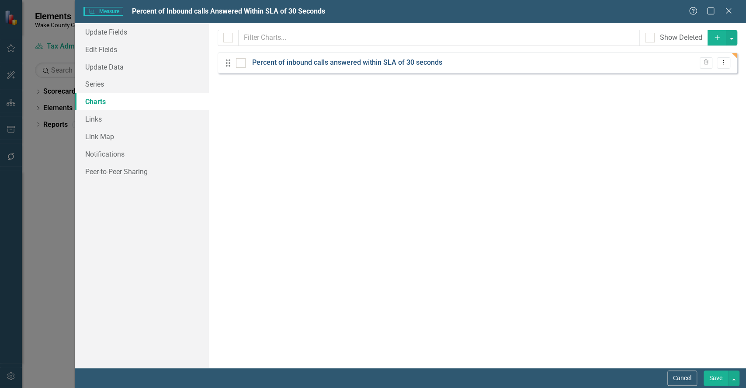
click at [324, 63] on link "Percent of inbound calls answered within SLA of 30 seconds" at bounding box center [347, 63] width 190 height 10
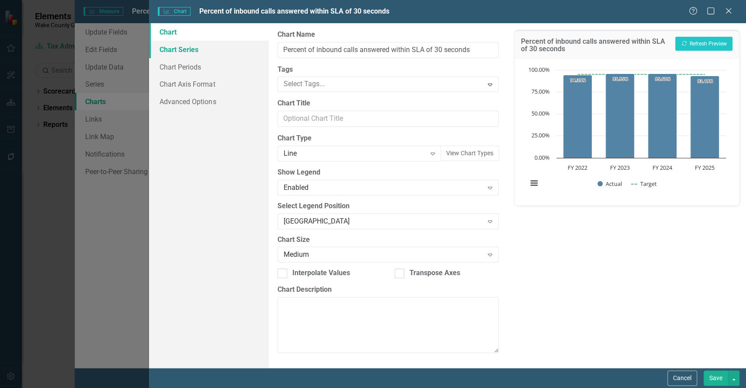
click at [186, 49] on link "Chart Series" at bounding box center [208, 49] width 119 height 17
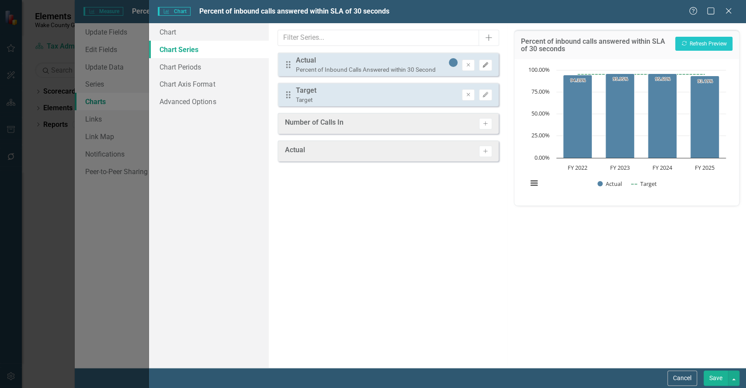
click at [481, 61] on button "Edit" at bounding box center [485, 64] width 13 height 11
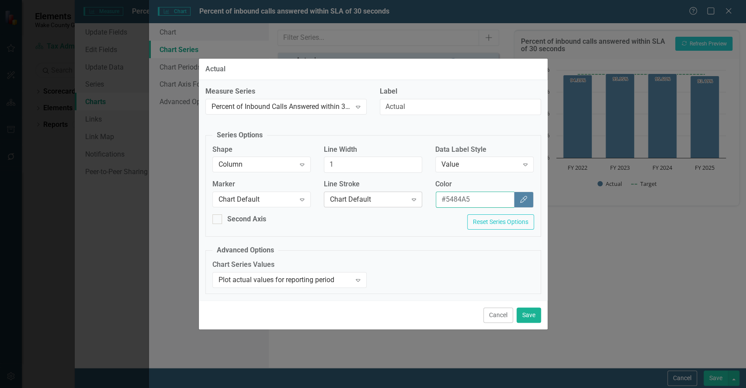
drag, startPoint x: 484, startPoint y: 197, endPoint x: 388, endPoint y: 197, distance: 96.6
click at [388, 197] on div "Marker Chart Default Expand Line Stroke Chart Default Expand Color #5484A5 Colo…" at bounding box center [373, 196] width 335 height 35
click at [500, 310] on button "Cancel" at bounding box center [498, 314] width 30 height 15
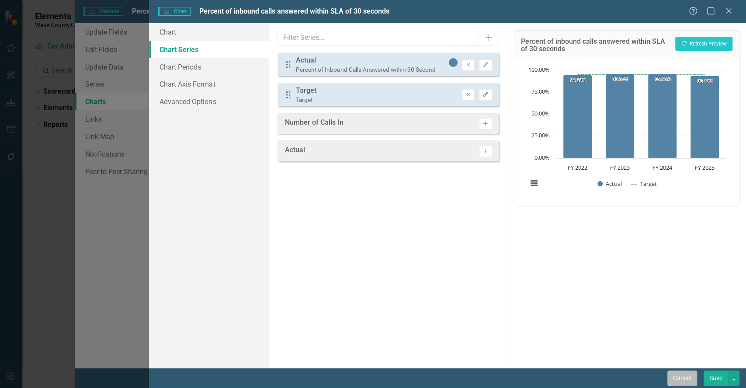
click at [684, 376] on button "Cancel" at bounding box center [682, 377] width 30 height 15
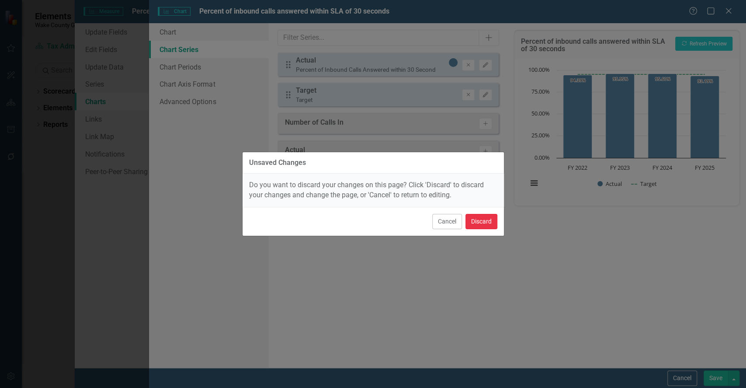
click at [477, 222] on button "Discard" at bounding box center [481, 221] width 32 height 15
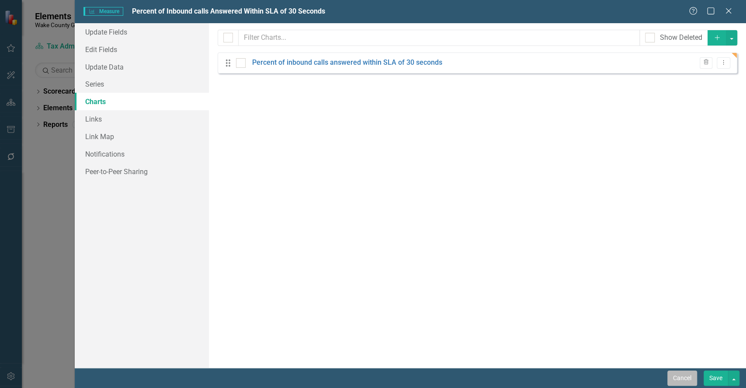
click at [685, 375] on button "Cancel" at bounding box center [682, 377] width 30 height 15
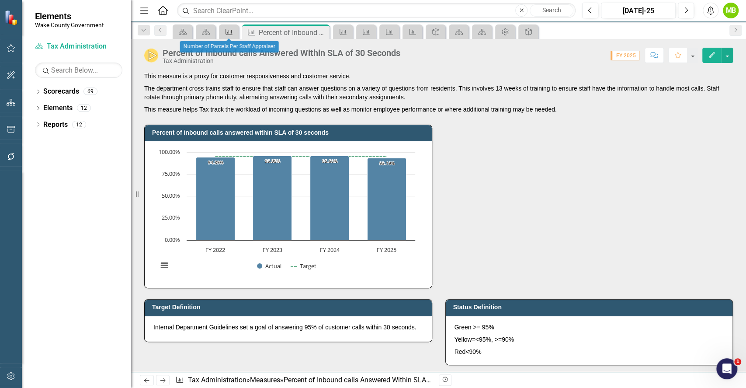
click at [226, 26] on div "Measure" at bounding box center [227, 31] width 12 height 11
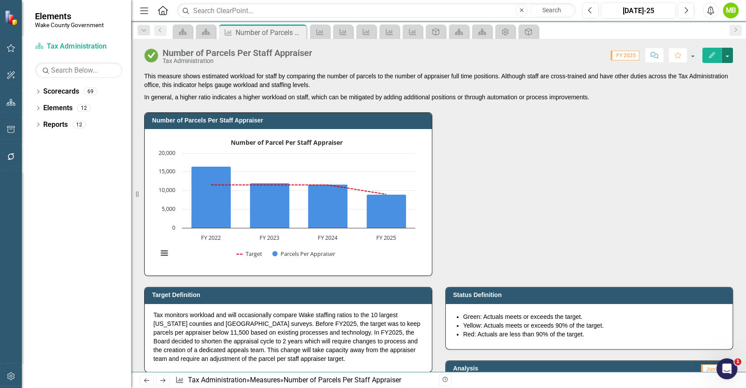
click at [724, 57] on button "button" at bounding box center [726, 55] width 11 height 15
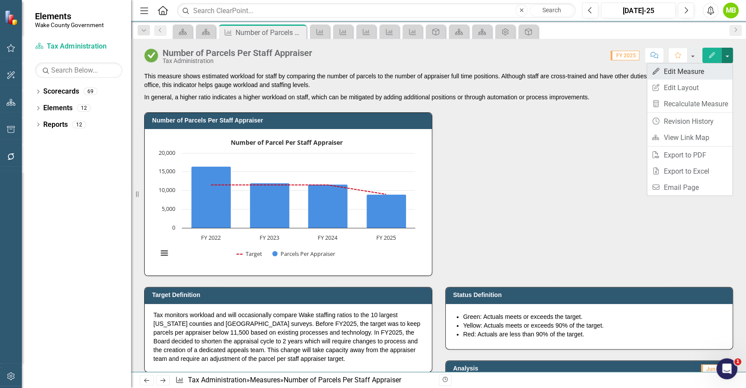
click at [703, 69] on link "Edit Edit Measure" at bounding box center [689, 71] width 85 height 16
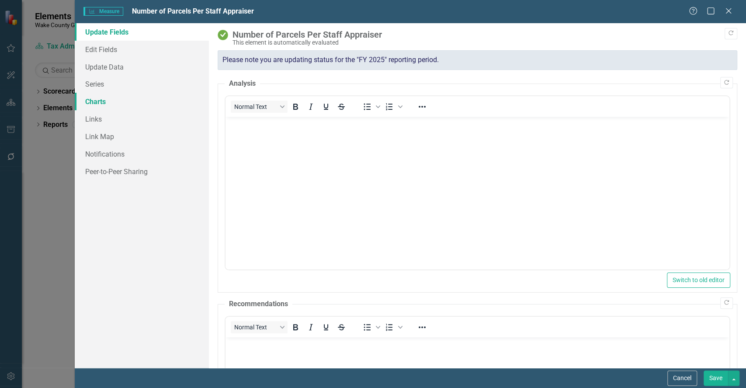
click at [96, 100] on link "Charts" at bounding box center [142, 101] width 134 height 17
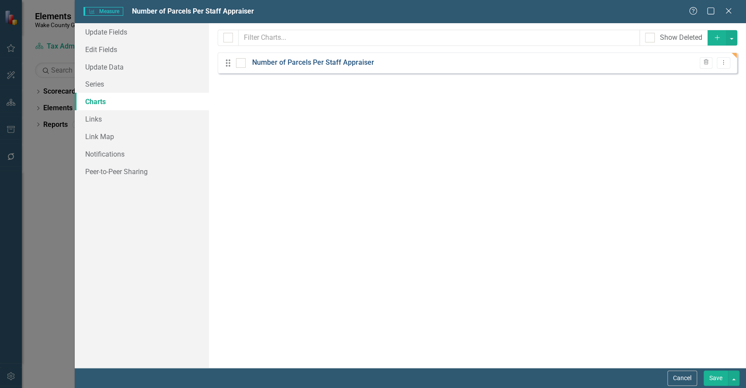
click at [298, 59] on link "Number of Parcels Per Staff Appraiser" at bounding box center [313, 63] width 122 height 10
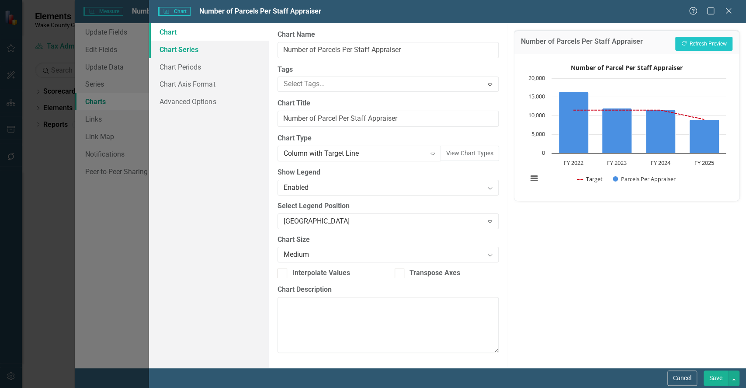
click at [185, 53] on link "Chart Series" at bounding box center [208, 49] width 119 height 17
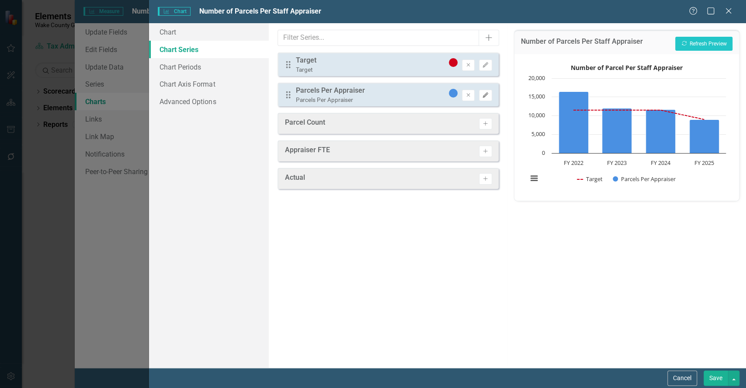
click at [486, 95] on icon "Edit" at bounding box center [485, 95] width 7 height 5
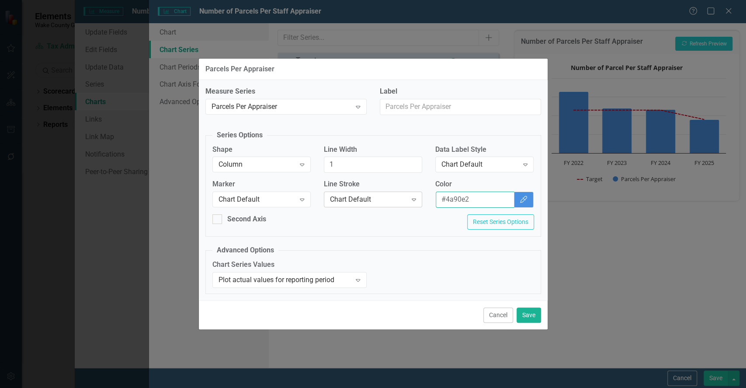
drag, startPoint x: 414, startPoint y: 197, endPoint x: 395, endPoint y: 197, distance: 19.2
click at [395, 197] on div "Marker Chart Default Expand Line Stroke Chart Default Expand Color #4a90e2 Colo…" at bounding box center [373, 196] width 335 height 35
paste input "5484A5"
type input "#5484A5"
click at [535, 312] on button "Save" at bounding box center [528, 314] width 24 height 15
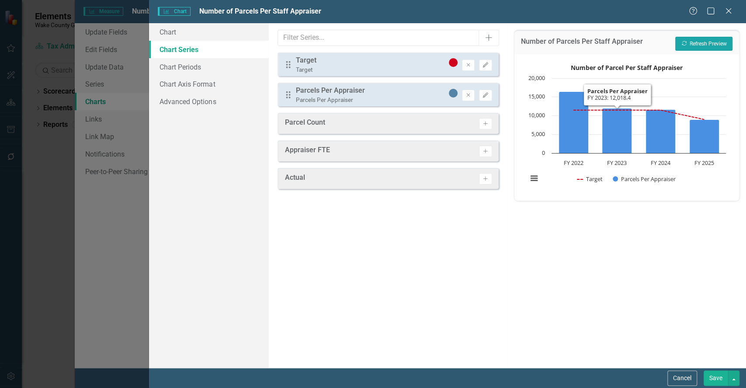
click at [696, 41] on button "Recalculate Refresh Preview" at bounding box center [703, 44] width 57 height 14
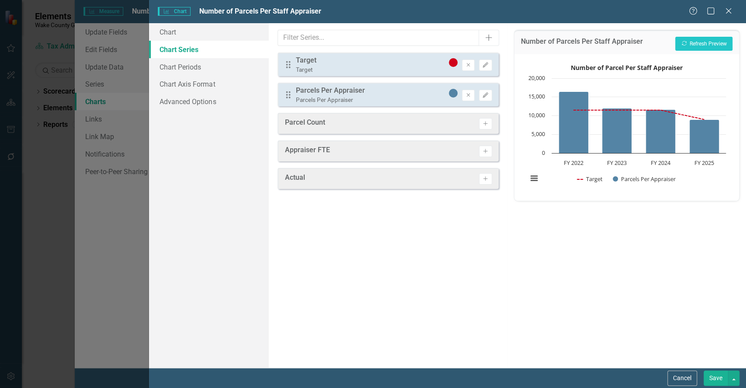
click at [708, 378] on button "Save" at bounding box center [715, 377] width 24 height 15
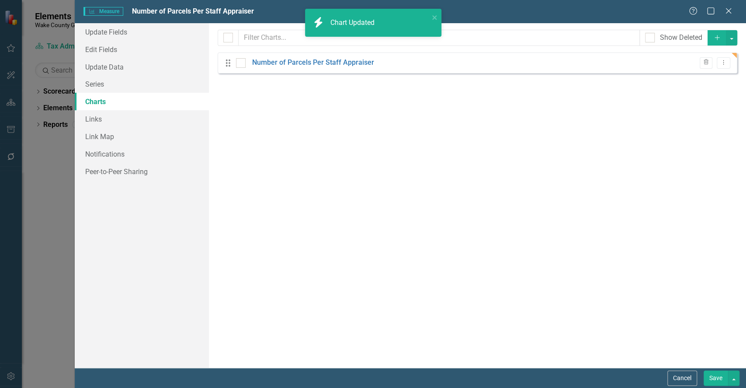
click at [714, 378] on button "Save" at bounding box center [715, 377] width 24 height 15
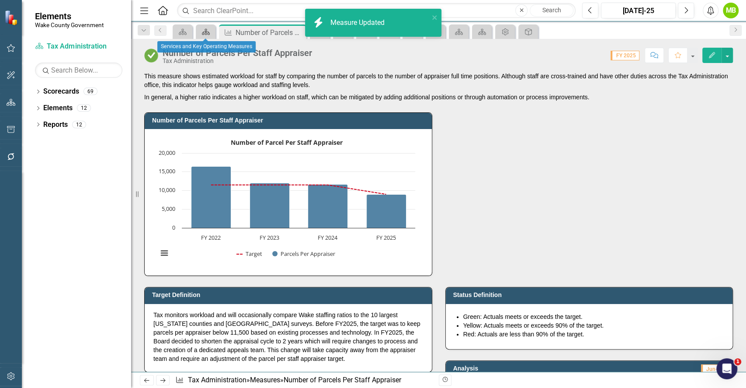
click at [201, 28] on icon "Scorecard" at bounding box center [205, 31] width 9 height 7
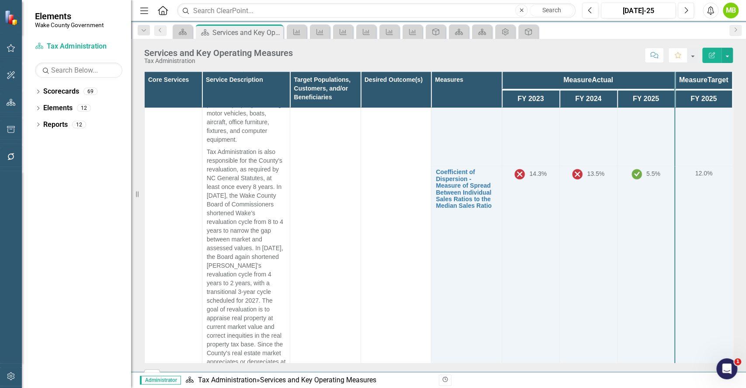
scroll to position [607, 0]
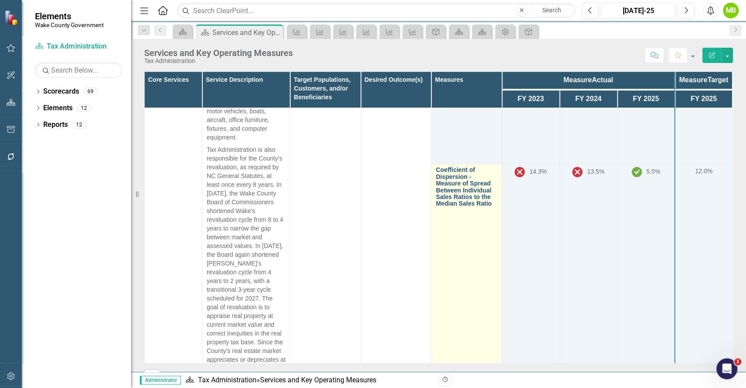
click at [447, 197] on link "Coefficient of Dispersion - Measure of Spread Between Individual Sales Ratios t…" at bounding box center [466, 186] width 61 height 40
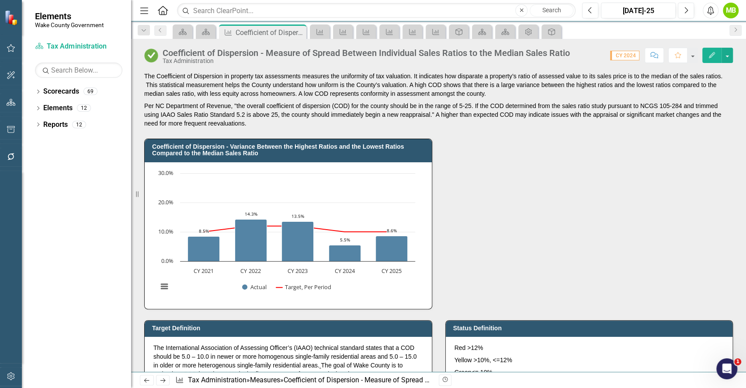
click at [720, 60] on button "Edit" at bounding box center [711, 55] width 19 height 15
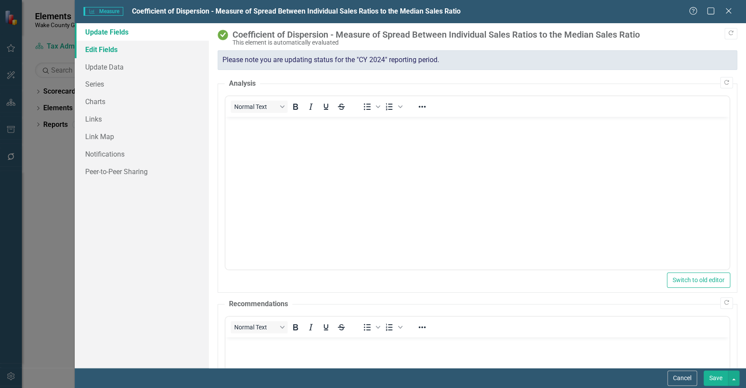
click at [122, 49] on link "Edit Fields" at bounding box center [142, 49] width 134 height 17
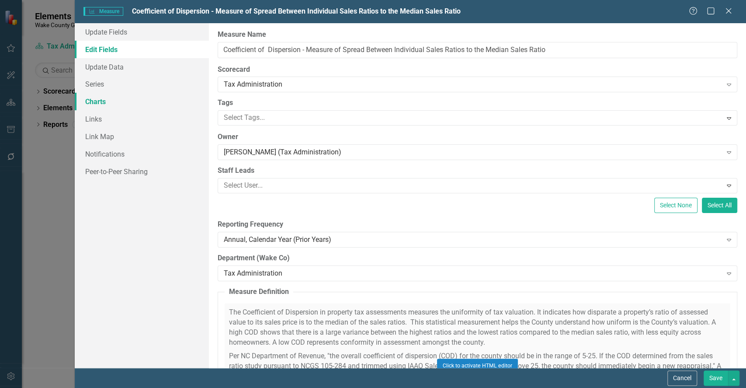
click at [113, 104] on link "Charts" at bounding box center [142, 101] width 134 height 17
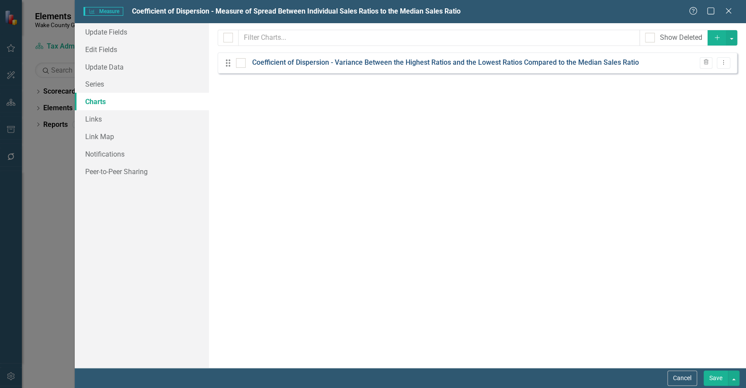
click at [346, 63] on link "Coefficient of Dispersion - Variance Between the Highest Ratios and the Lowest …" at bounding box center [445, 63] width 387 height 10
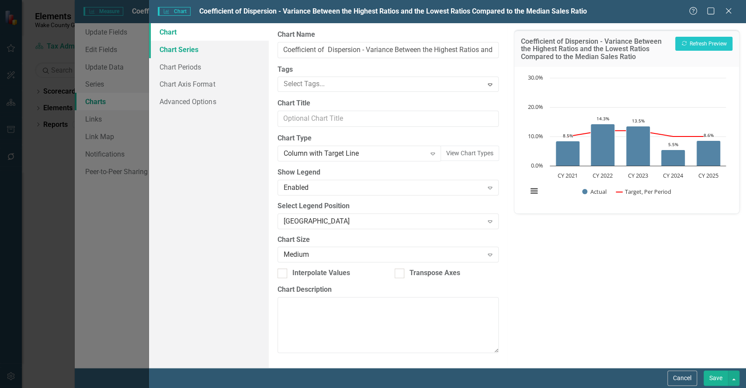
click at [191, 45] on link "Chart Series" at bounding box center [208, 49] width 119 height 17
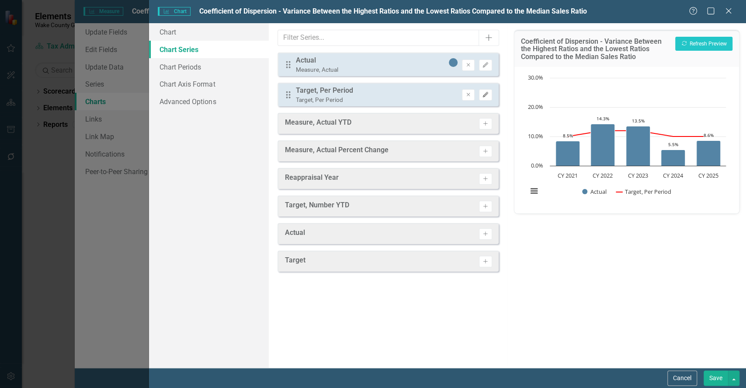
click at [486, 94] on icon "button" at bounding box center [485, 94] width 5 height 5
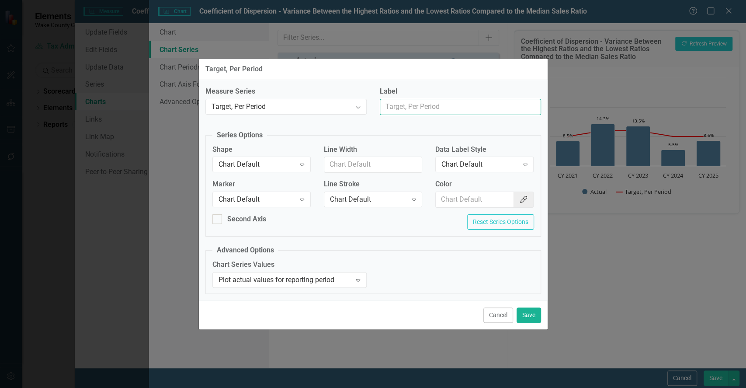
click at [437, 114] on input "Label" at bounding box center [460, 107] width 161 height 16
type input "Target"
click at [356, 195] on div "Chart Default" at bounding box center [368, 199] width 77 height 10
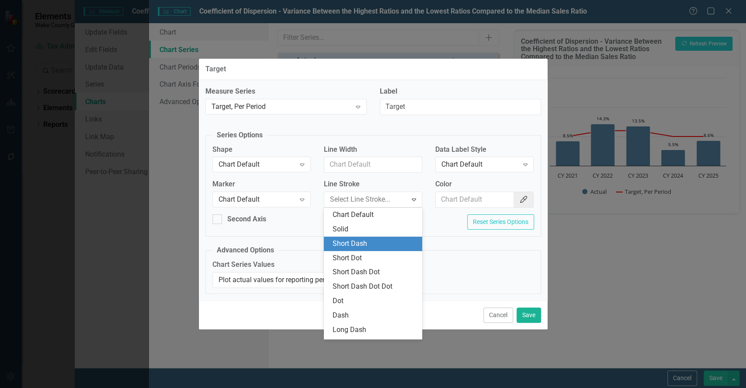
click at [350, 239] on div "Short Dash" at bounding box center [375, 244] width 84 height 10
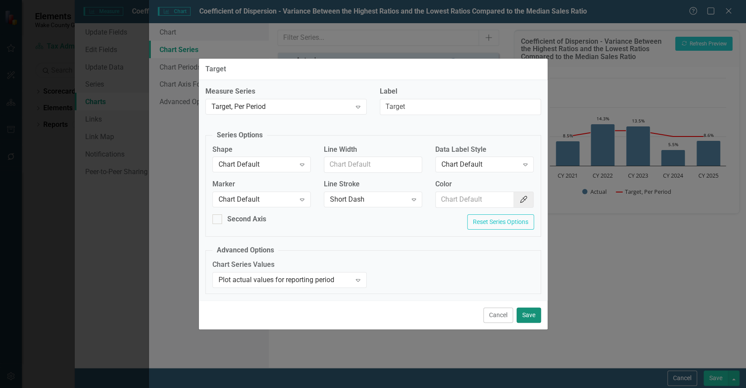
click at [529, 313] on button "Save" at bounding box center [528, 314] width 24 height 15
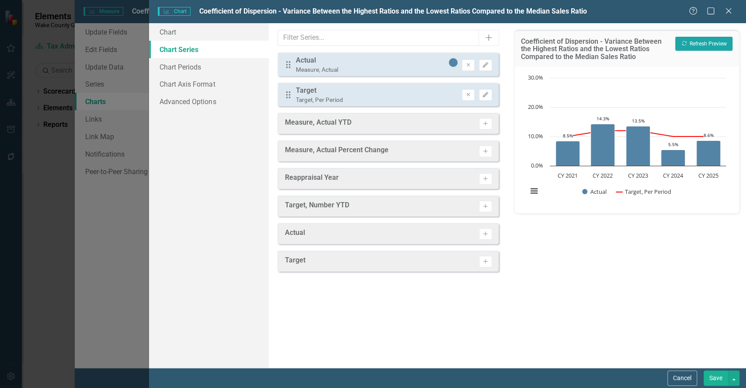
click at [710, 37] on button "Recalculate Refresh Preview" at bounding box center [703, 44] width 57 height 14
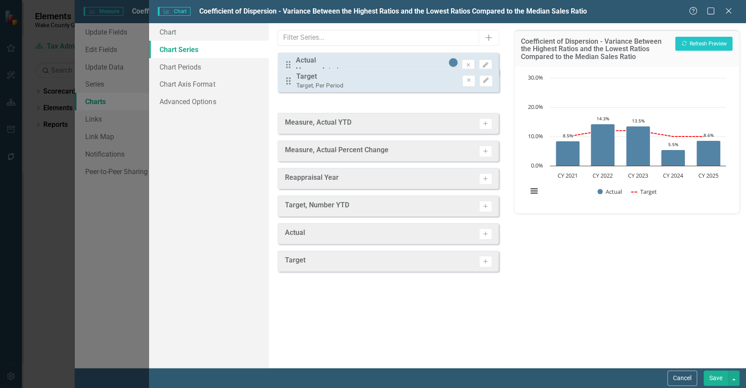
drag, startPoint x: 288, startPoint y: 93, endPoint x: 288, endPoint y: 56, distance: 36.7
click at [288, 56] on div "Drag Actual Measure, Actual Remove Edit Drag Target Target, Per Period Remove E…" at bounding box center [387, 79] width 221 height 54
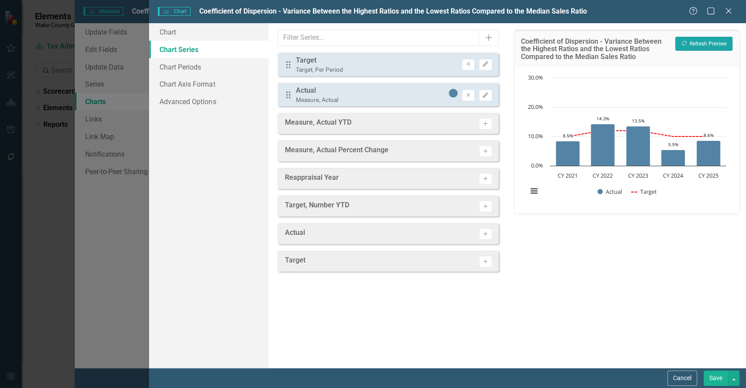
click at [689, 45] on button "Recalculate Refresh Preview" at bounding box center [703, 44] width 57 height 14
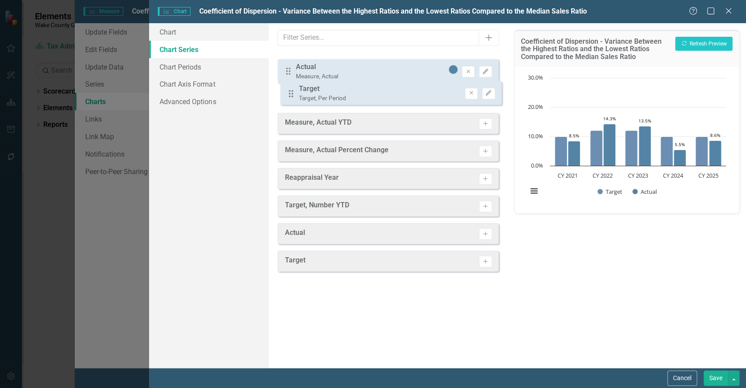
drag, startPoint x: 286, startPoint y: 63, endPoint x: 289, endPoint y: 98, distance: 34.7
click at [289, 97] on div "Drag Target Target, Per Period Remove Edit Drag Actual Measure, Actual Remove E…" at bounding box center [387, 79] width 221 height 54
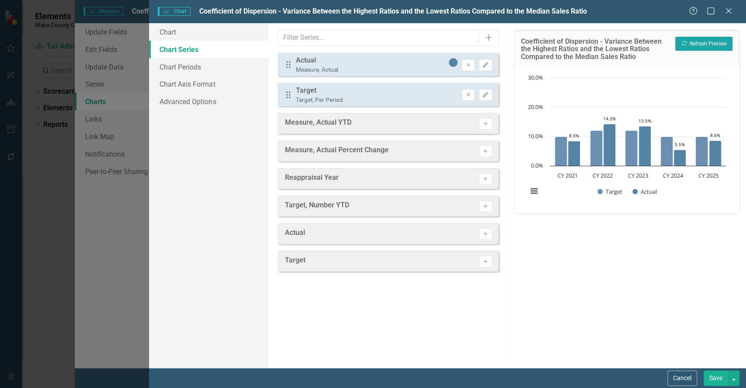
click at [703, 42] on button "Recalculate Refresh Preview" at bounding box center [703, 44] width 57 height 14
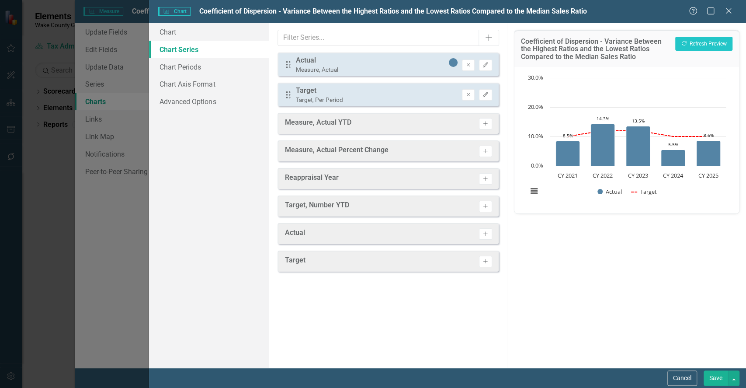
click at [717, 374] on button "Save" at bounding box center [715, 377] width 24 height 15
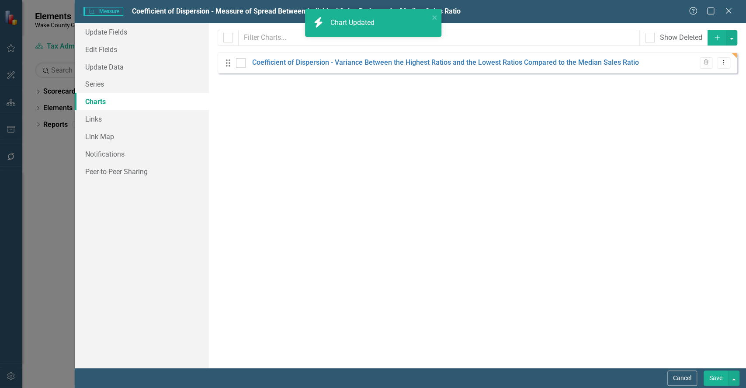
click at [717, 374] on button "Save" at bounding box center [715, 377] width 24 height 15
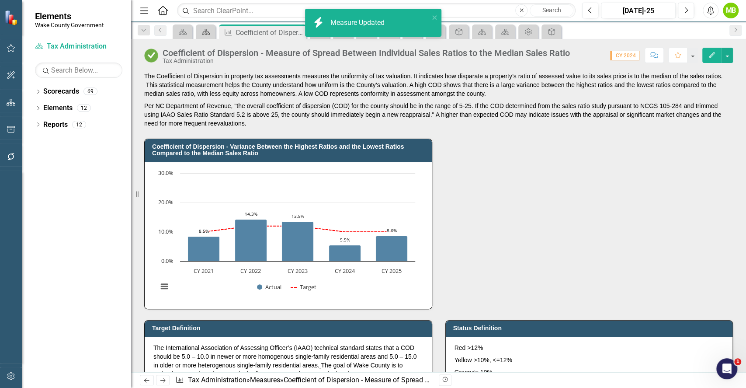
click at [201, 30] on icon "Scorecard" at bounding box center [205, 31] width 9 height 7
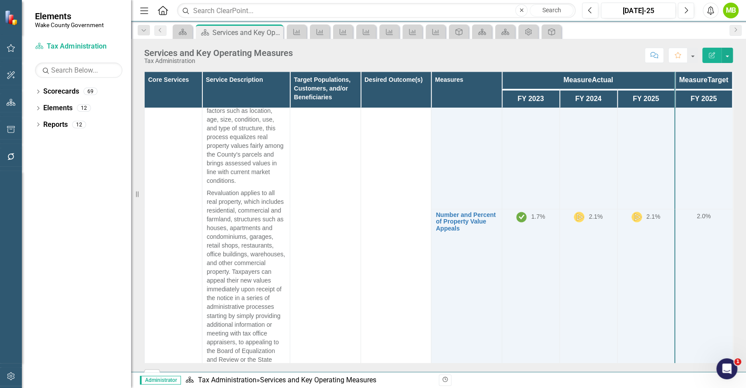
scroll to position [904, 0]
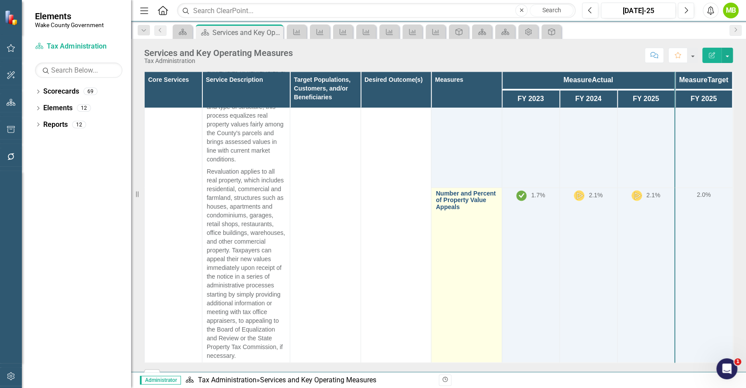
click at [449, 207] on link "Number and Percent of Property Value Appeals" at bounding box center [466, 200] width 61 height 20
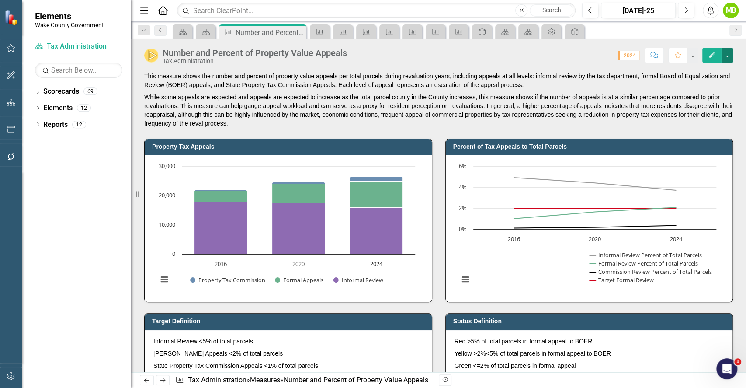
click at [722, 54] on button "button" at bounding box center [726, 55] width 11 height 15
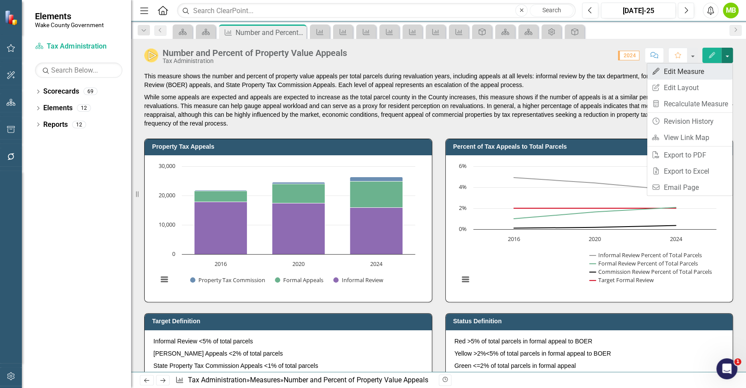
click at [709, 69] on link "Edit Edit Measure" at bounding box center [689, 71] width 85 height 16
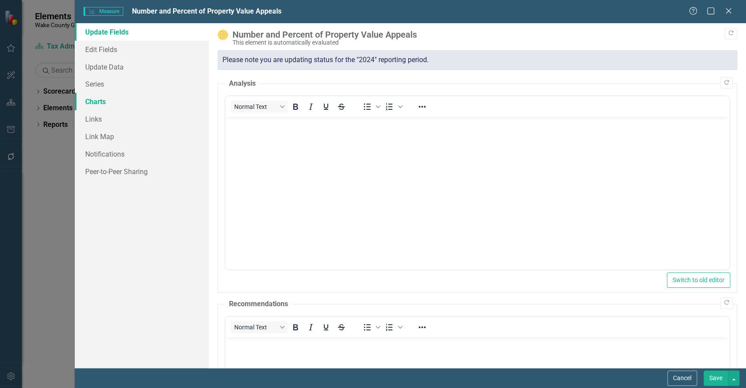
click at [123, 97] on link "Charts" at bounding box center [142, 101] width 134 height 17
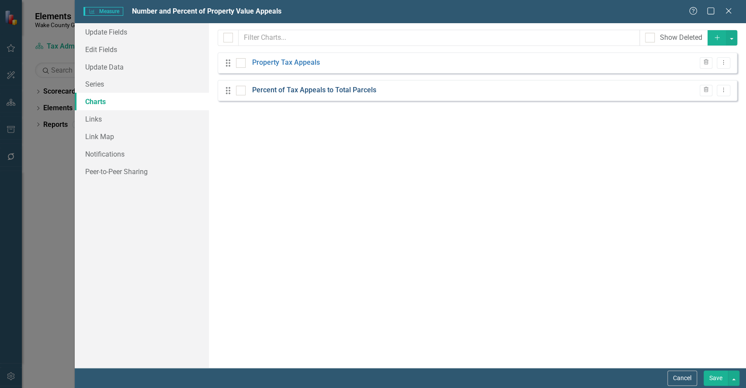
click at [294, 91] on link "Percent of Tax Appeals to Total Parcels" at bounding box center [314, 90] width 124 height 10
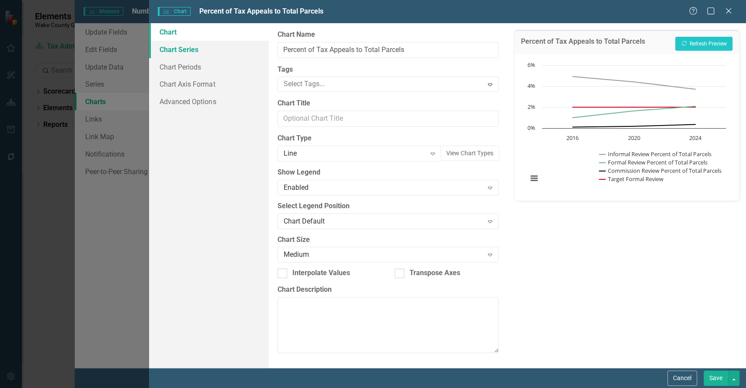
click at [194, 51] on link "Chart Series" at bounding box center [208, 49] width 119 height 17
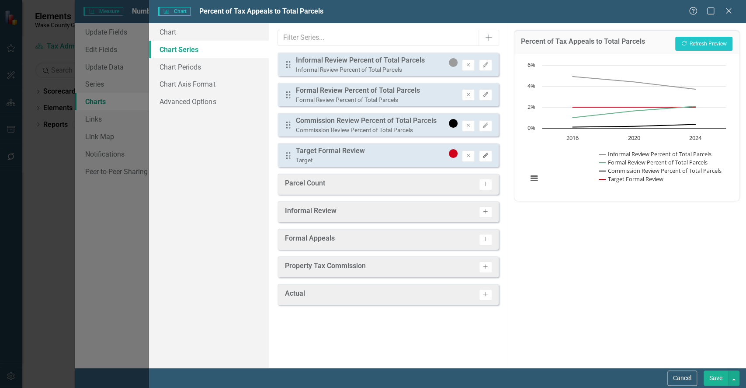
click at [488, 156] on icon "Edit" at bounding box center [485, 155] width 7 height 5
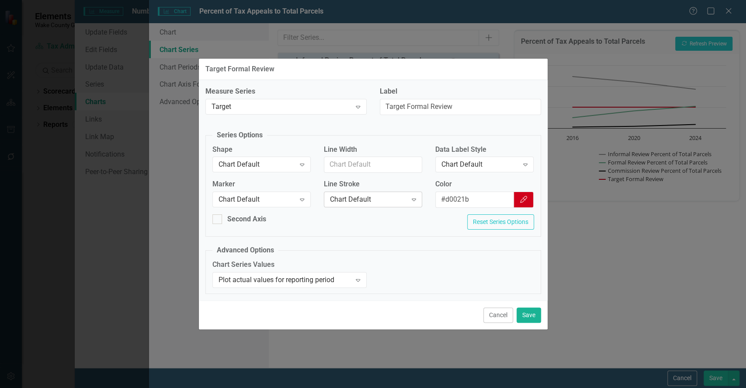
click at [346, 202] on div "Chart Default" at bounding box center [368, 199] width 77 height 10
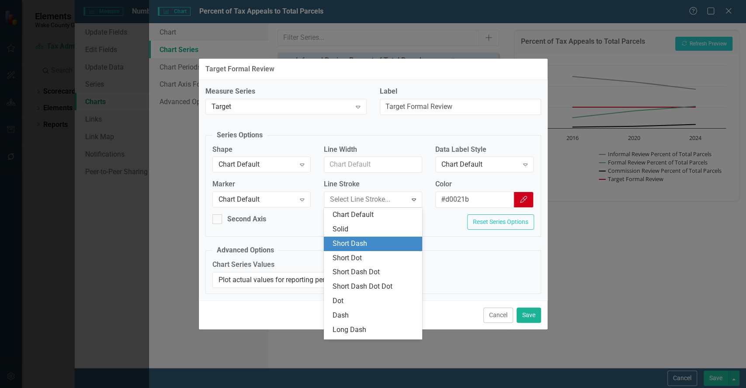
click at [348, 240] on div "Short Dash" at bounding box center [375, 244] width 84 height 10
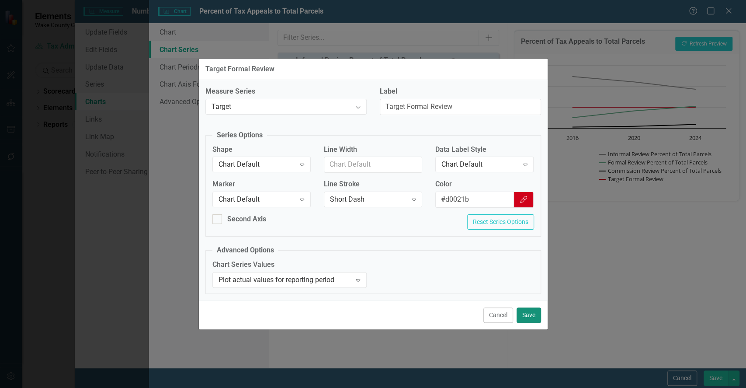
click at [526, 312] on button "Save" at bounding box center [528, 314] width 24 height 15
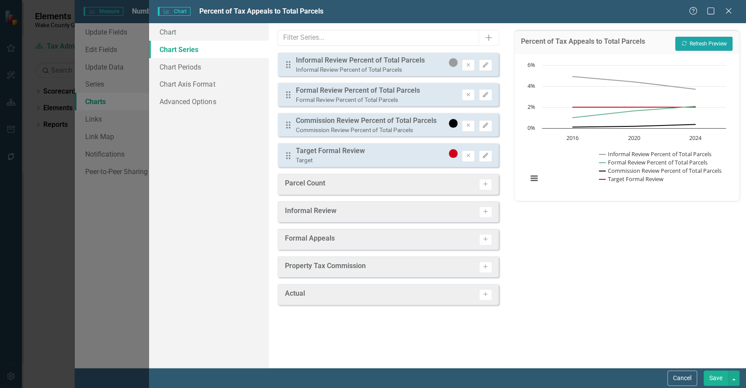
click at [700, 46] on button "Recalculate Refresh Preview" at bounding box center [703, 44] width 57 height 14
click at [717, 379] on button "Save" at bounding box center [715, 377] width 24 height 15
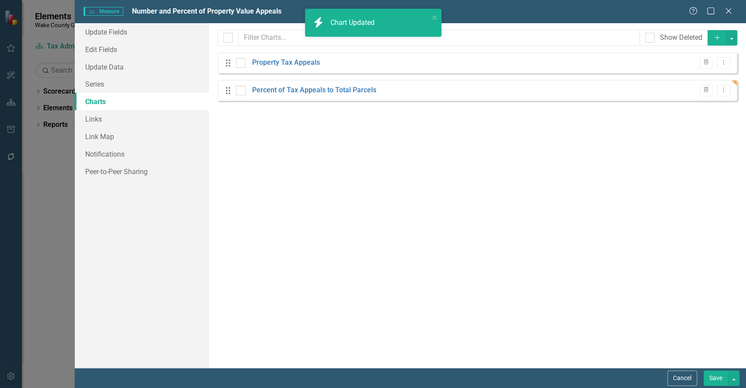
click at [717, 379] on button "Save" at bounding box center [715, 377] width 24 height 15
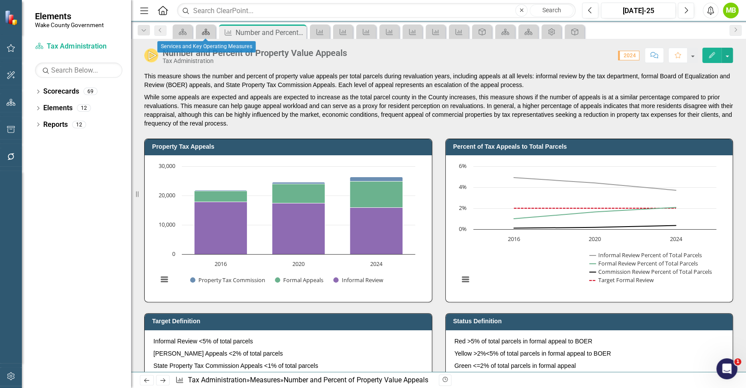
click at [203, 29] on icon "Scorecard" at bounding box center [205, 31] width 9 height 7
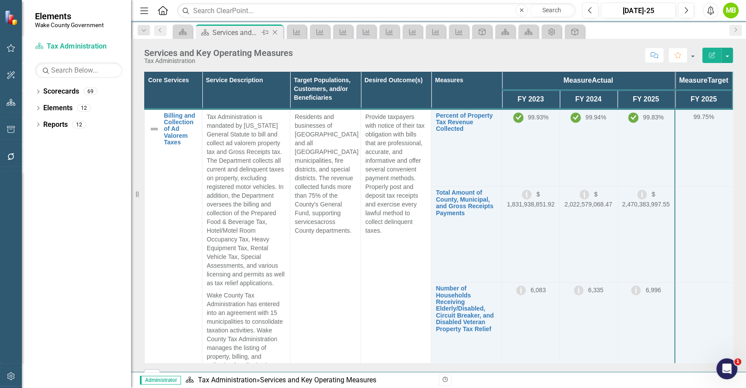
click at [273, 29] on icon "Close" at bounding box center [274, 32] width 9 height 7
